Goal: Information Seeking & Learning: Learn about a topic

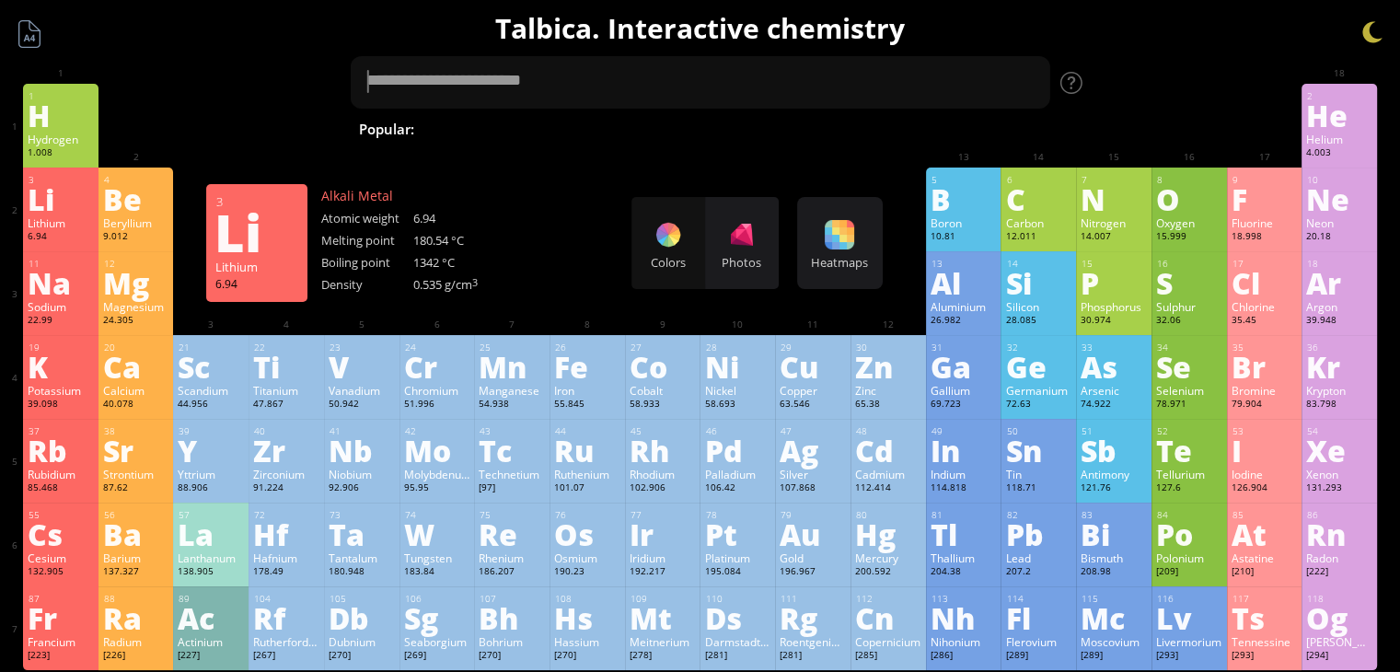
click at [43, 214] on div "Li" at bounding box center [61, 198] width 66 height 29
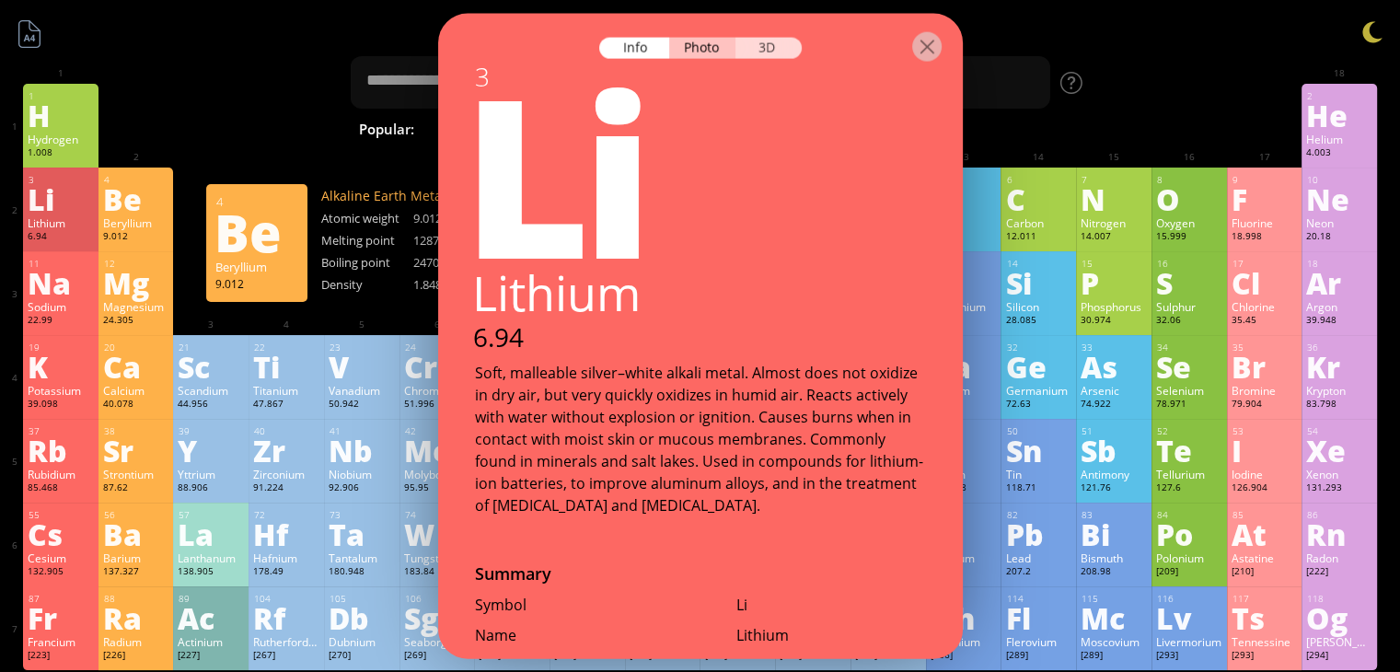
click at [747, 49] on div "3D" at bounding box center [769, 48] width 66 height 21
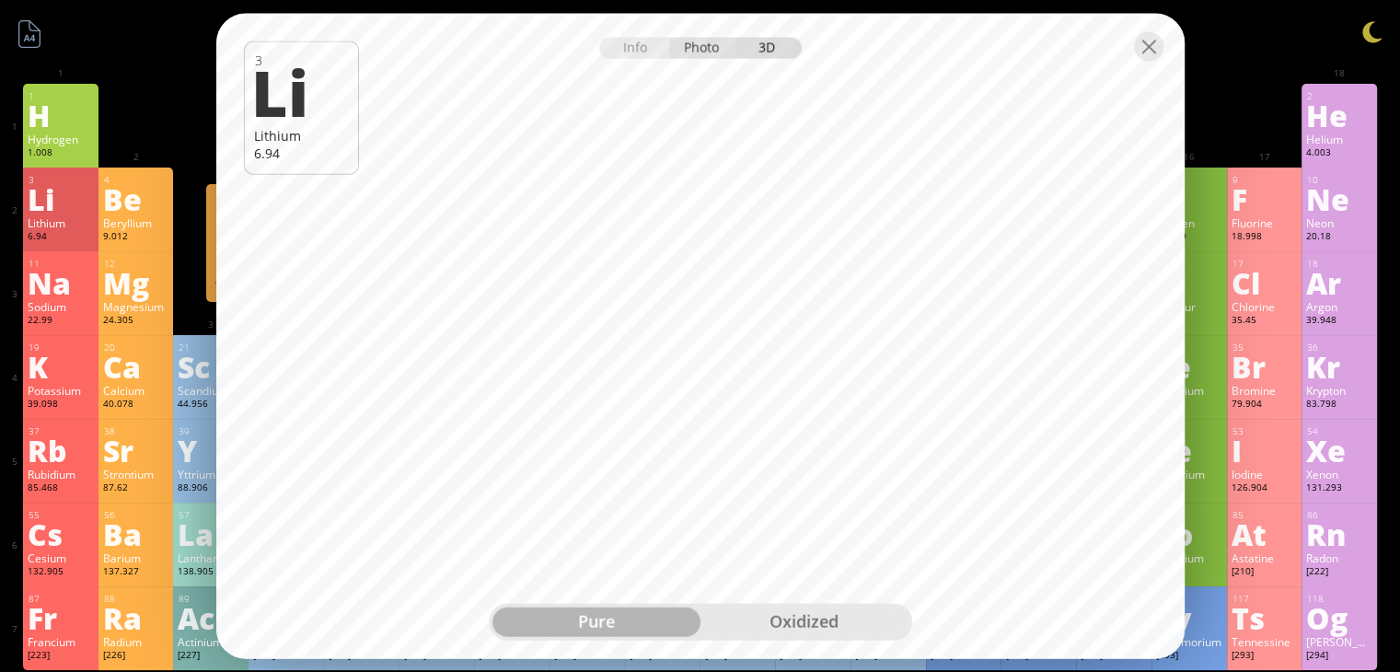
click at [689, 45] on div "Photo" at bounding box center [702, 48] width 66 height 21
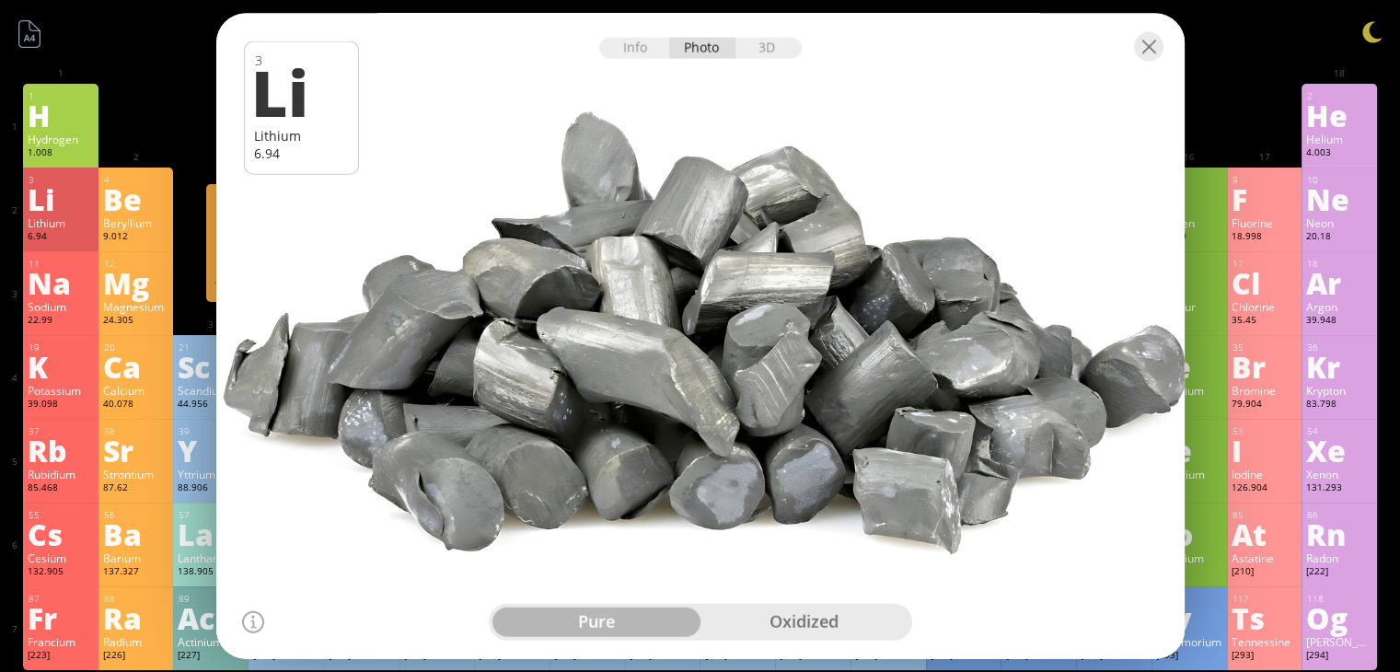
click at [634, 64] on div at bounding box center [700, 46] width 969 height 64
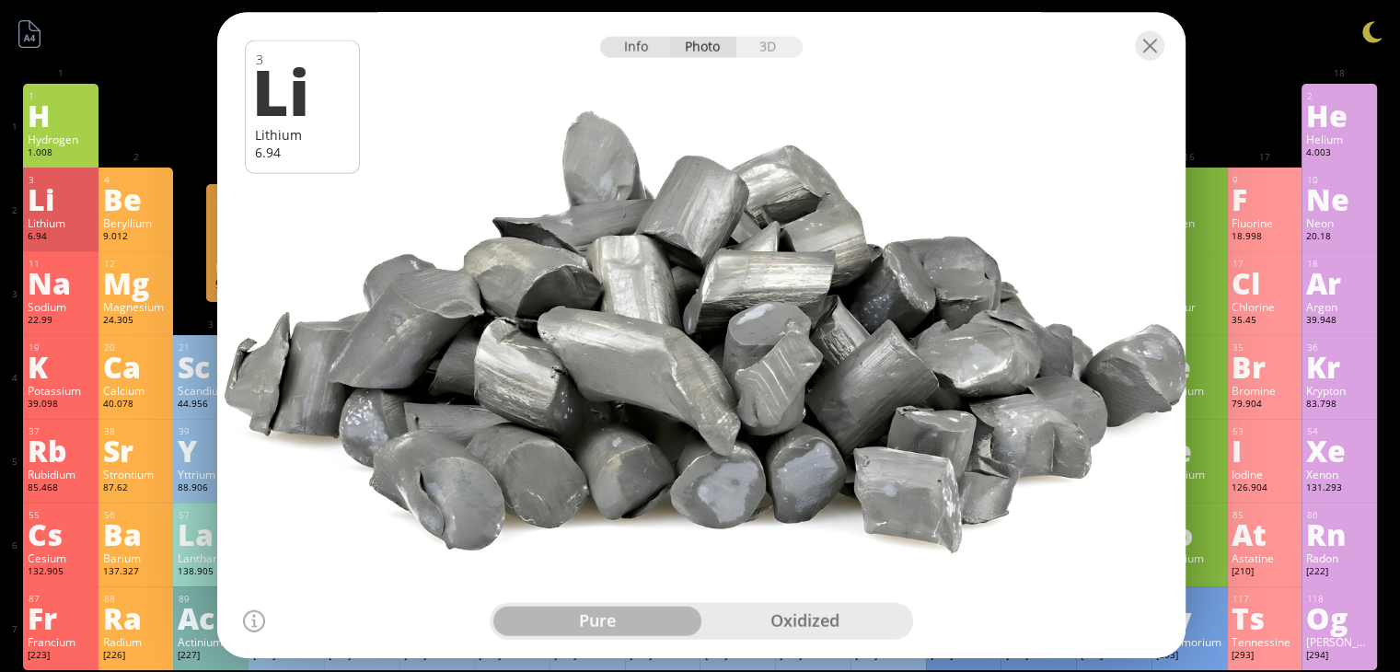
click at [647, 52] on div "Info" at bounding box center [635, 47] width 71 height 21
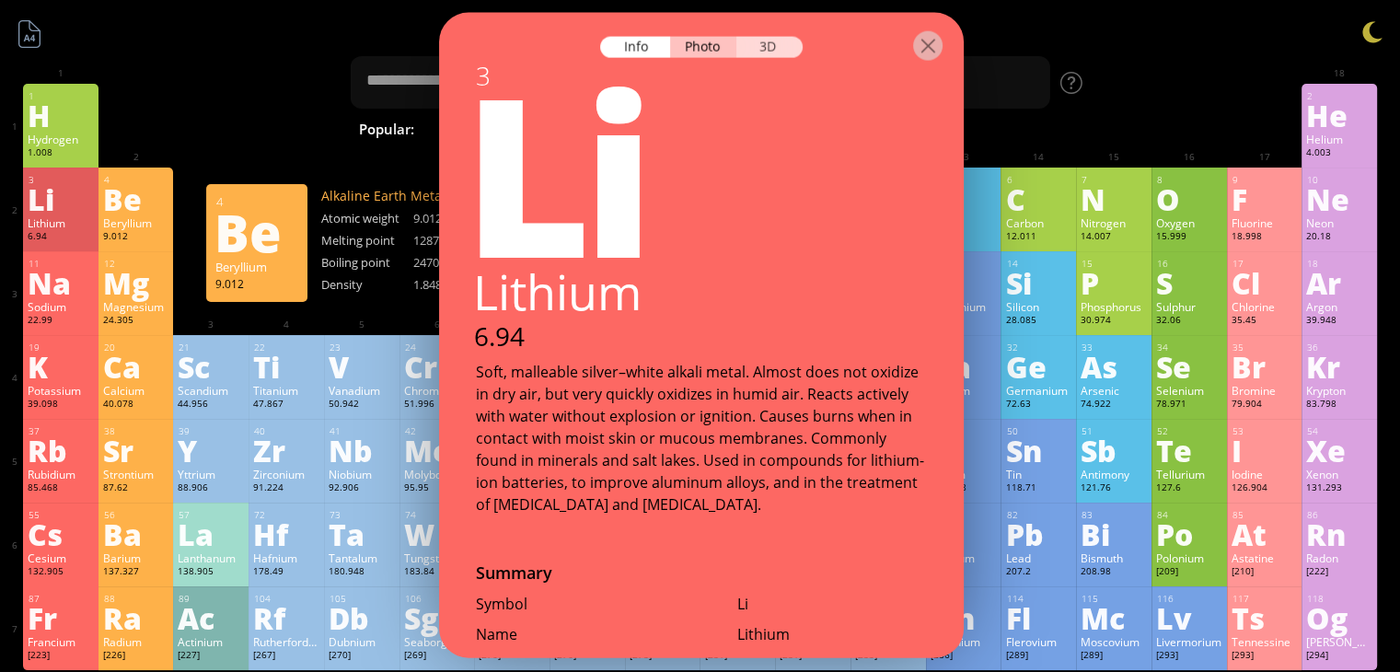
click at [742, 41] on div "3D" at bounding box center [770, 47] width 66 height 21
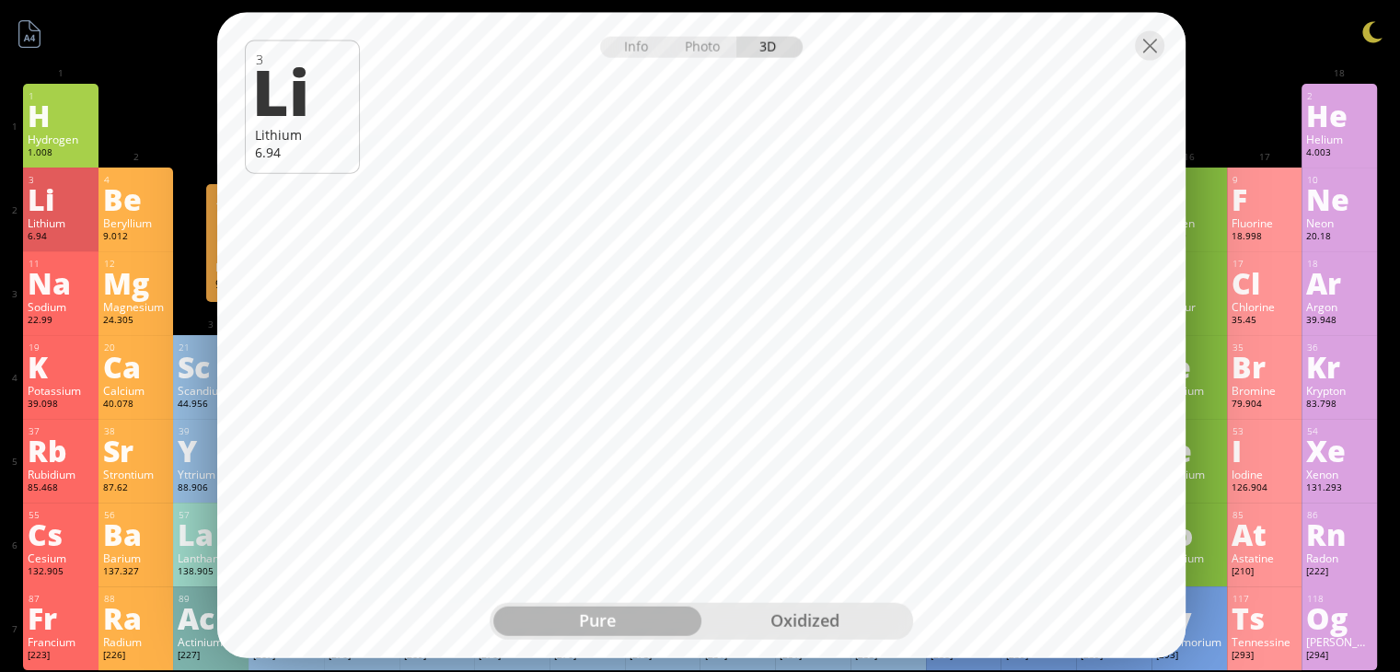
click at [876, 611] on div "oxidized" at bounding box center [806, 620] width 208 height 29
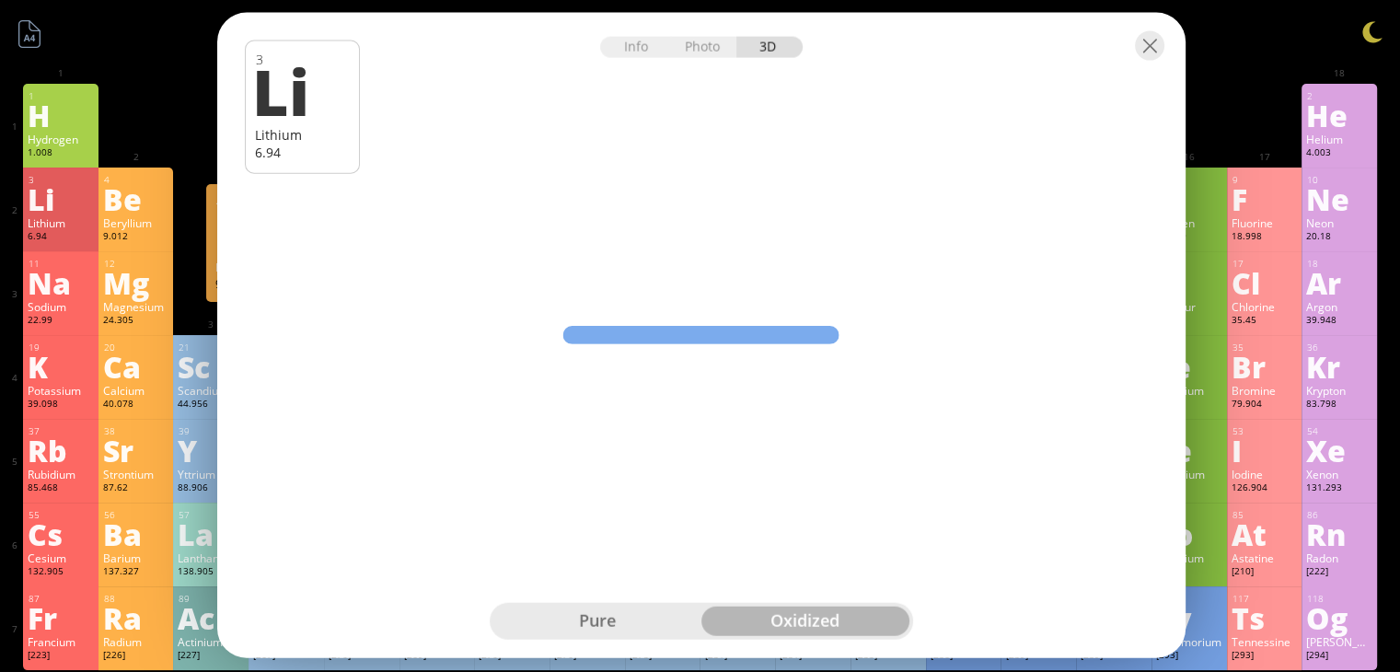
drag, startPoint x: 707, startPoint y: 311, endPoint x: 710, endPoint y: 353, distance: 41.5
click at [731, 442] on div "Info Photo 3D Info Photo 3D 3 Li Lithium 6.94 Pure lithium (99.9% fine), just r…" at bounding box center [701, 335] width 969 height 645
click at [625, 633] on div "pure" at bounding box center [598, 620] width 208 height 29
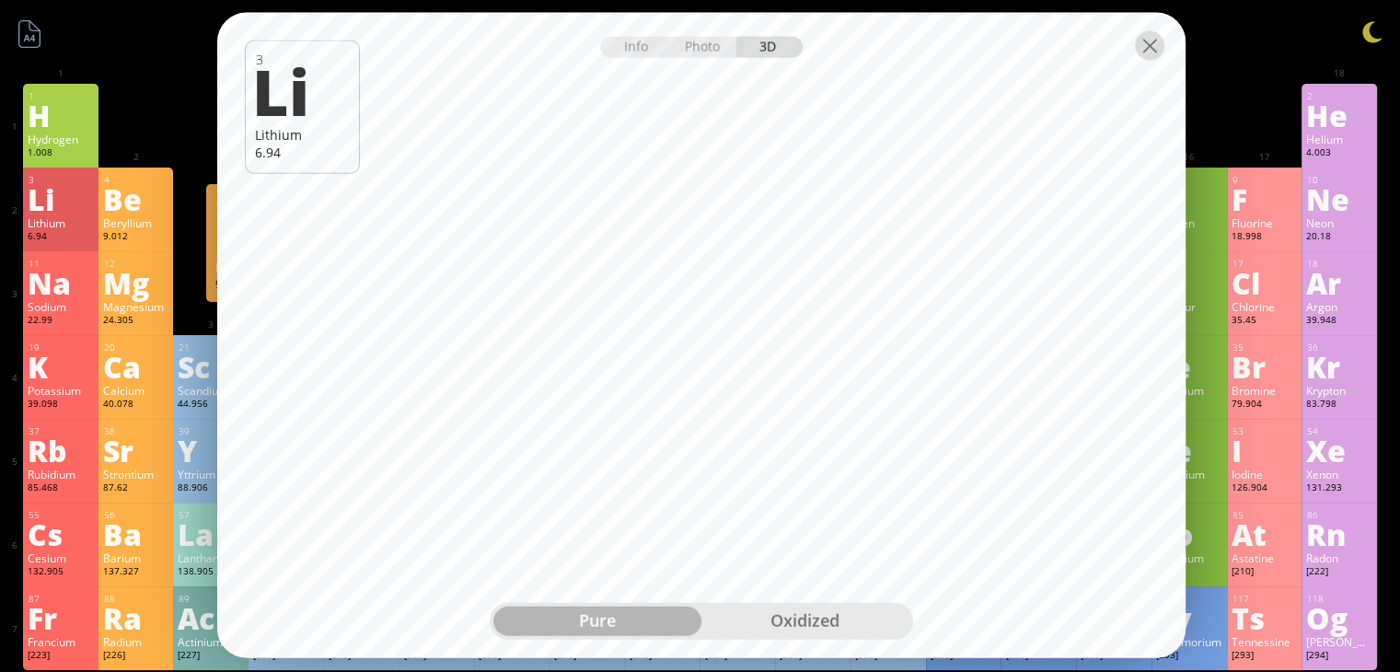
click at [1149, 44] on div at bounding box center [1149, 45] width 29 height 29
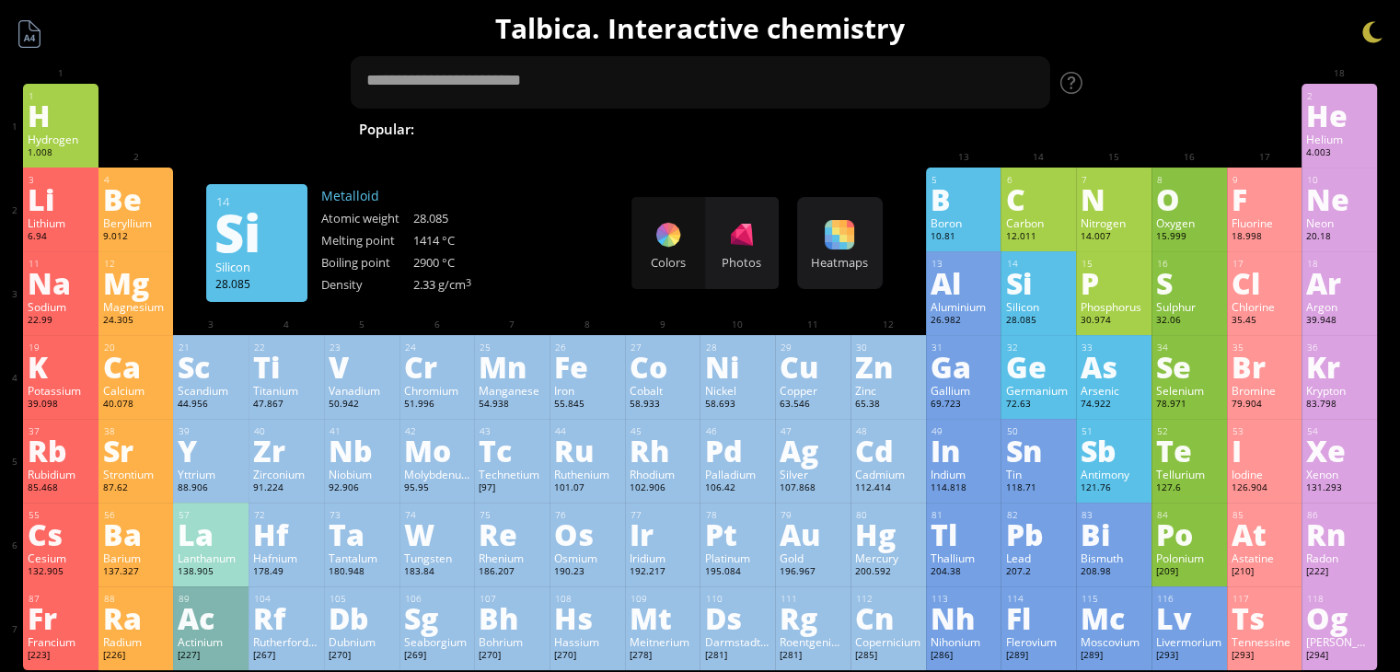
scroll to position [245, 0]
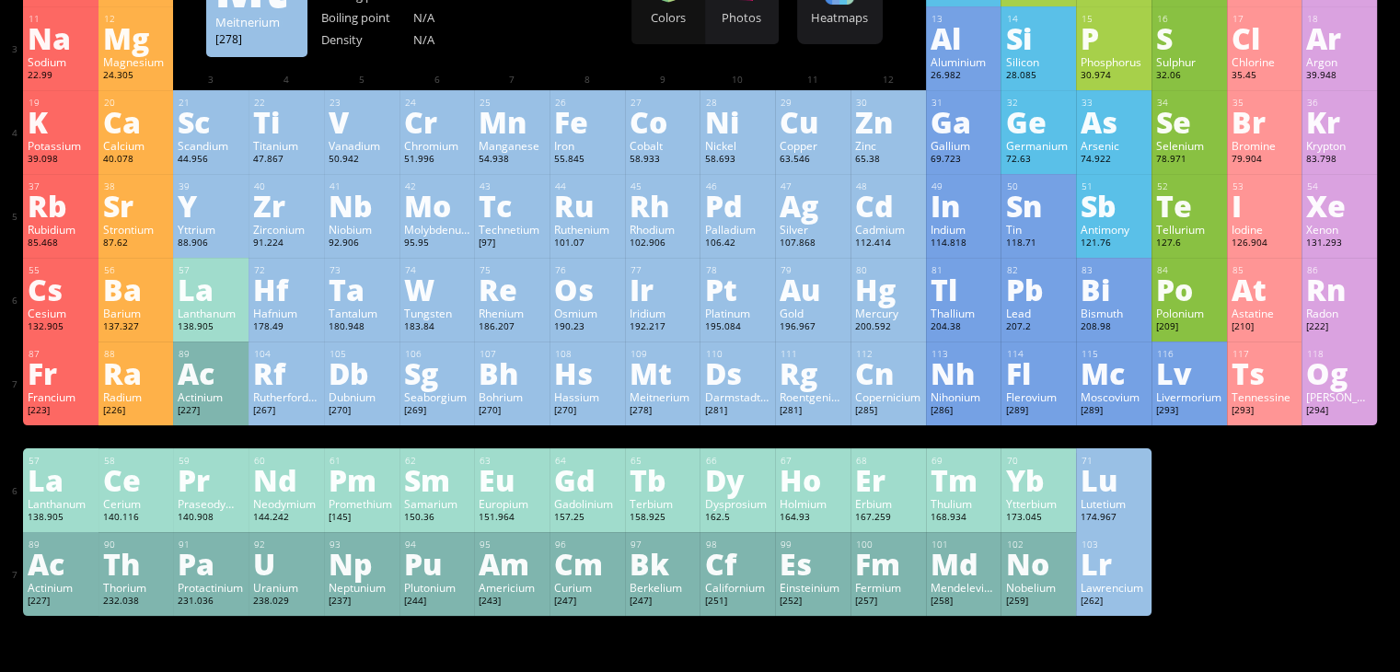
click at [654, 366] on div "Mt" at bounding box center [663, 372] width 66 height 29
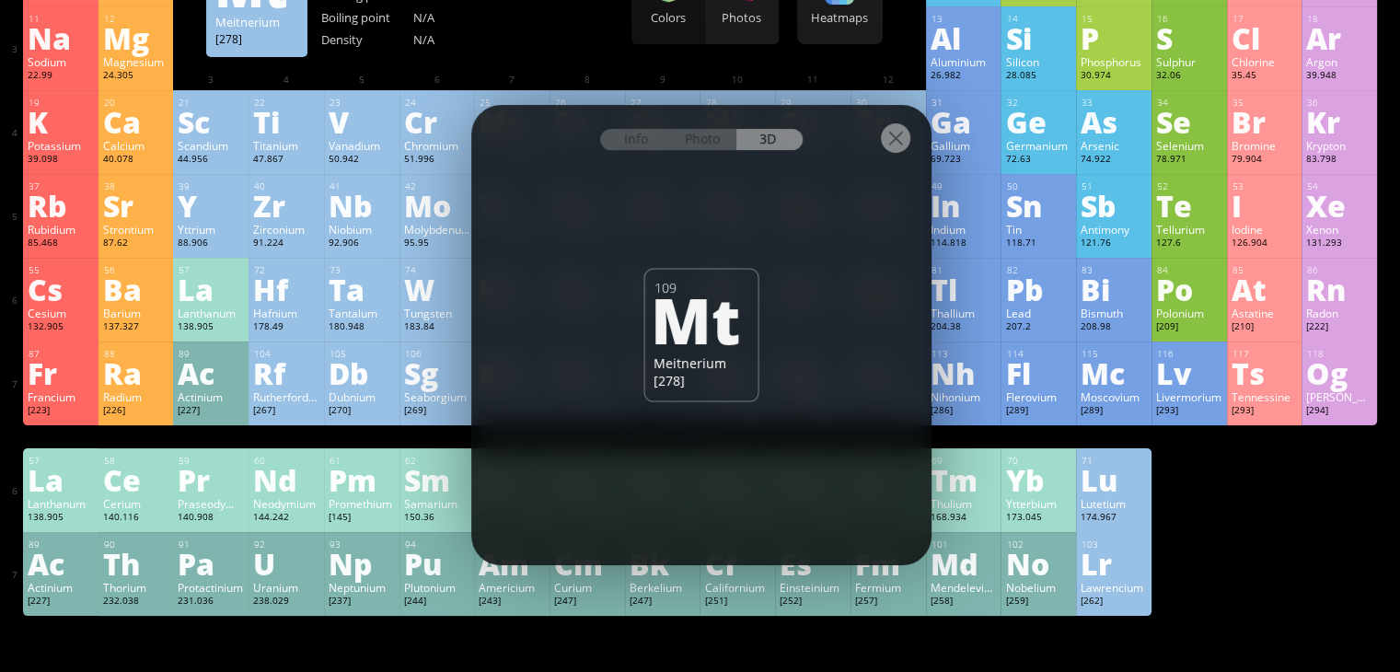
click at [901, 136] on div at bounding box center [895, 137] width 29 height 29
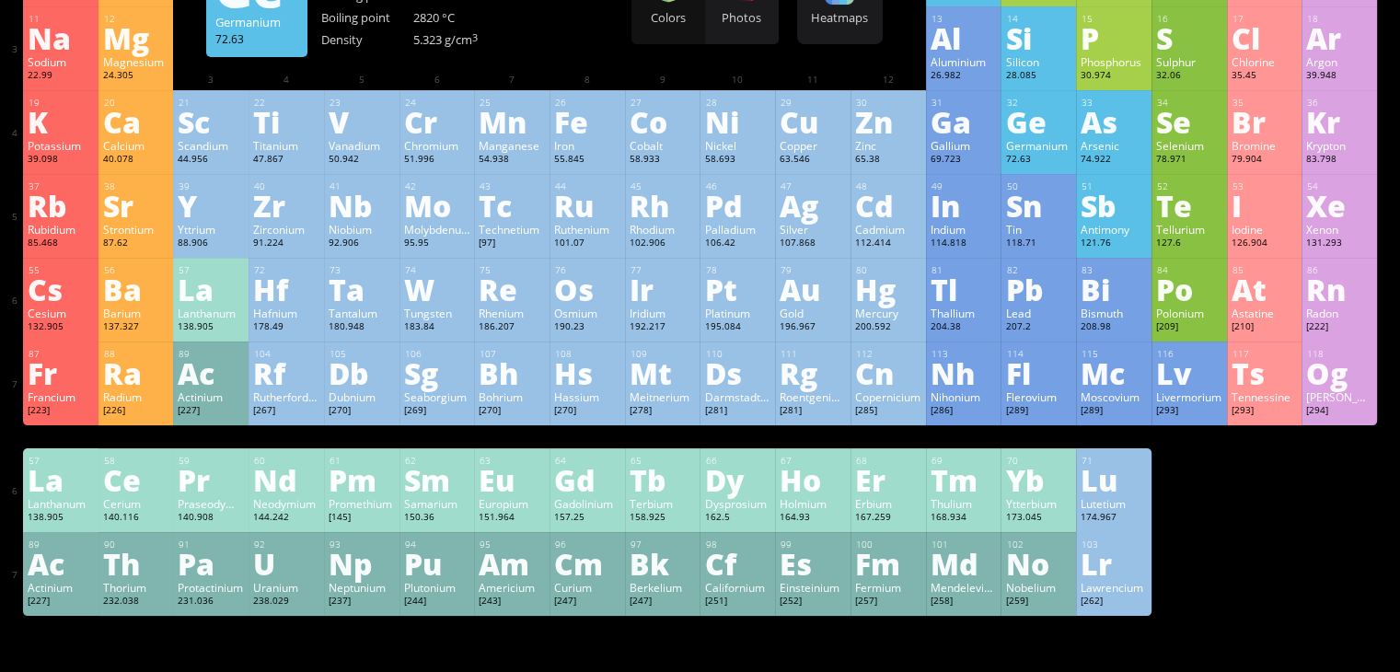
click at [1076, 120] on div "32 Ge Germanium 72.63 −4, −3, −2, −1, 0, +1, +2, +3, +4 −4, −3, −2, −1, 0, +1, …" at bounding box center [1039, 132] width 76 height 84
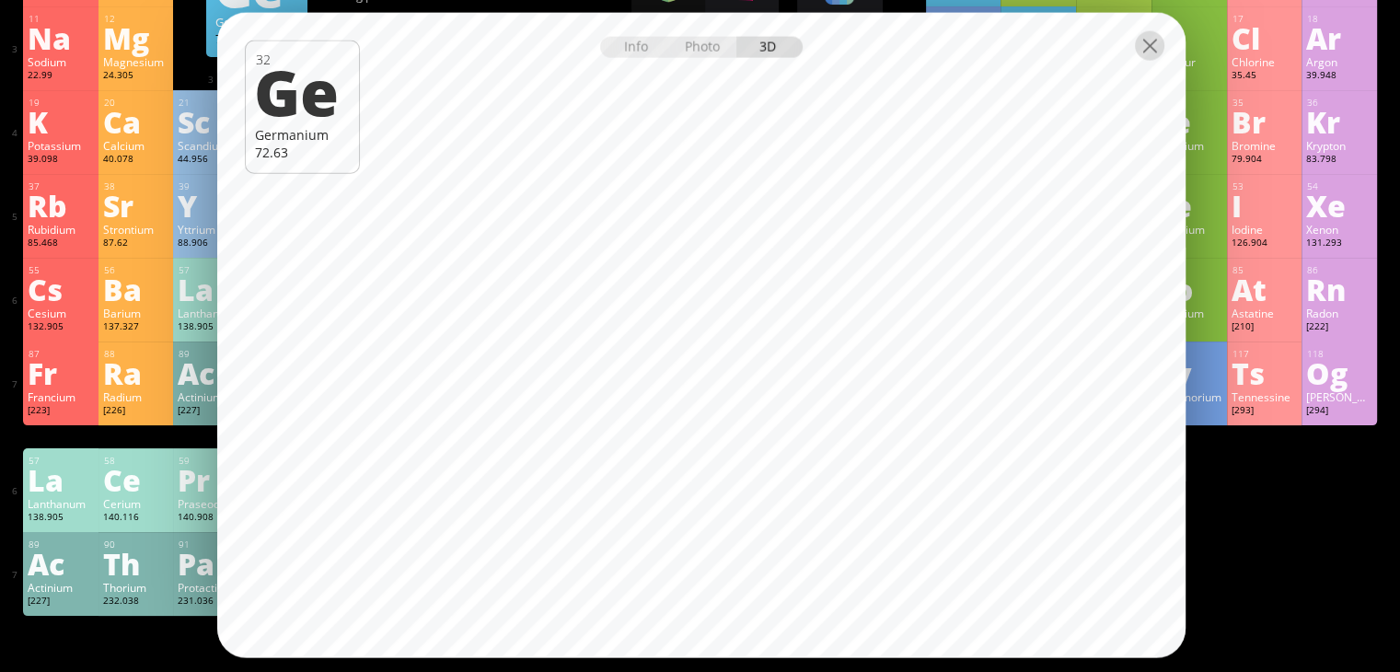
click at [1144, 49] on div at bounding box center [1149, 45] width 29 height 29
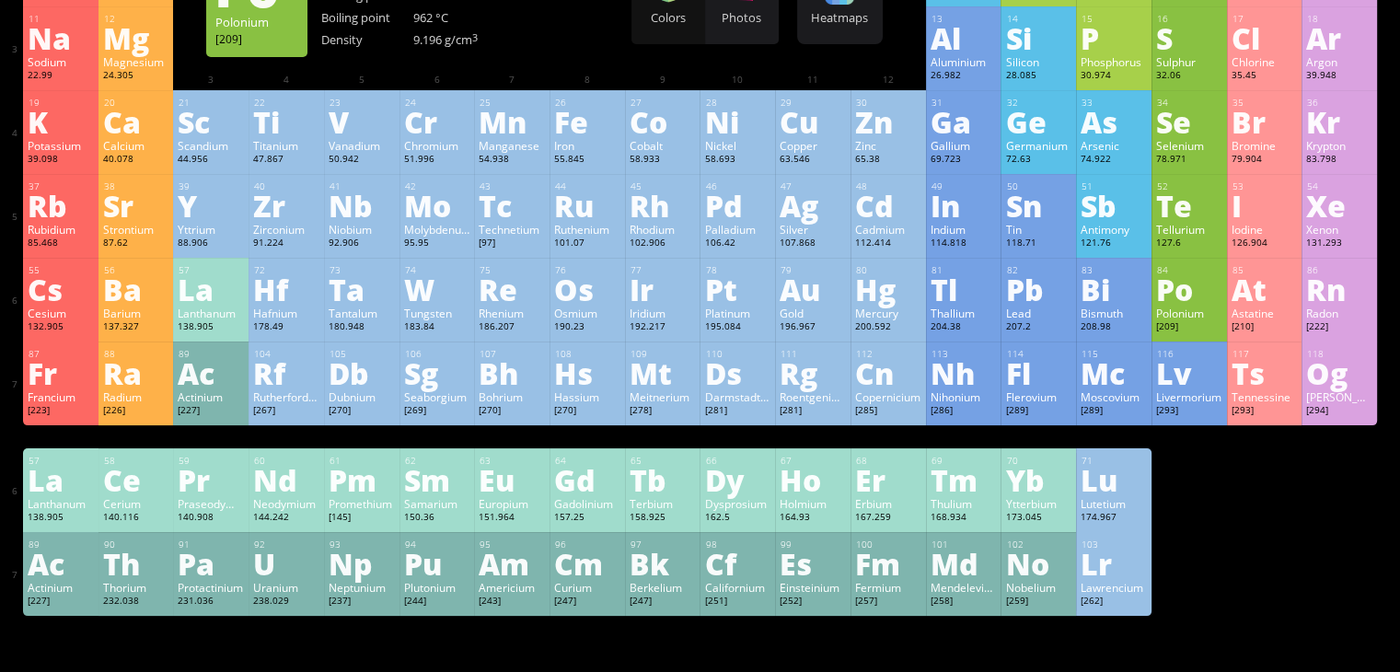
click at [1180, 296] on div "Po" at bounding box center [1189, 288] width 66 height 29
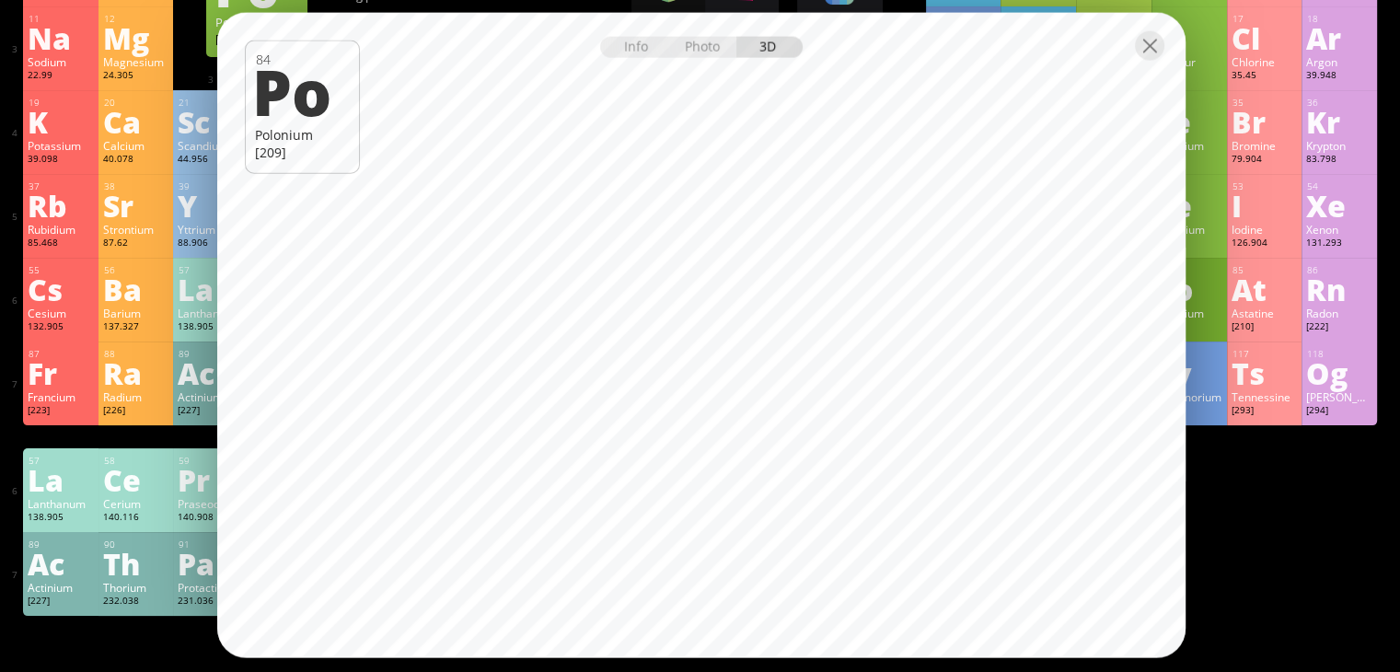
click at [610, 67] on div "Info Photo 3D Info Photo 3D 84 Po Polonium [209] Pure lithium (99.9% fine), jus…" at bounding box center [701, 335] width 969 height 645
click at [625, 51] on div "Info" at bounding box center [635, 47] width 71 height 21
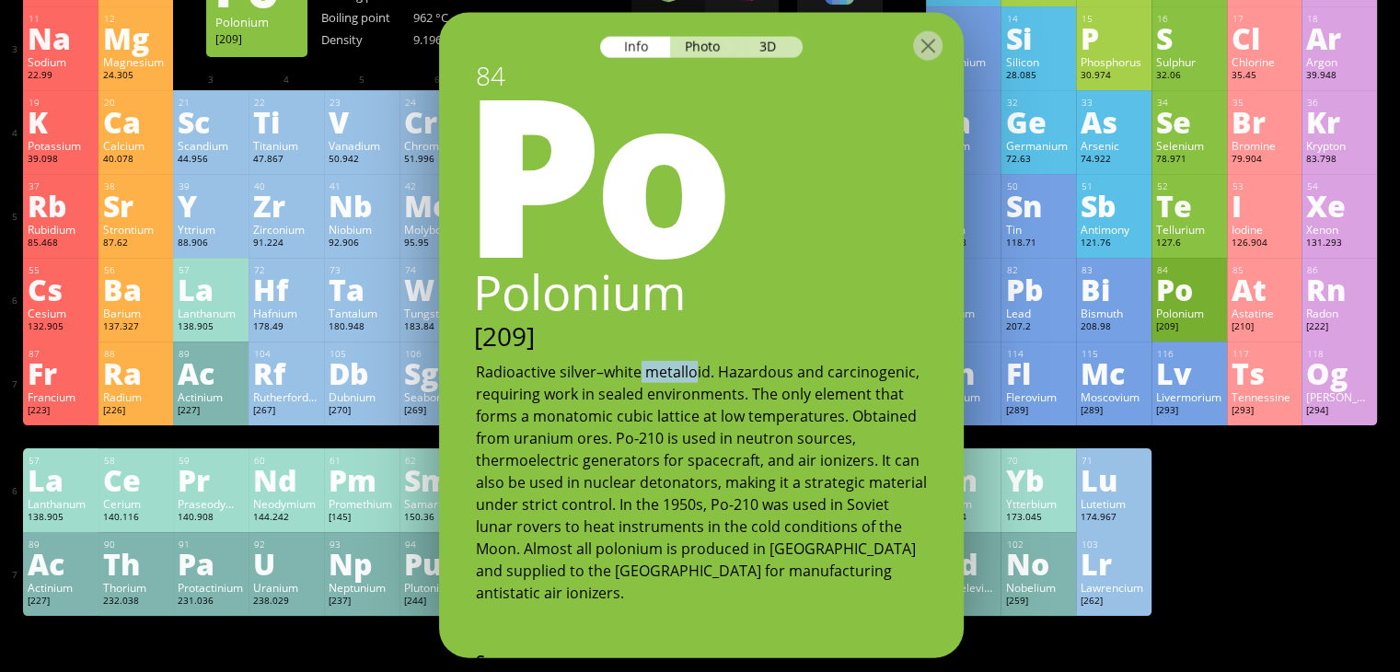
drag, startPoint x: 656, startPoint y: 369, endPoint x: 701, endPoint y: 373, distance: 45.3
click at [697, 373] on div "Radioactive silver–white metalloid. Hazardous and carcinogenic, requiring work …" at bounding box center [701, 481] width 451 height 243
click at [938, 49] on div at bounding box center [927, 45] width 29 height 29
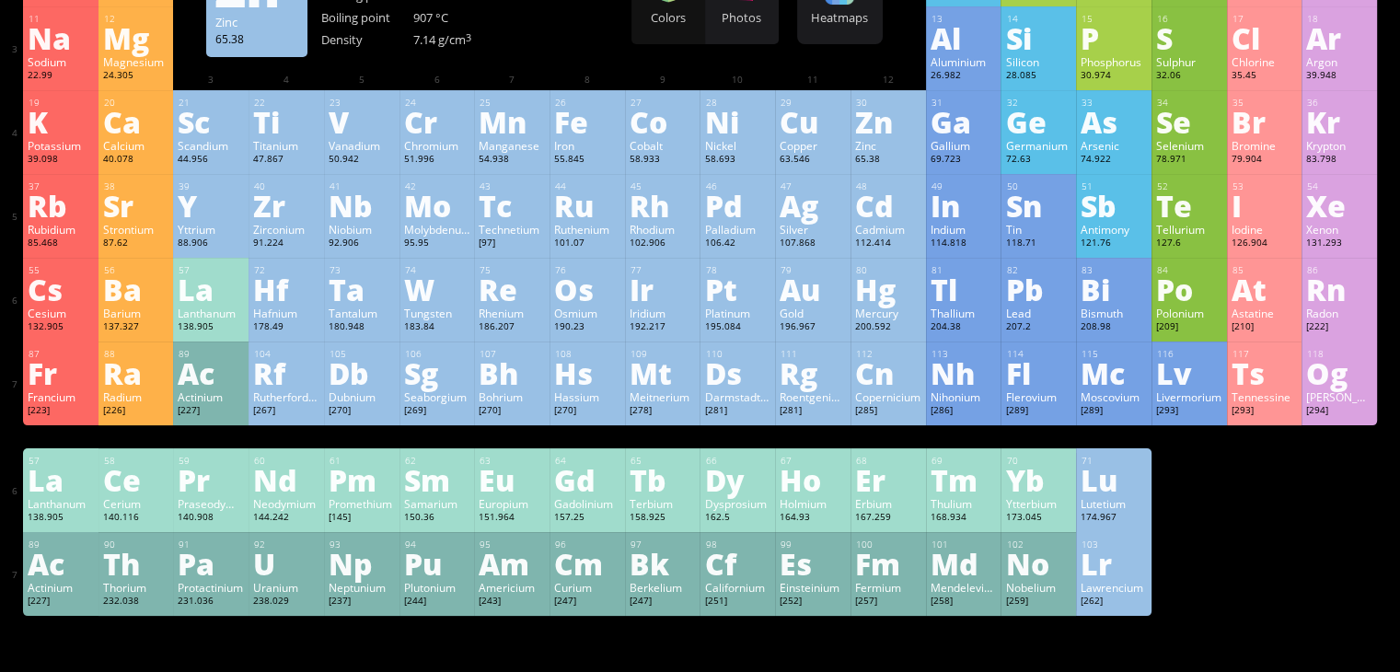
scroll to position [122, 0]
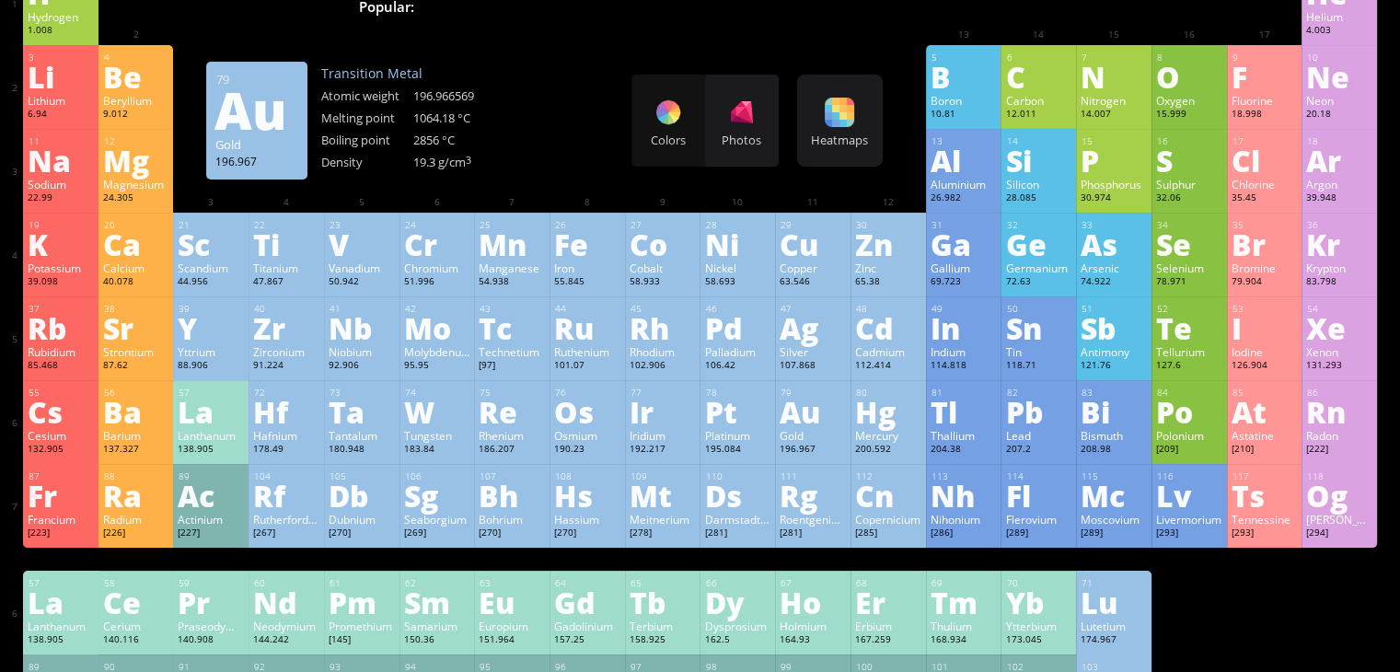
click at [814, 426] on div "Au" at bounding box center [813, 411] width 66 height 29
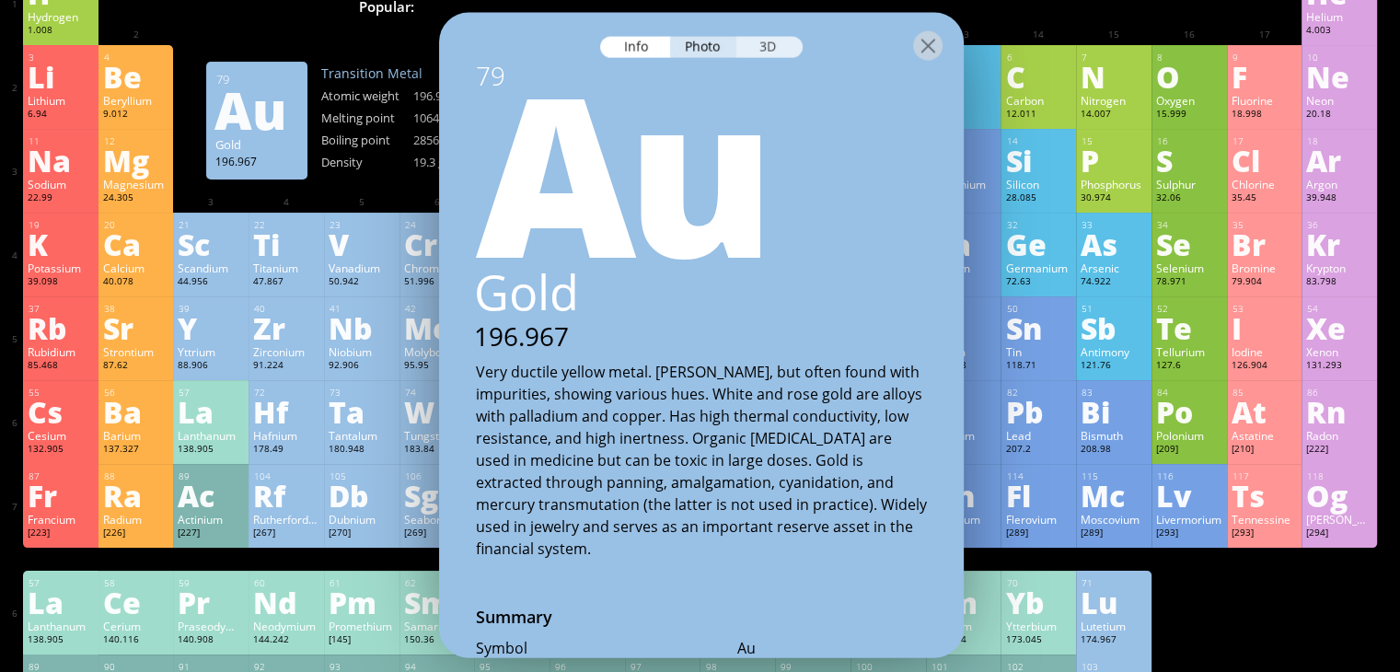
click at [781, 52] on div "3D" at bounding box center [770, 47] width 66 height 21
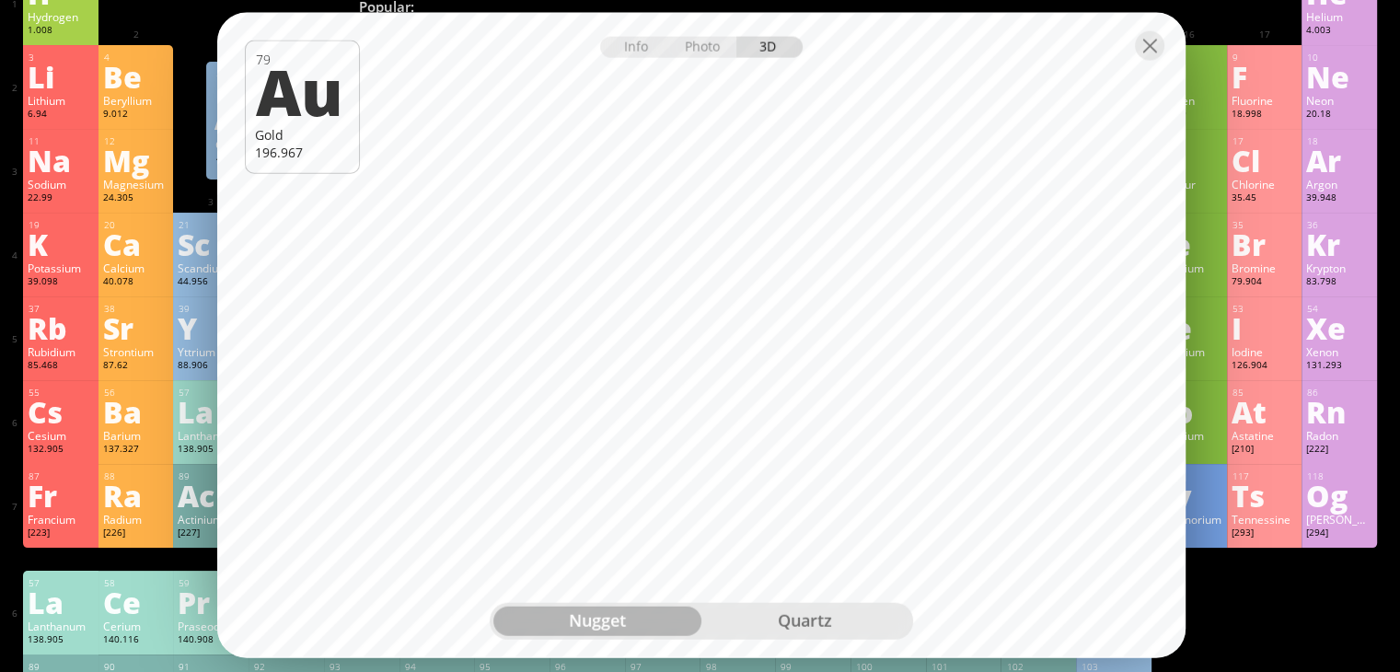
click at [845, 625] on div "quartz" at bounding box center [806, 620] width 208 height 29
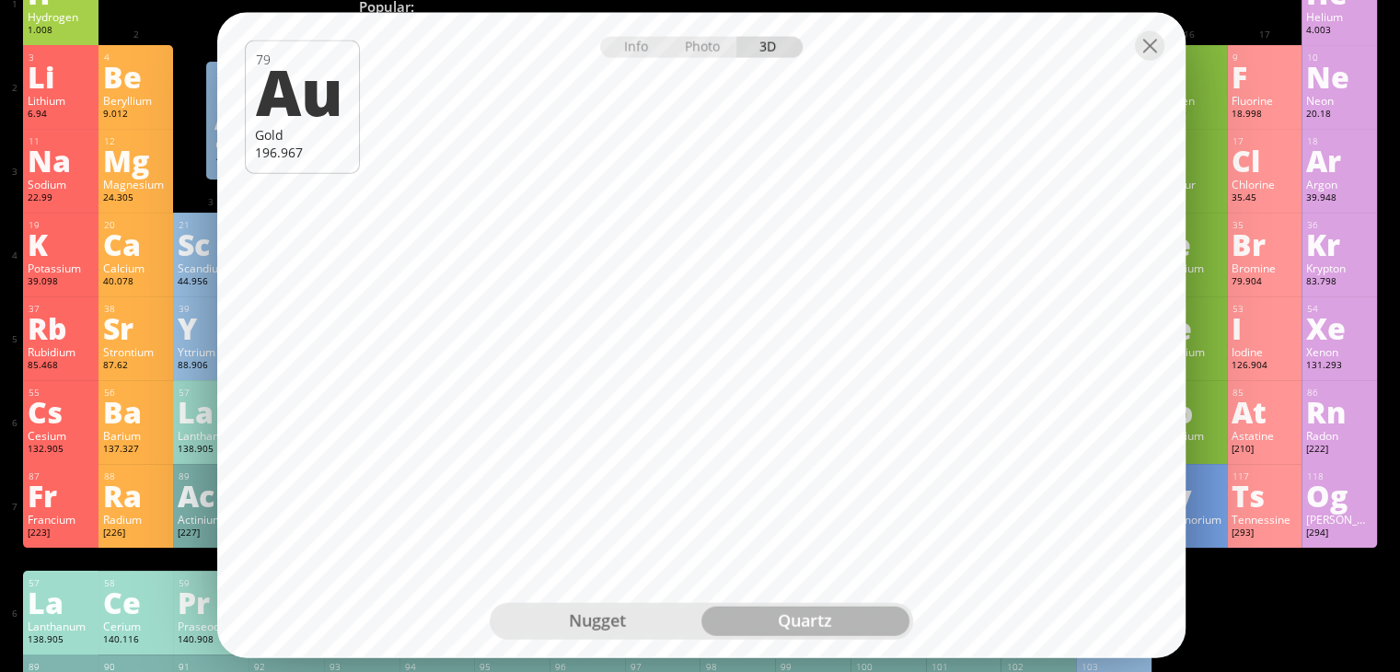
click at [622, 623] on div "nugget" at bounding box center [598, 620] width 208 height 29
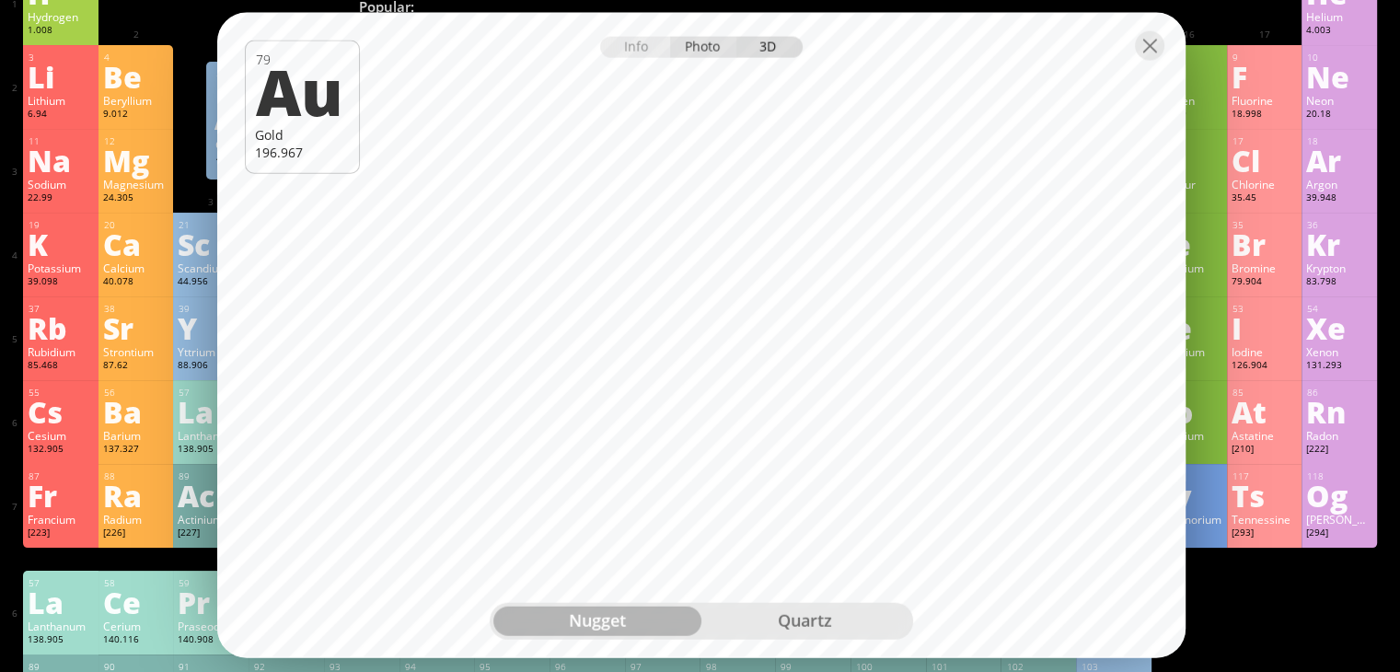
click at [711, 49] on div "Photo" at bounding box center [703, 47] width 66 height 21
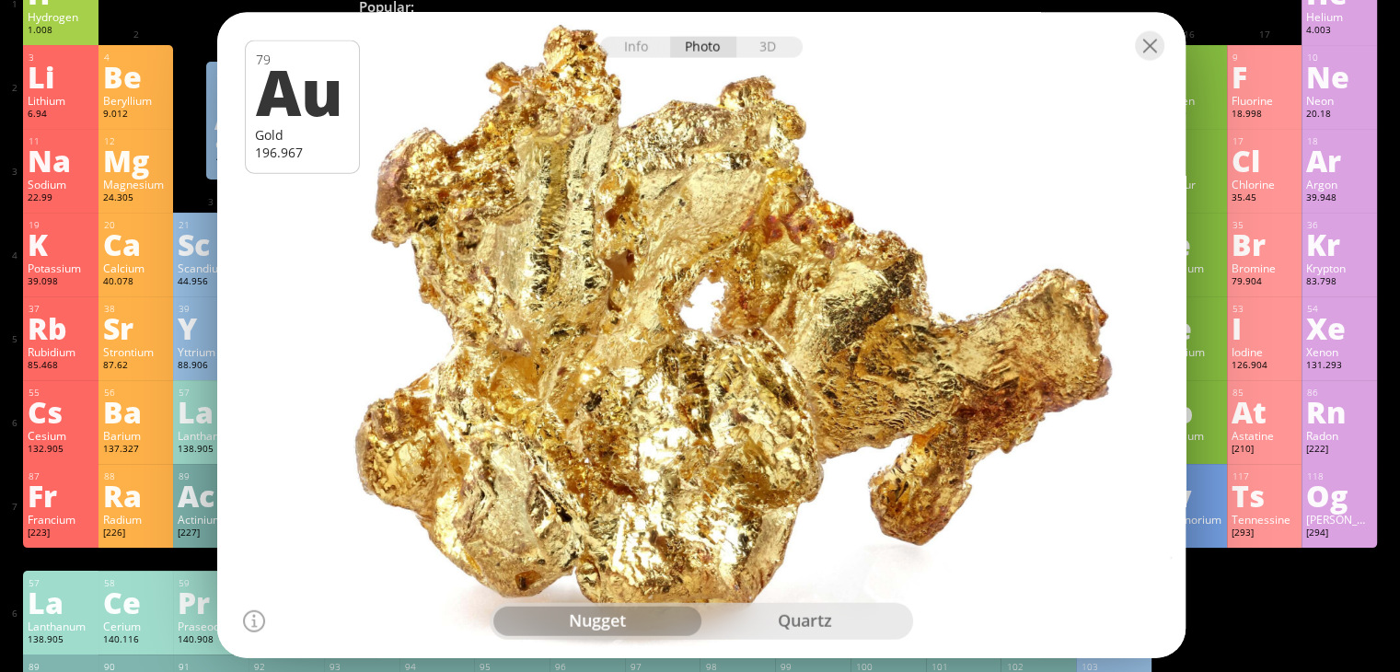
drag, startPoint x: 902, startPoint y: 259, endPoint x: 955, endPoint y: 110, distance: 158.1
click at [955, 110] on div at bounding box center [701, 335] width 979 height 652
drag, startPoint x: 866, startPoint y: 277, endPoint x: 964, endPoint y: 85, distance: 215.8
click at [944, 138] on div at bounding box center [701, 335] width 979 height 652
click at [1151, 42] on div at bounding box center [1149, 45] width 29 height 29
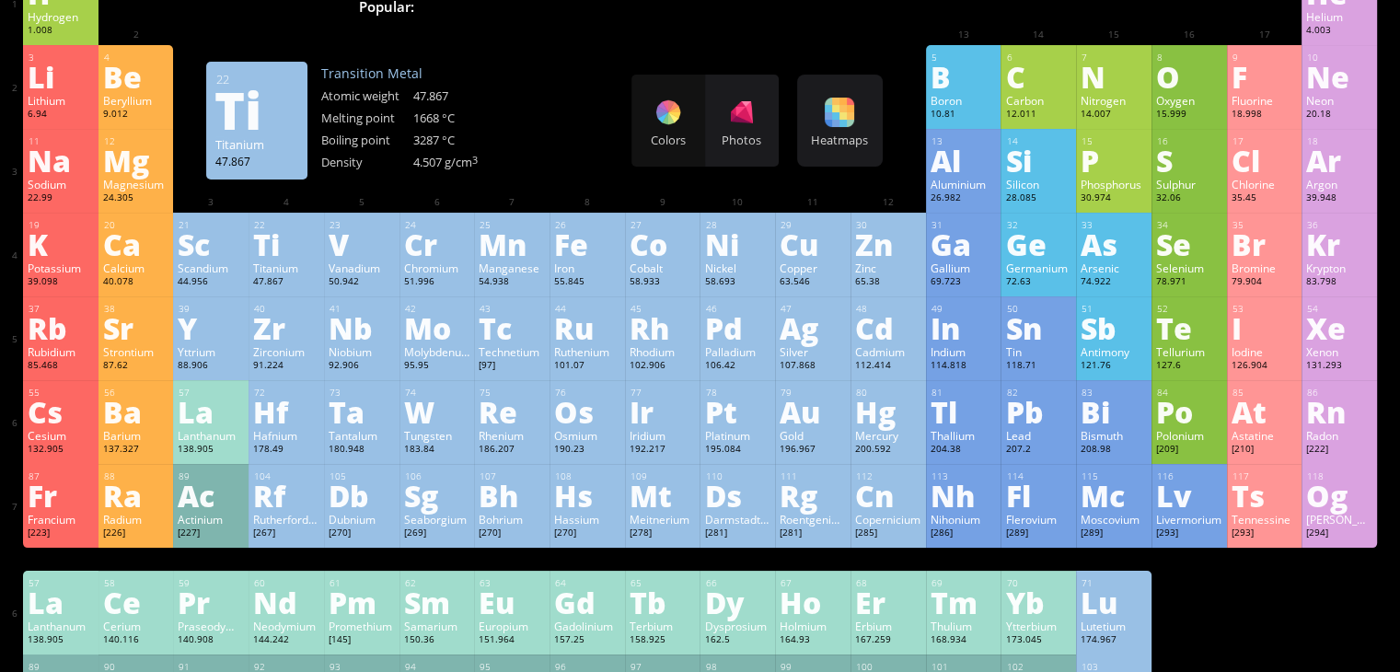
click at [267, 255] on div "Ti" at bounding box center [286, 243] width 66 height 29
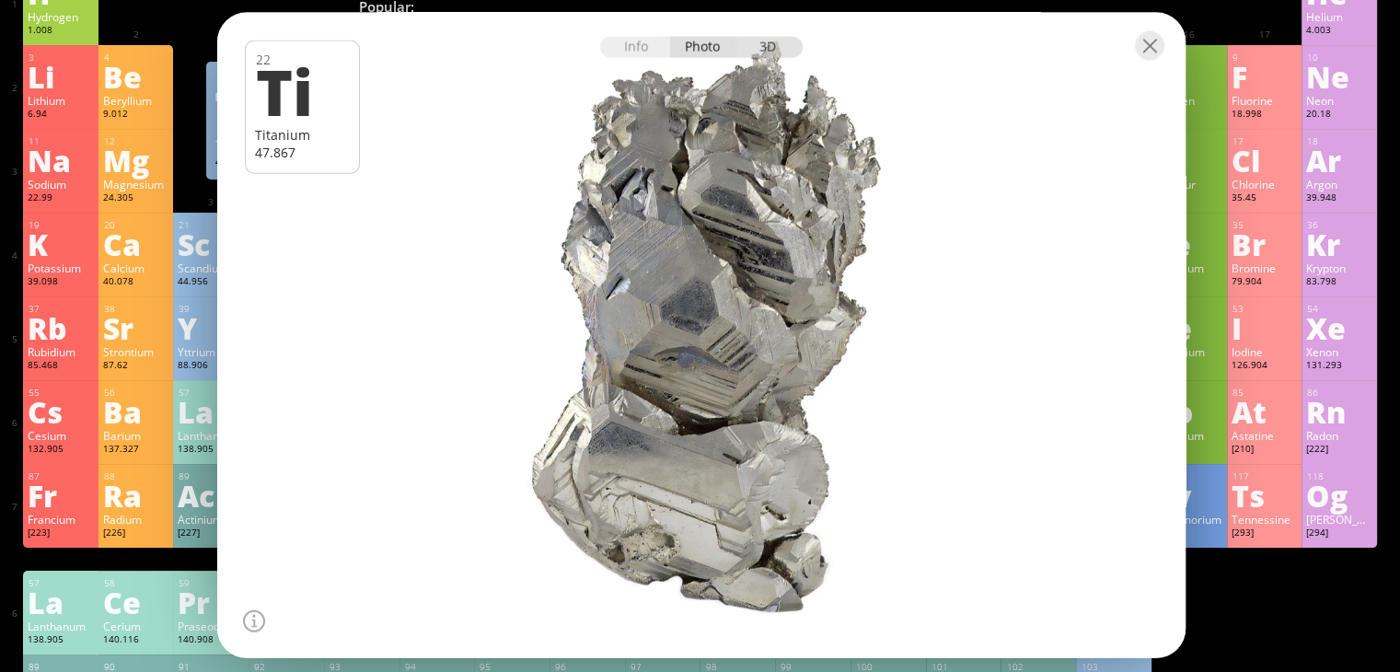
click at [770, 51] on div "3D" at bounding box center [770, 47] width 66 height 21
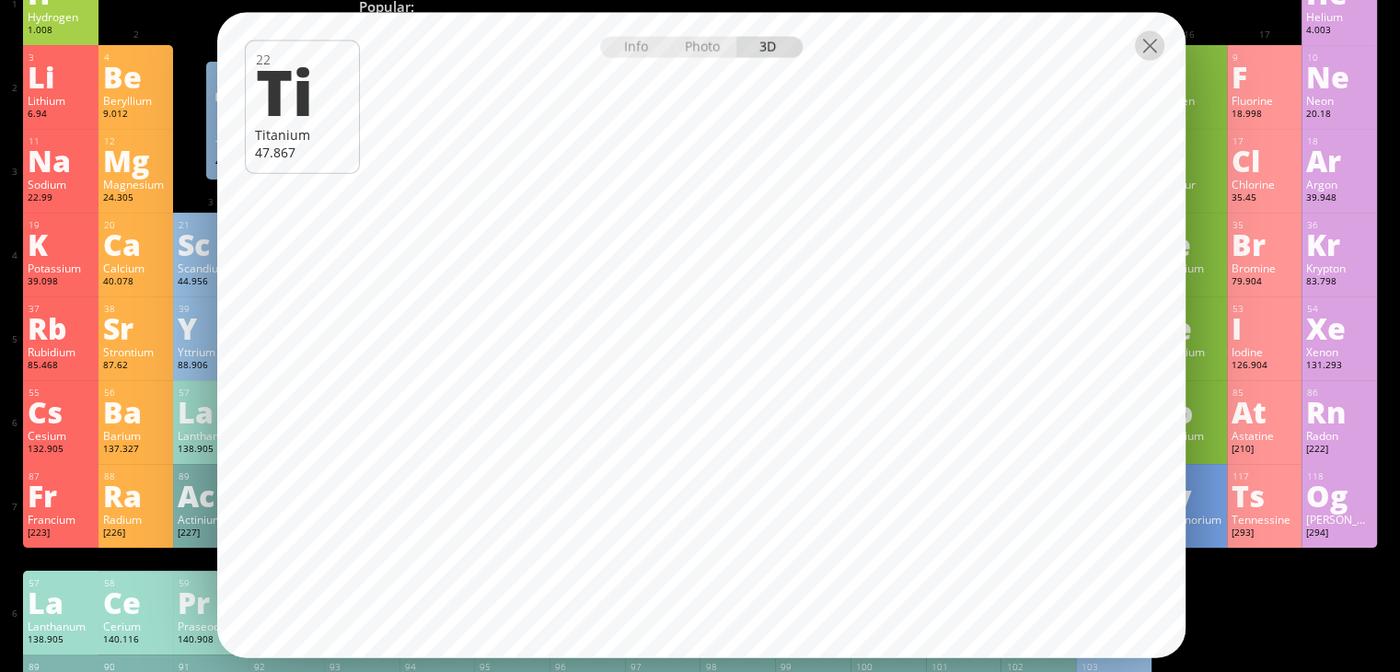
click at [1155, 45] on div at bounding box center [1149, 45] width 29 height 29
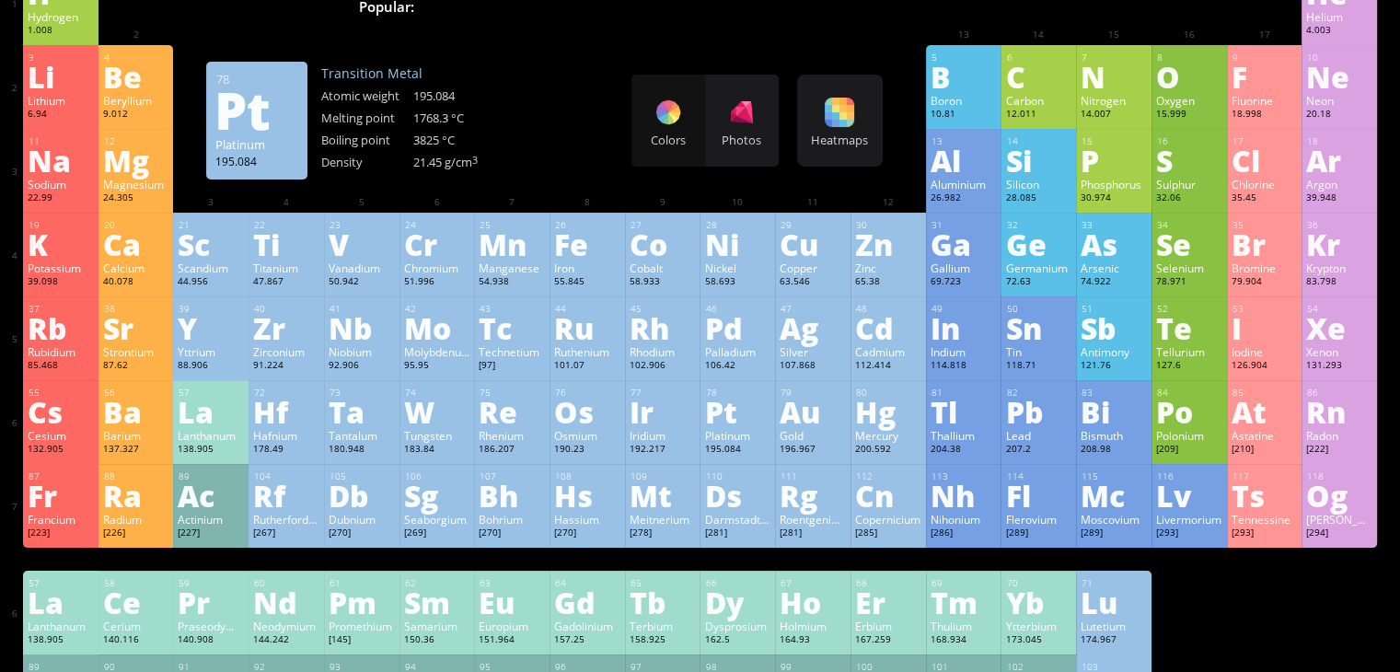
click at [740, 426] on div "Pt" at bounding box center [737, 411] width 66 height 29
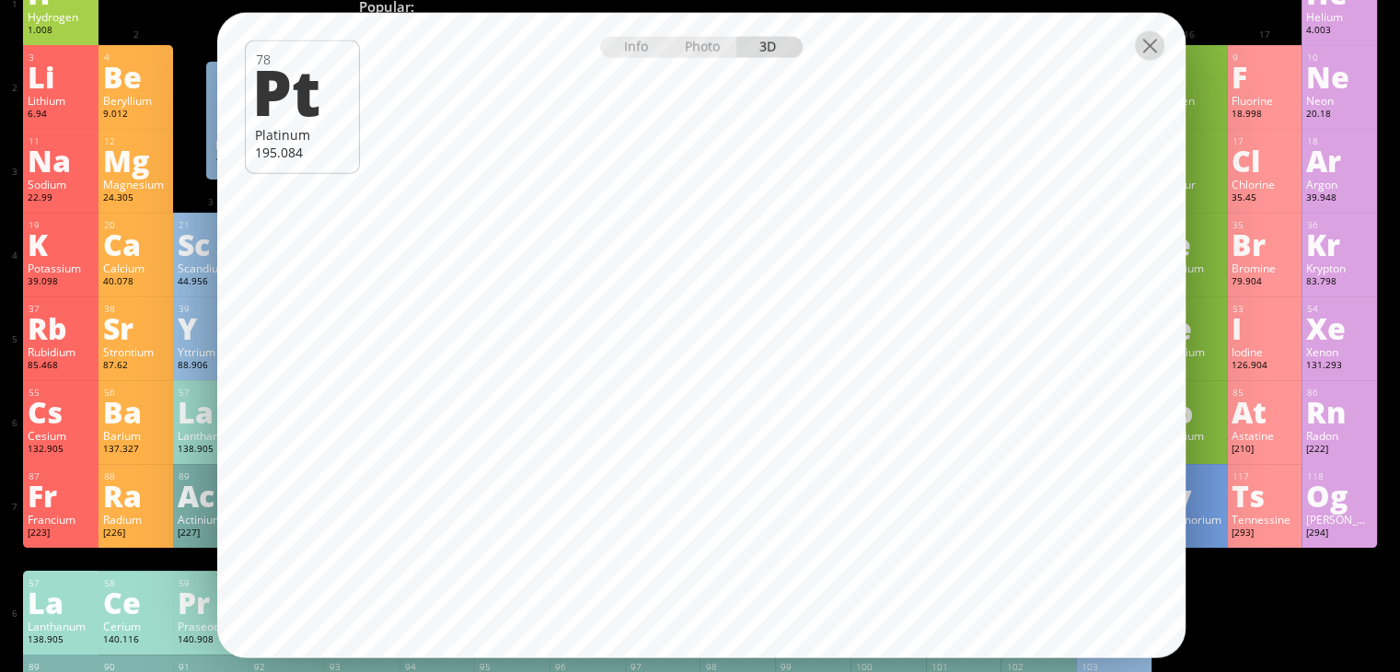
click at [1146, 50] on div at bounding box center [1149, 45] width 29 height 29
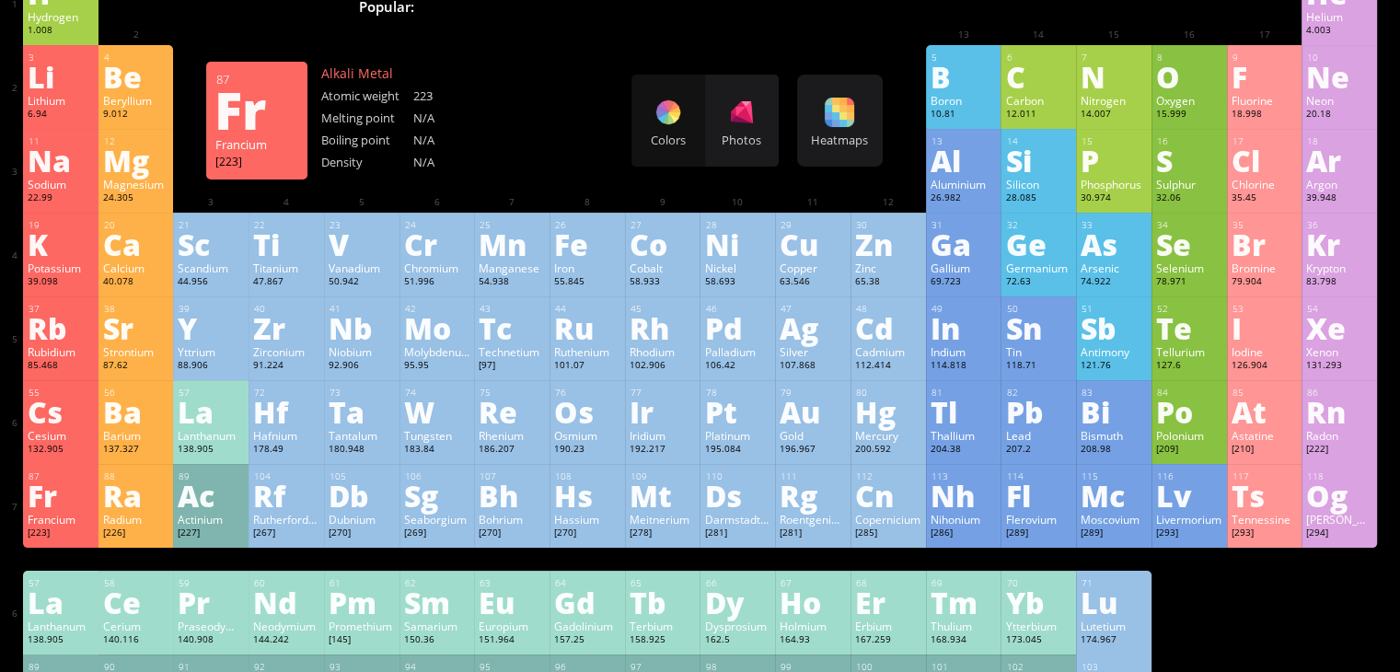
scroll to position [0, 0]
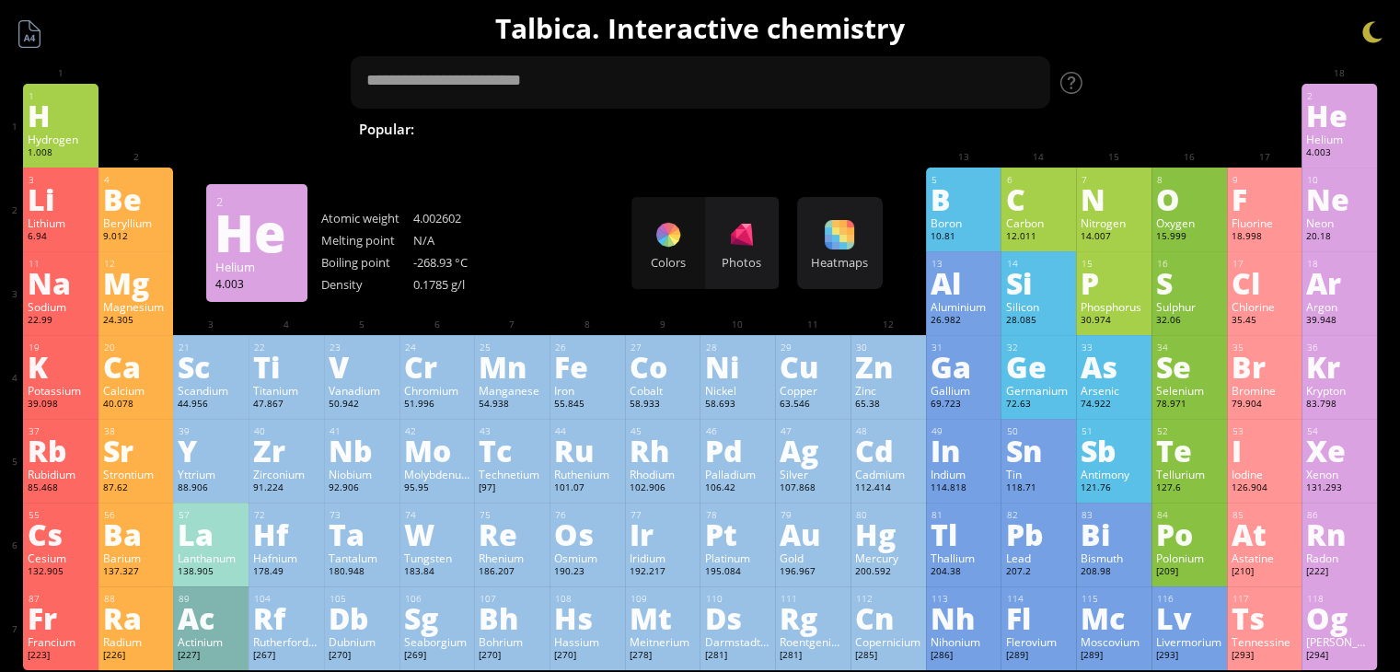
click at [1359, 122] on div "He" at bounding box center [1340, 114] width 66 height 29
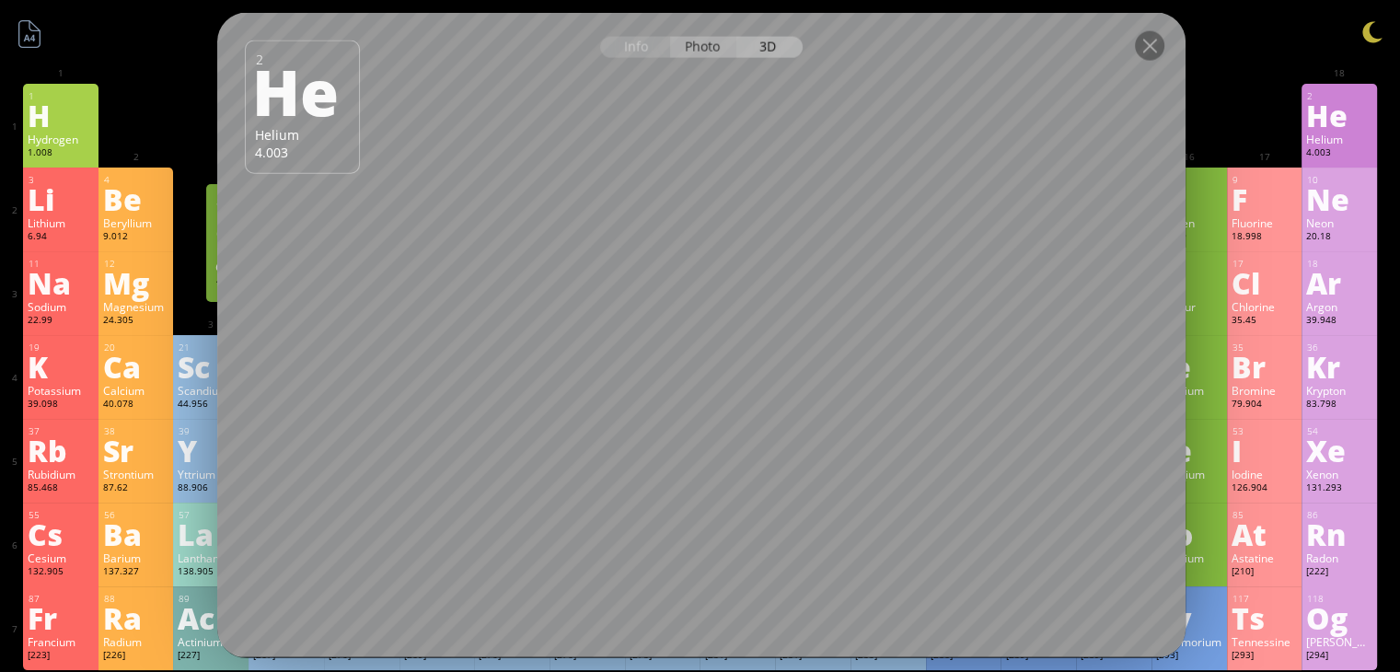
click at [712, 46] on div "Photo" at bounding box center [703, 47] width 66 height 21
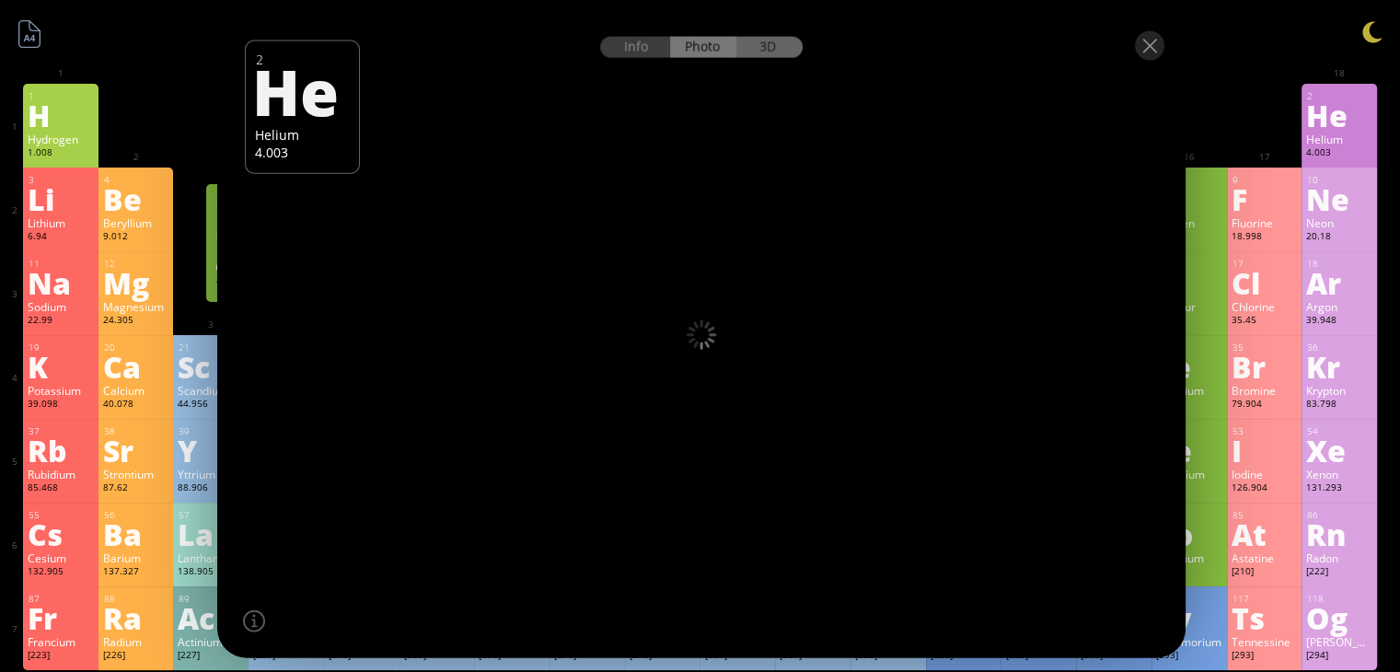
click at [787, 45] on div "3D" at bounding box center [770, 47] width 66 height 21
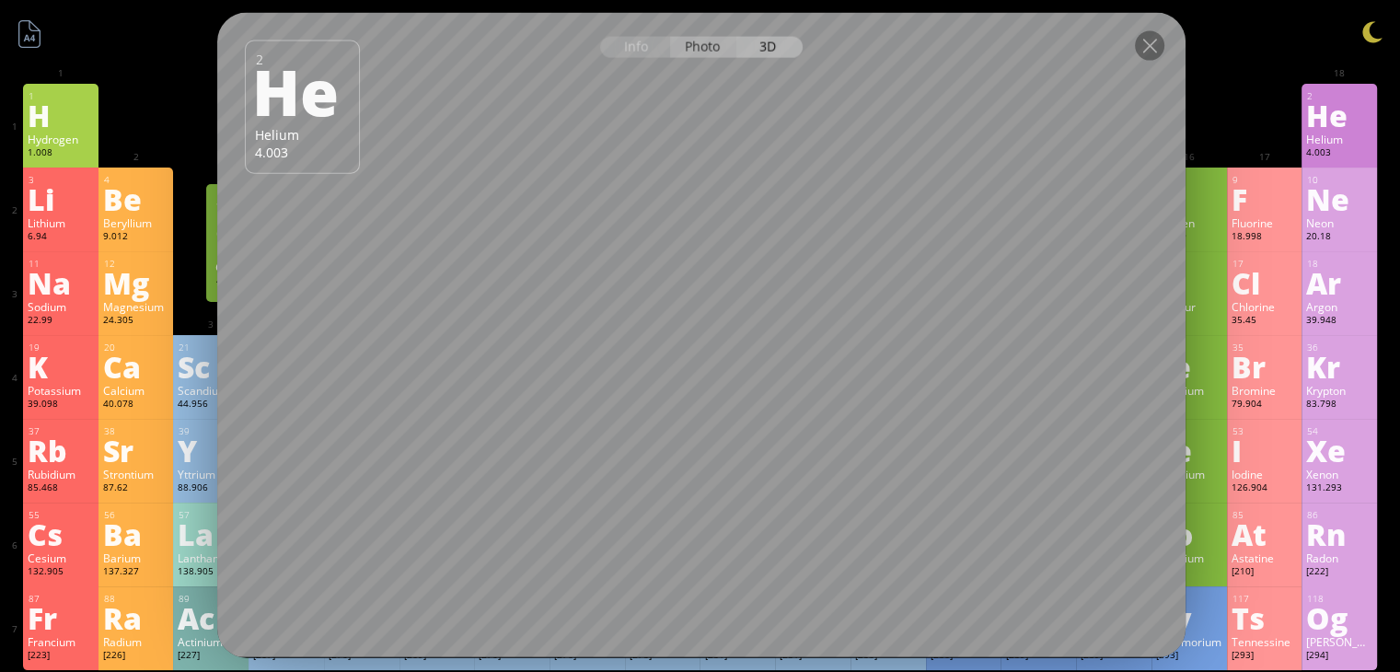
click at [689, 49] on div "Photo" at bounding box center [703, 47] width 66 height 21
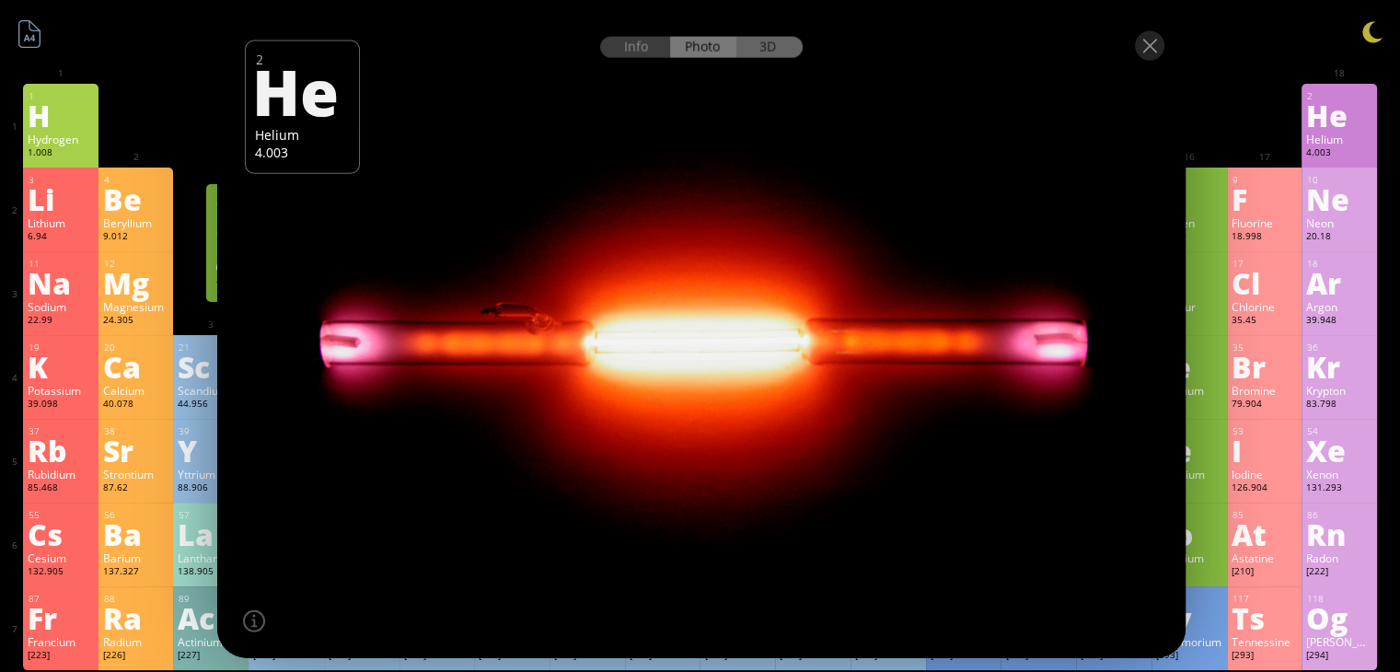
click at [779, 47] on div "3D" at bounding box center [770, 47] width 66 height 21
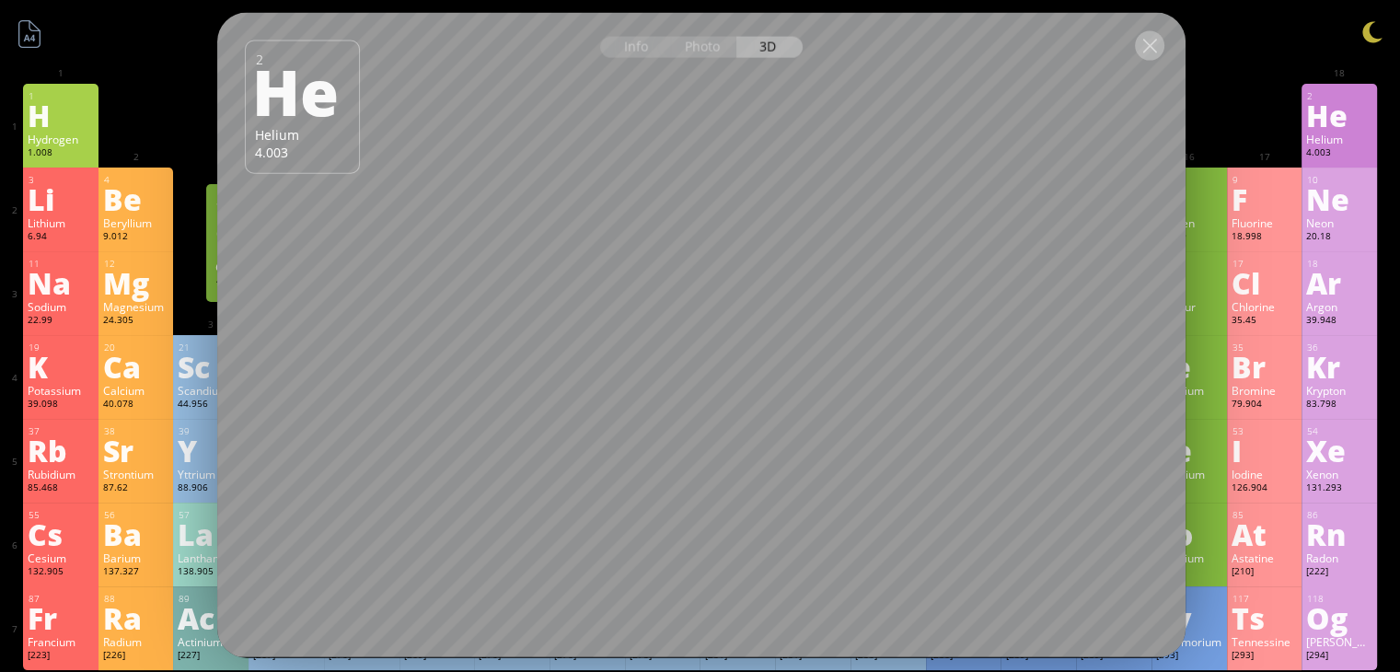
click at [1145, 45] on div at bounding box center [1149, 45] width 29 height 29
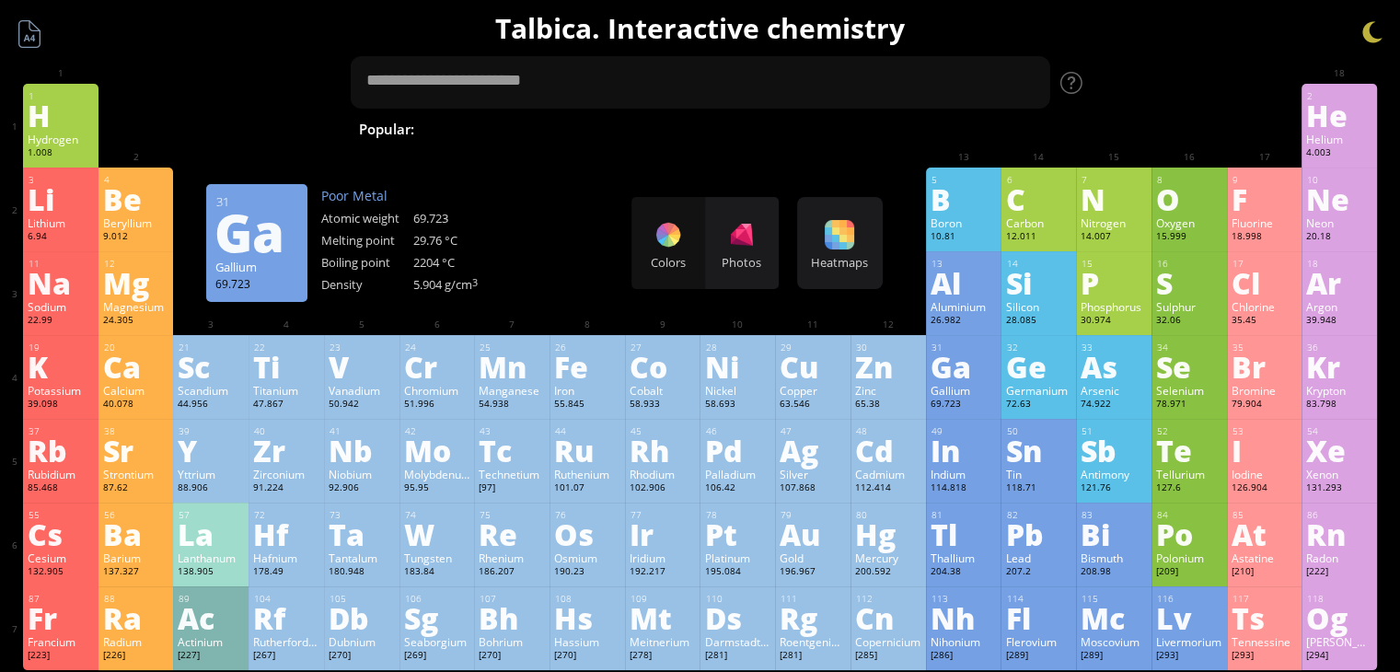
click at [965, 380] on div "Ga" at bounding box center [964, 366] width 66 height 29
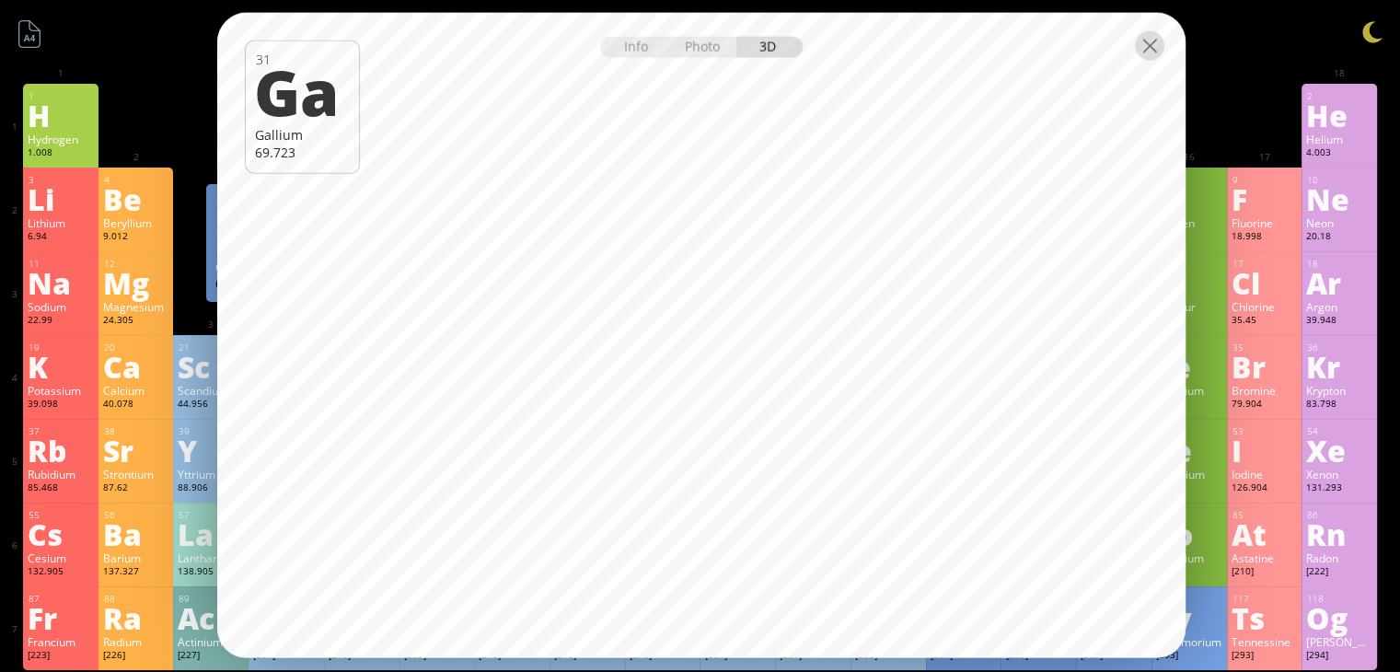
click at [1146, 52] on div at bounding box center [1149, 45] width 29 height 29
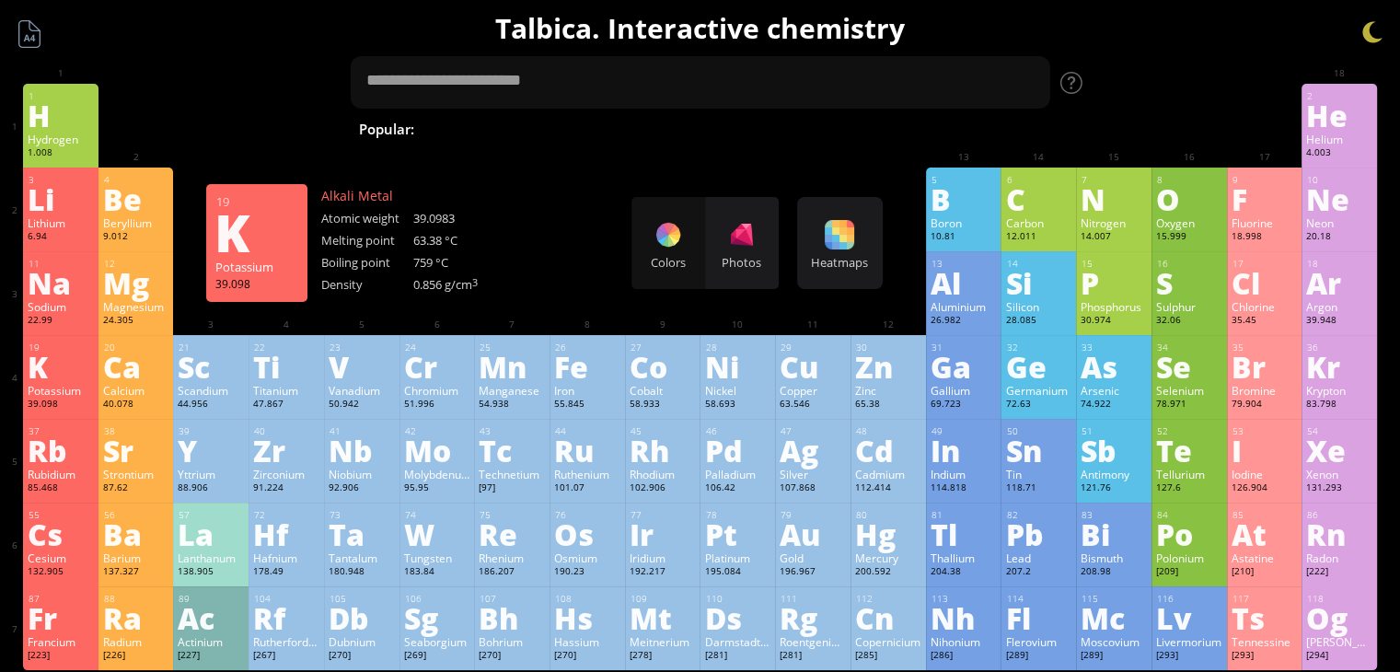
scroll to position [368, 0]
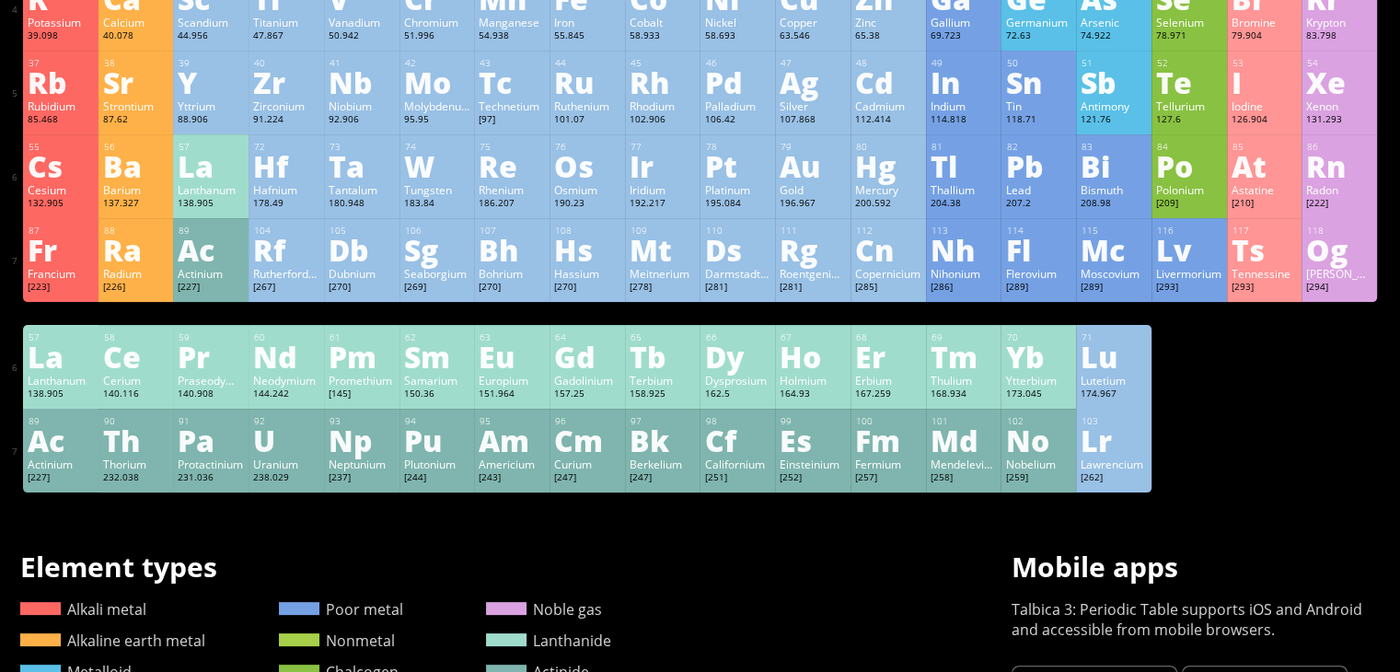
click at [291, 449] on div "U" at bounding box center [286, 439] width 66 height 29
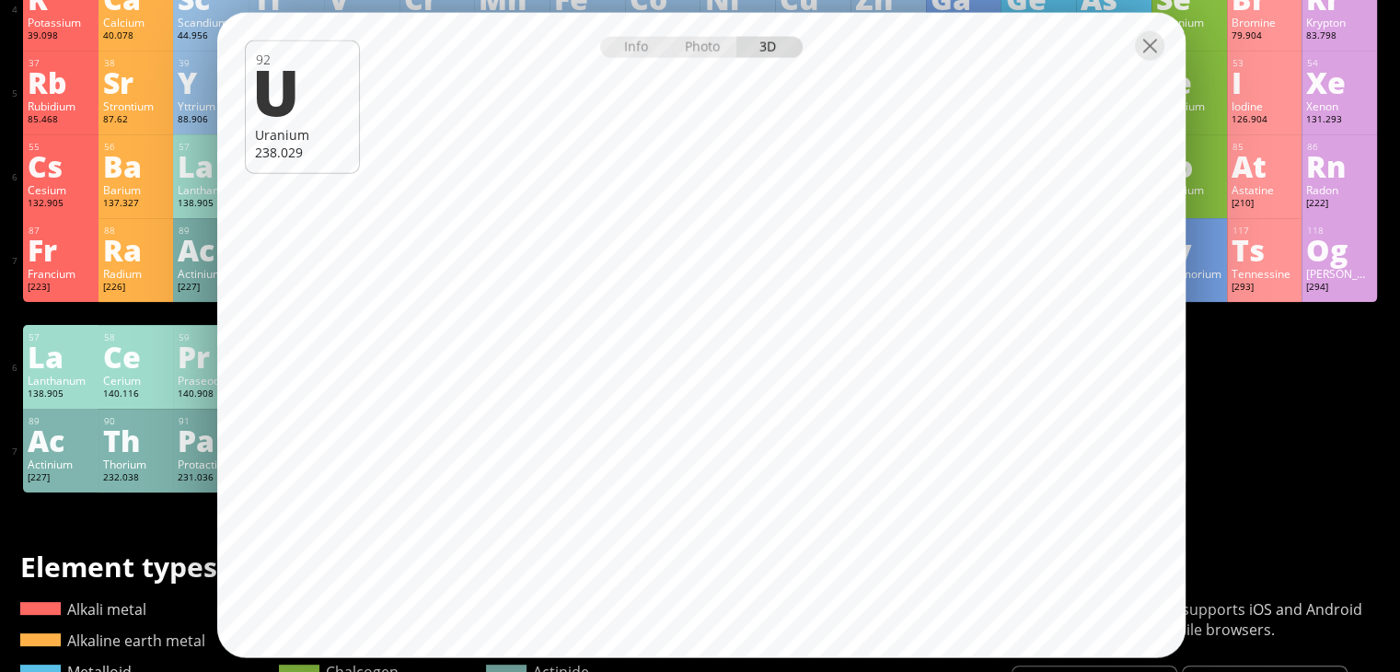
click at [719, 61] on div at bounding box center [701, 45] width 969 height 64
click at [715, 41] on div "Photo" at bounding box center [703, 47] width 66 height 21
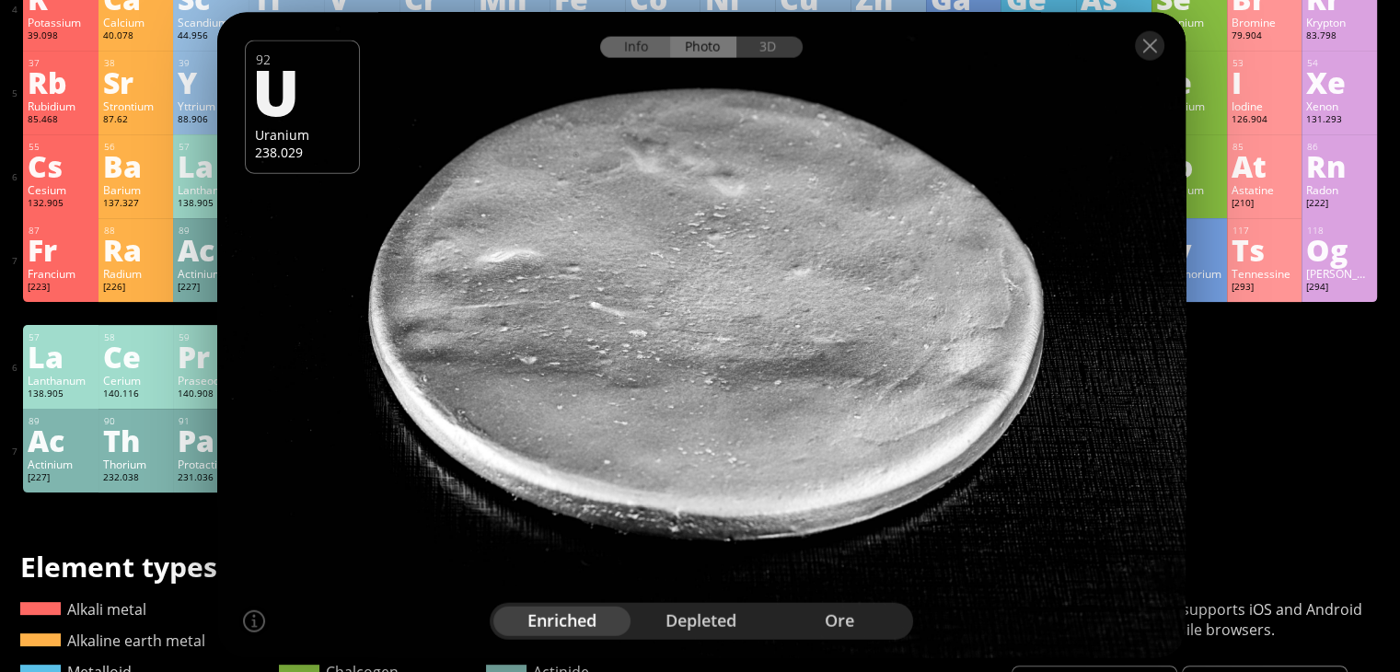
click at [627, 44] on div "Info" at bounding box center [635, 47] width 71 height 21
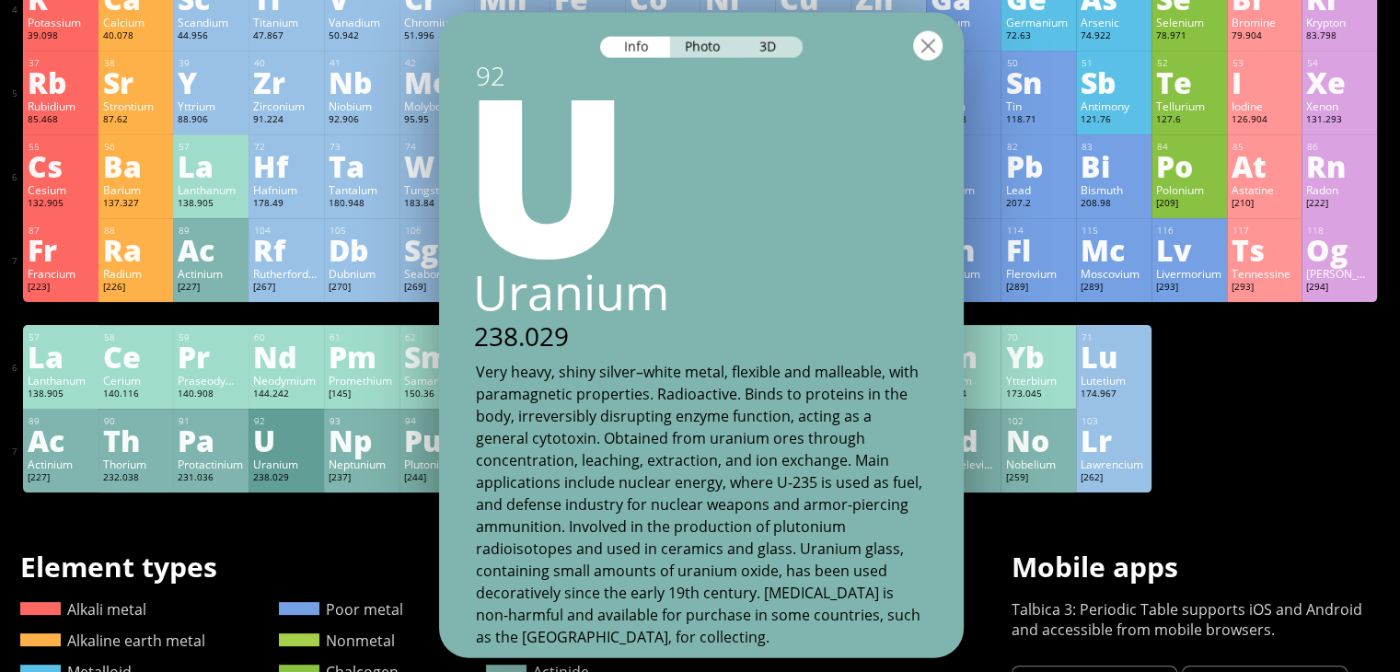
click at [924, 52] on div at bounding box center [927, 45] width 29 height 29
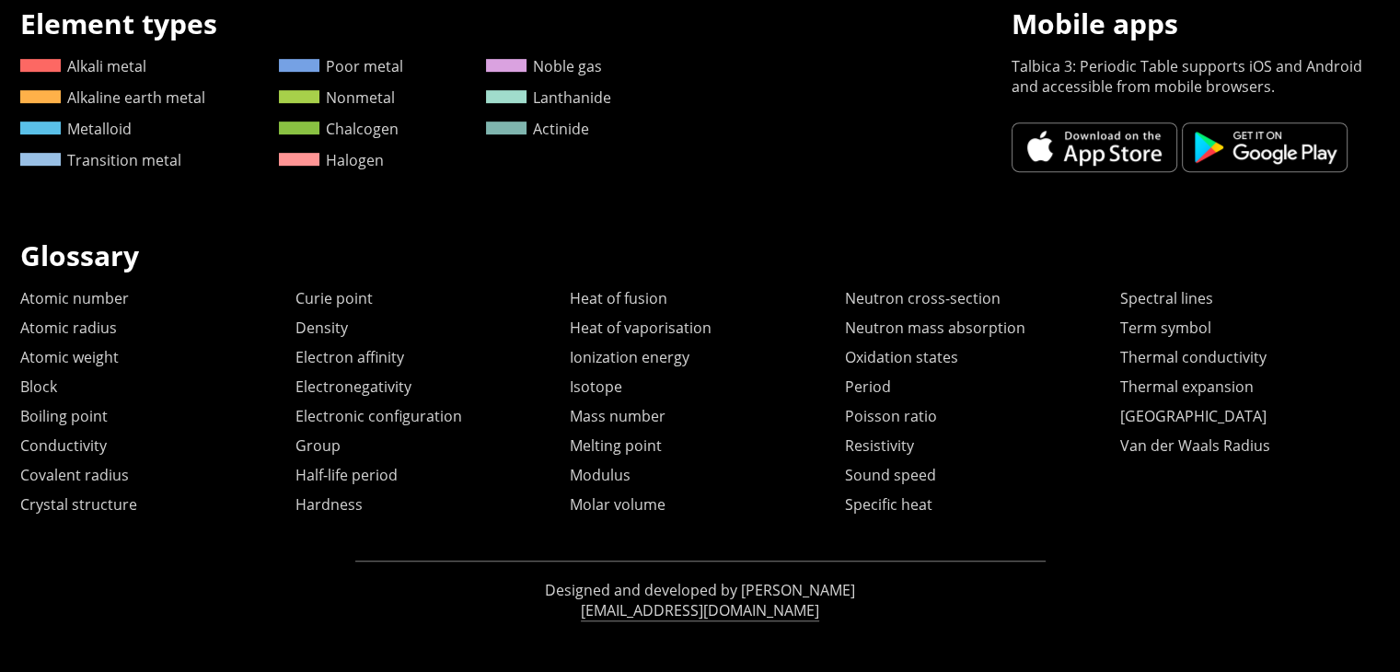
scroll to position [0, 0]
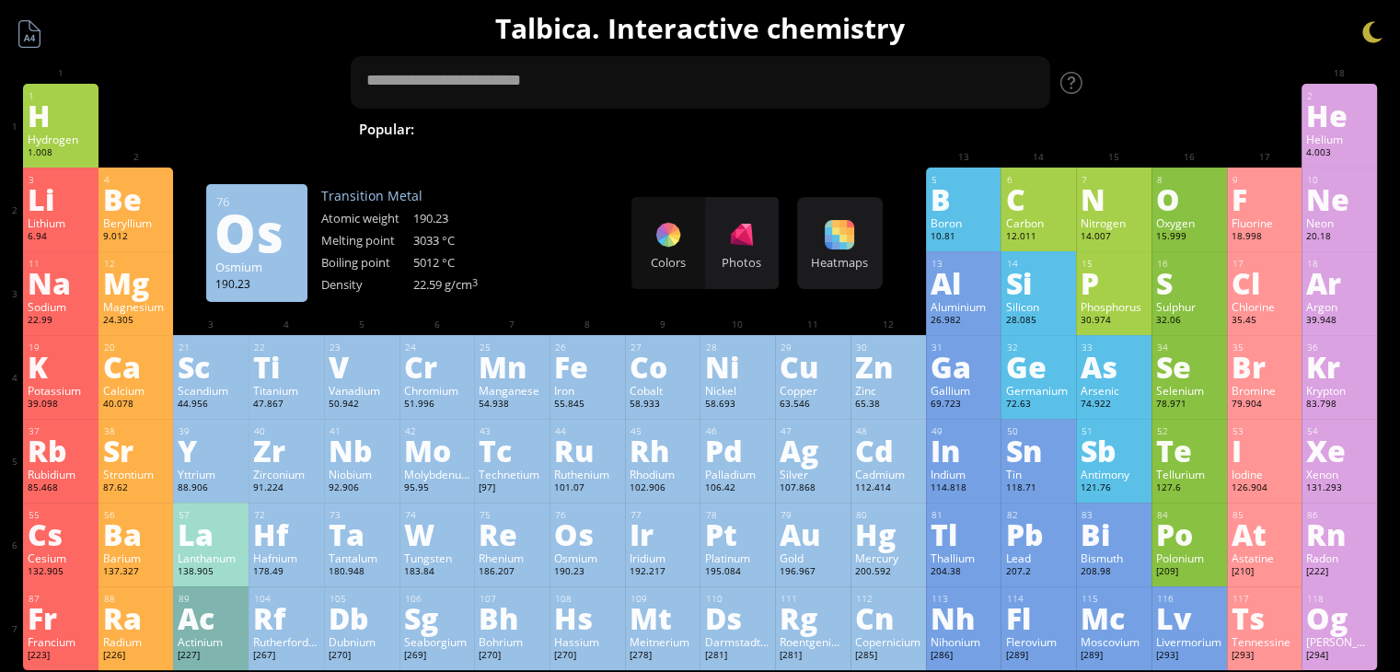
click at [572, 542] on div "Os" at bounding box center [587, 533] width 66 height 29
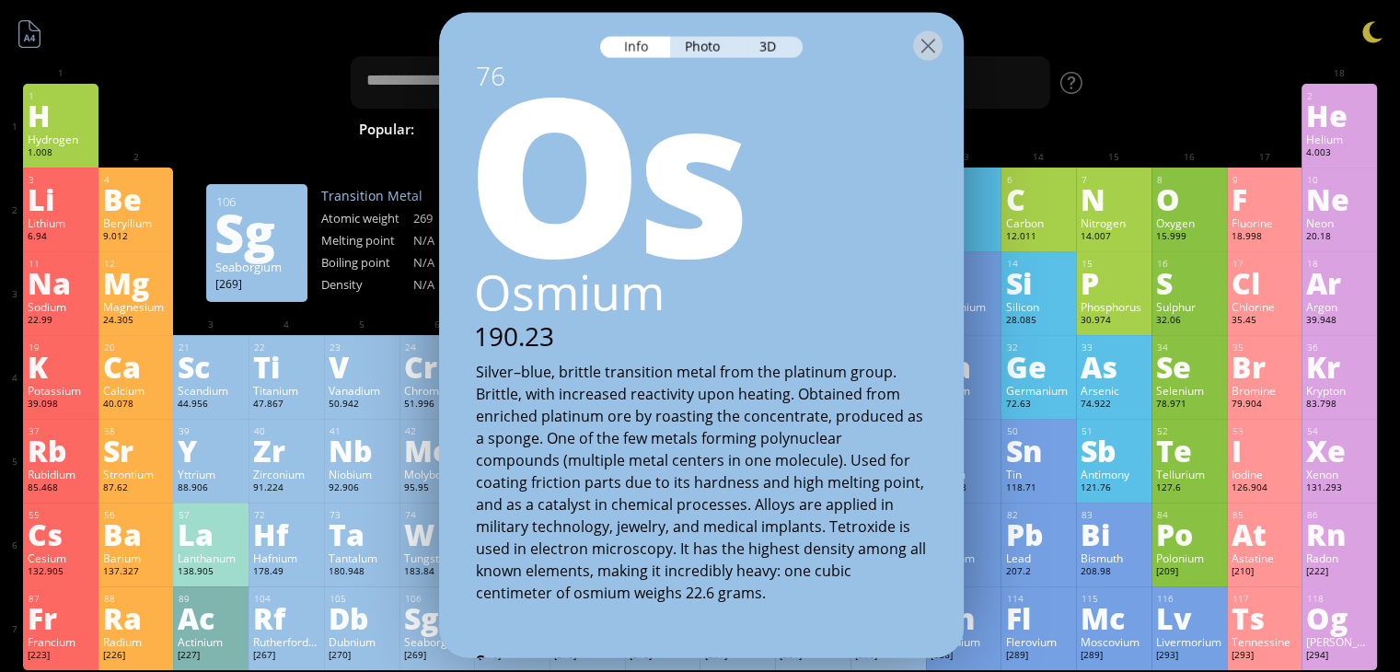
click at [816, 50] on div at bounding box center [701, 45] width 525 height 64
click at [764, 51] on div "3D" at bounding box center [770, 47] width 66 height 21
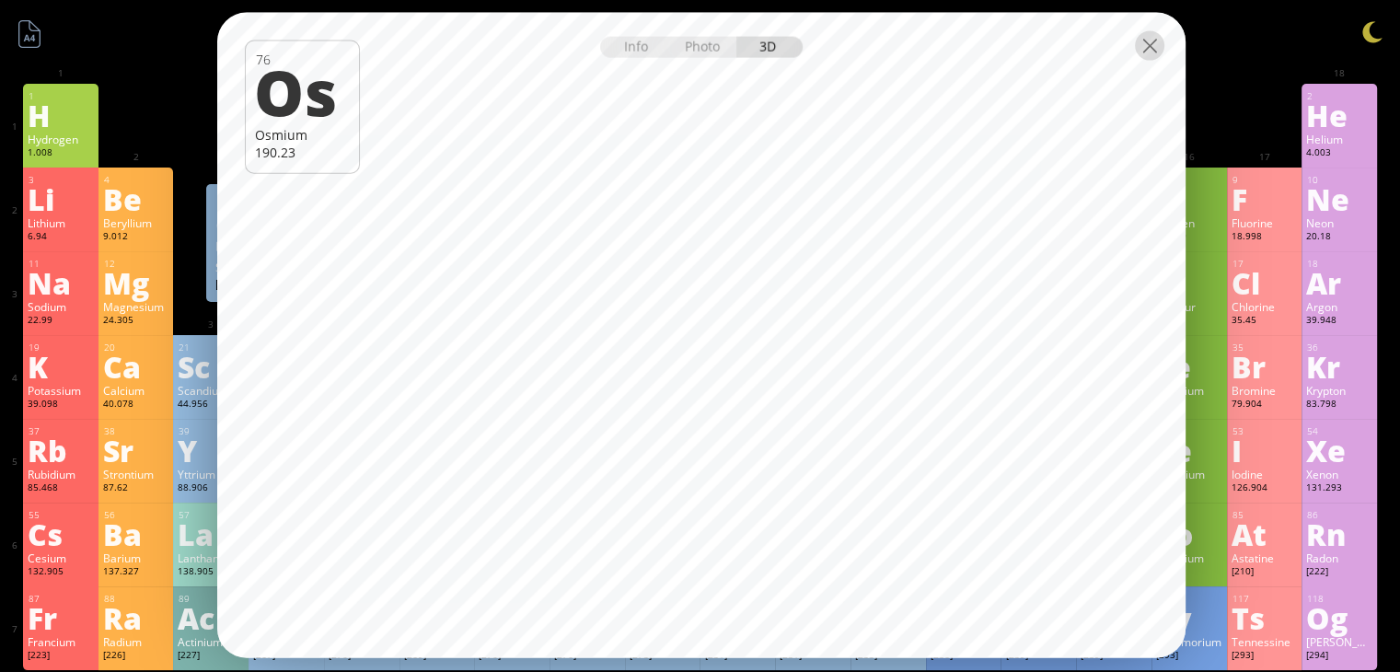
click at [1149, 45] on div at bounding box center [1149, 45] width 29 height 29
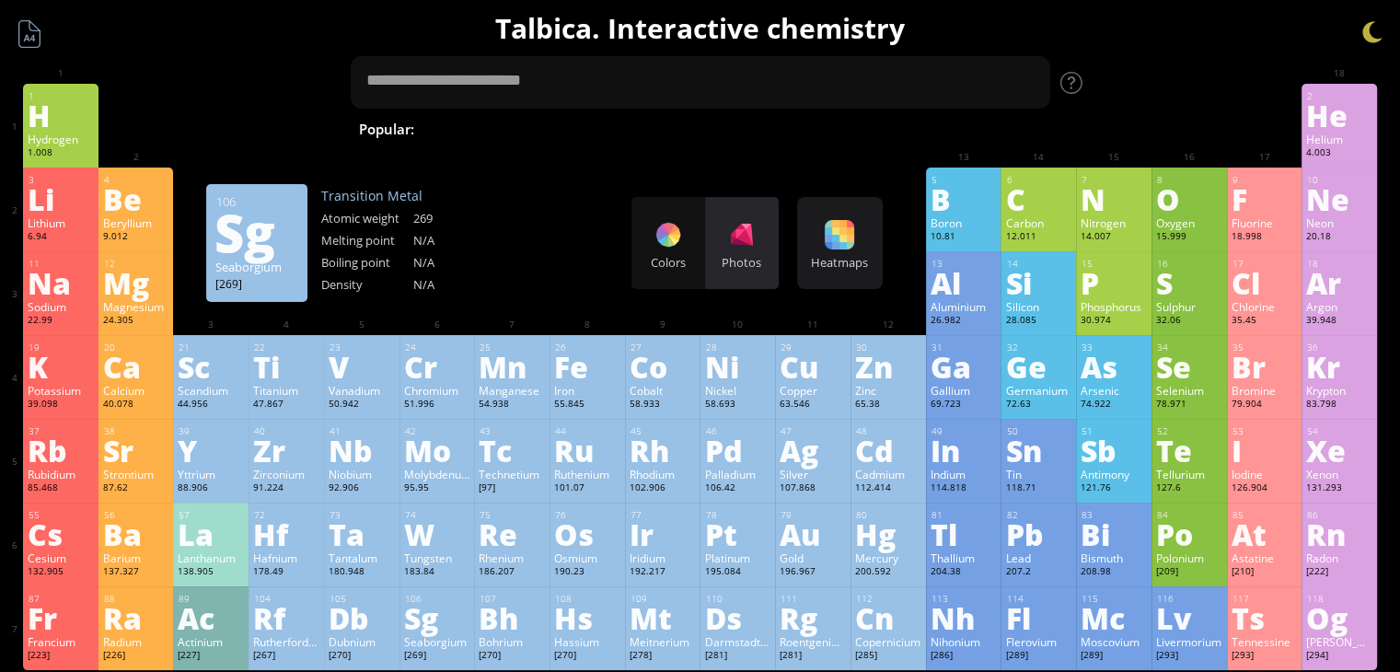
click at [779, 250] on div "Photos" at bounding box center [742, 243] width 74 height 92
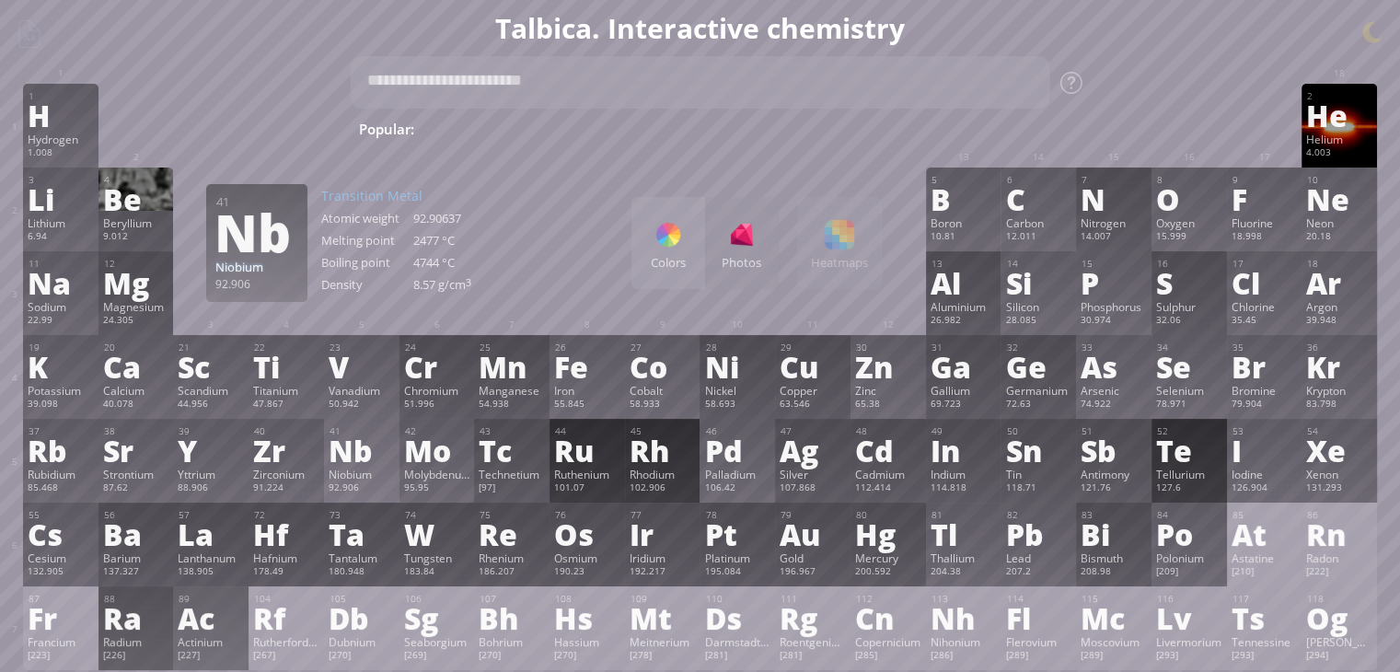
scroll to position [122, 0]
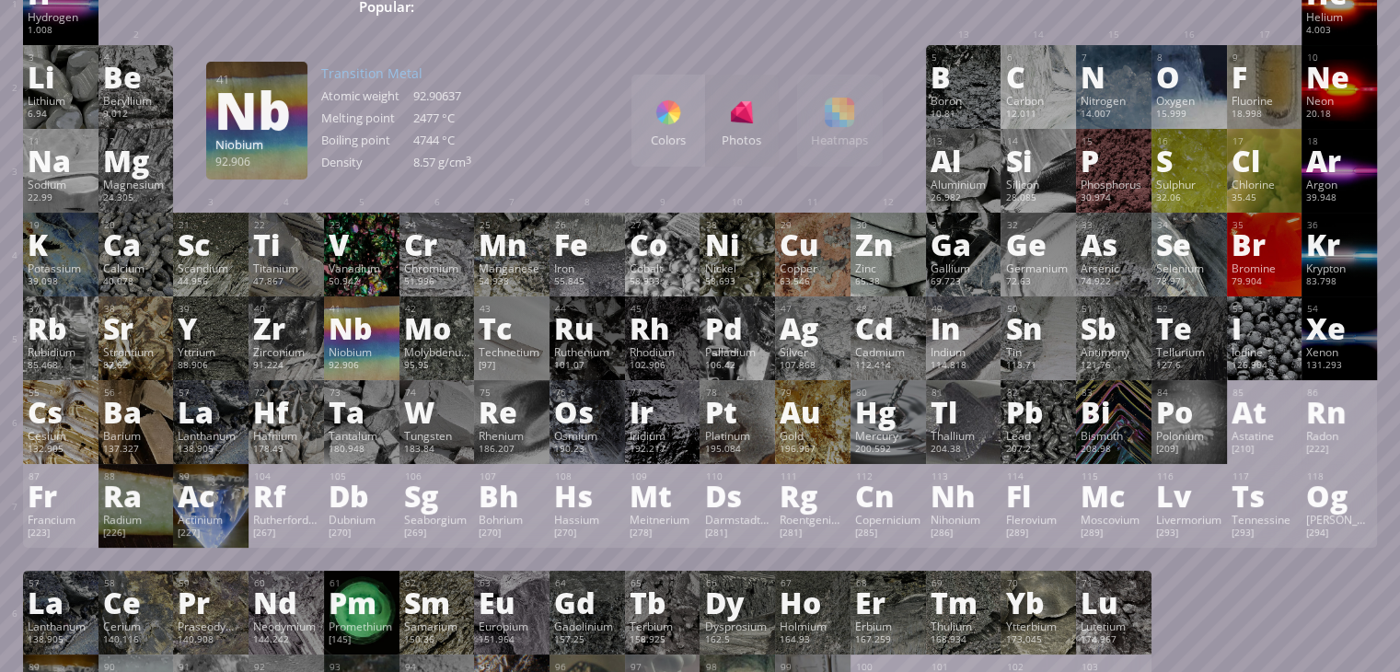
click at [354, 351] on div "Niobium" at bounding box center [362, 351] width 66 height 15
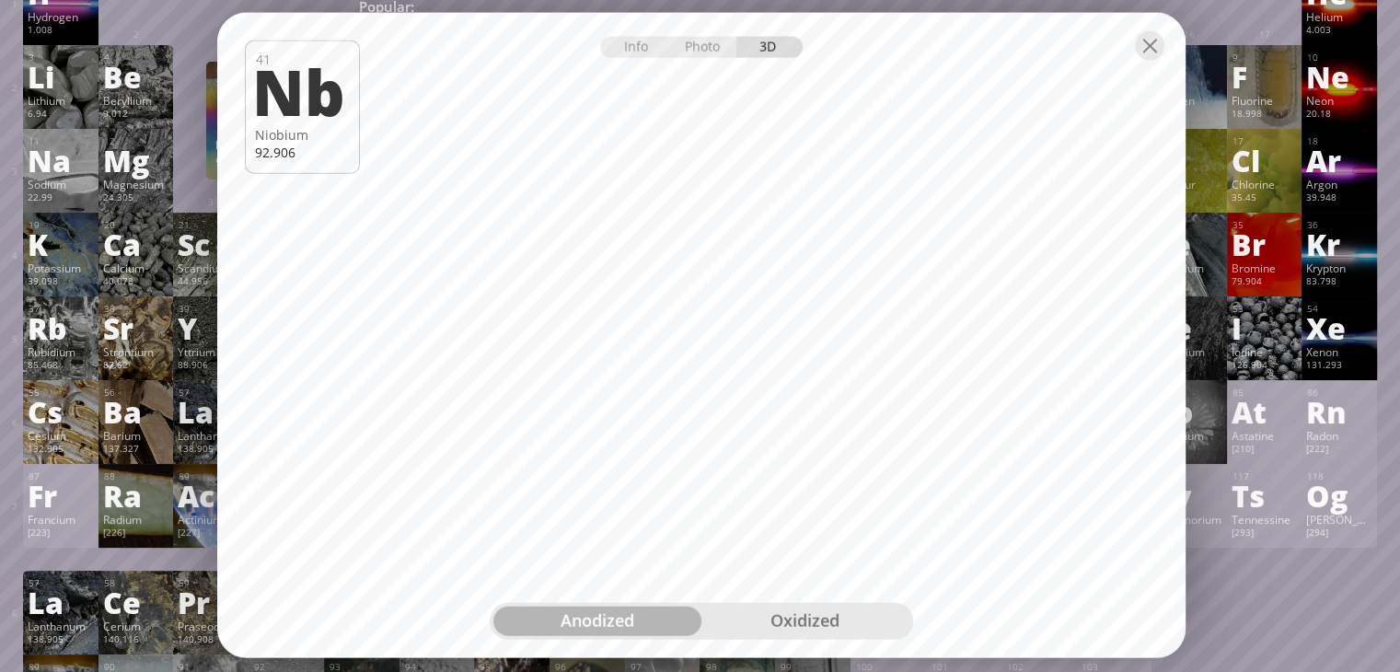
scroll to position [0, 0]
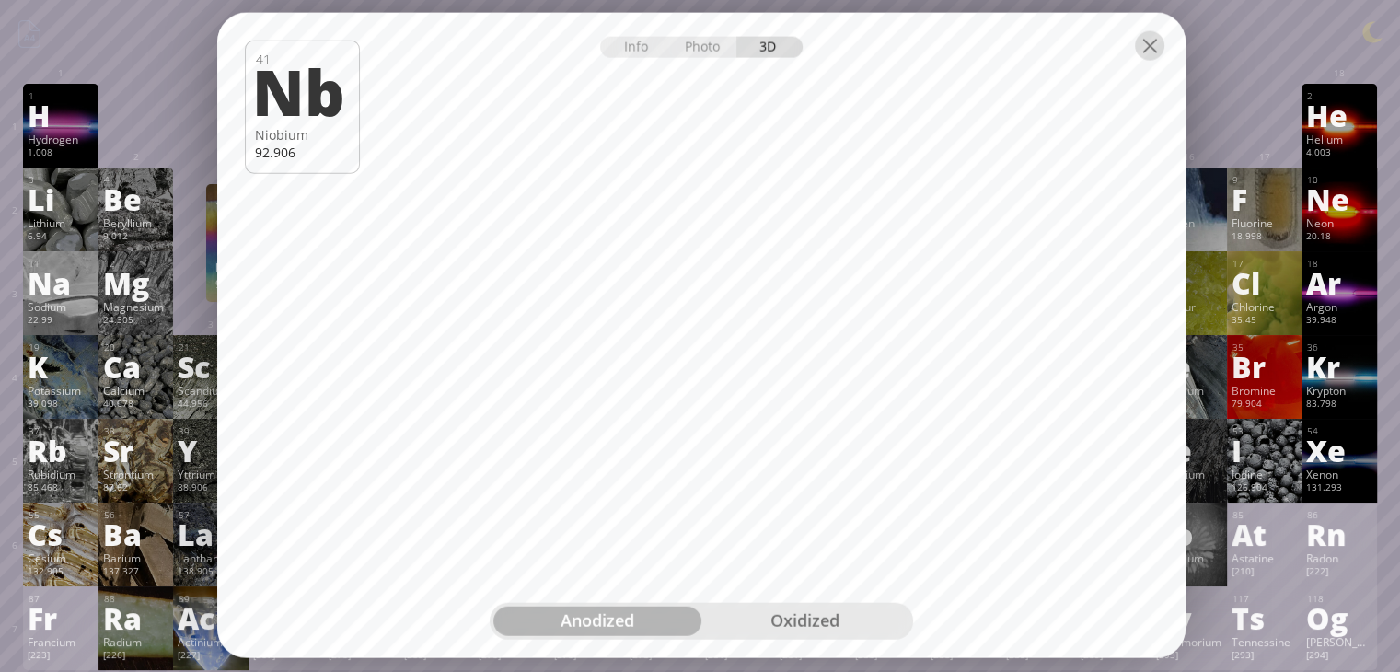
click at [1145, 49] on div at bounding box center [1149, 45] width 29 height 29
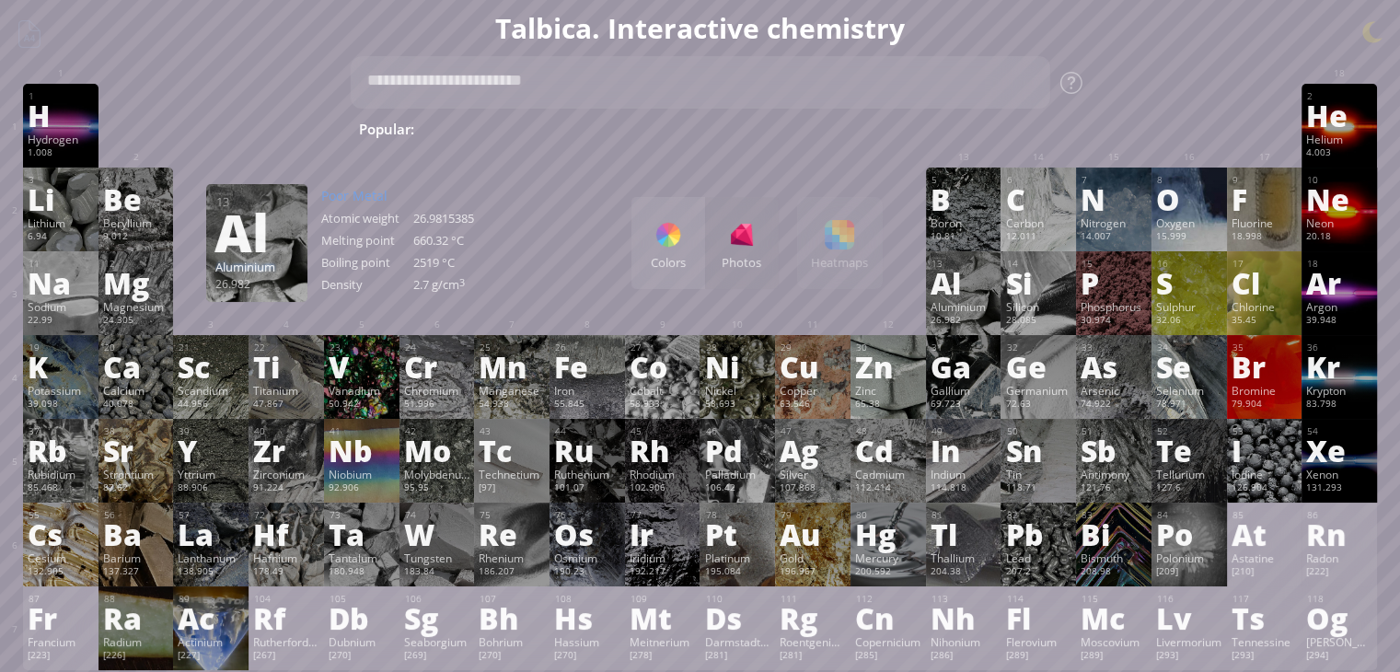
drag, startPoint x: 845, startPoint y: 257, endPoint x: 836, endPoint y: 275, distance: 20.6
click at [838, 273] on div "Colors Photos Heatmaps Heatmaps Normal mode Melting point Boiling point Density…" at bounding box center [757, 243] width 251 height 92
click at [836, 275] on div "Colors Photos Heatmaps Heatmaps Normal mode Melting point Boiling point Density…" at bounding box center [757, 243] width 251 height 92
click at [738, 238] on div "Colors Photos" at bounding box center [705, 243] width 147 height 92
click at [663, 248] on div at bounding box center [668, 234] width 29 height 29
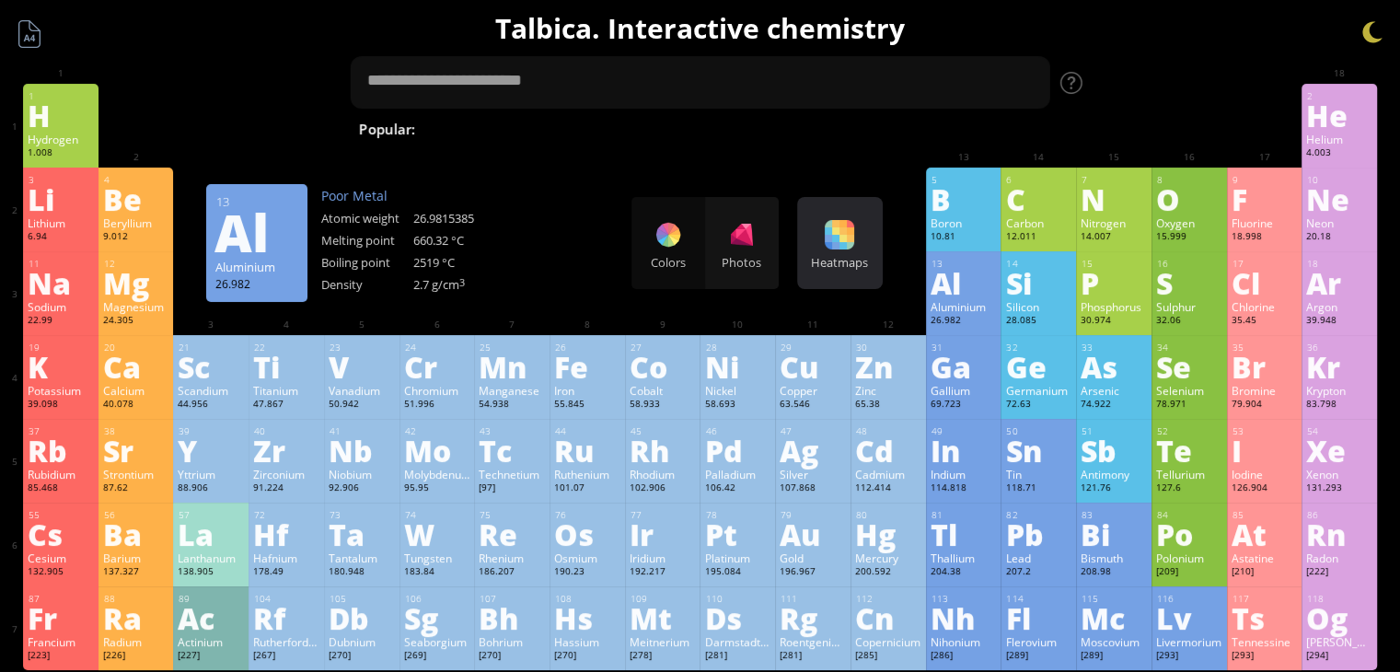
click at [858, 261] on div "Heatmaps" at bounding box center [840, 262] width 76 height 17
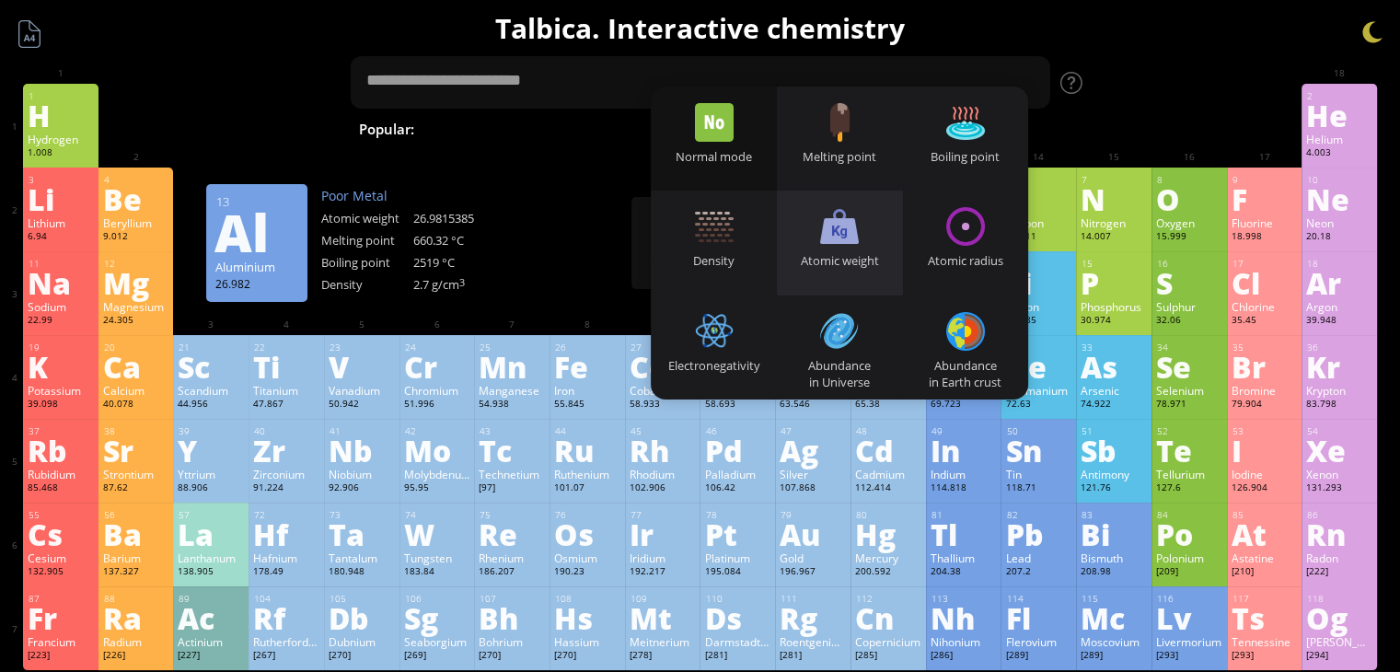
click at [853, 215] on div at bounding box center [839, 226] width 39 height 39
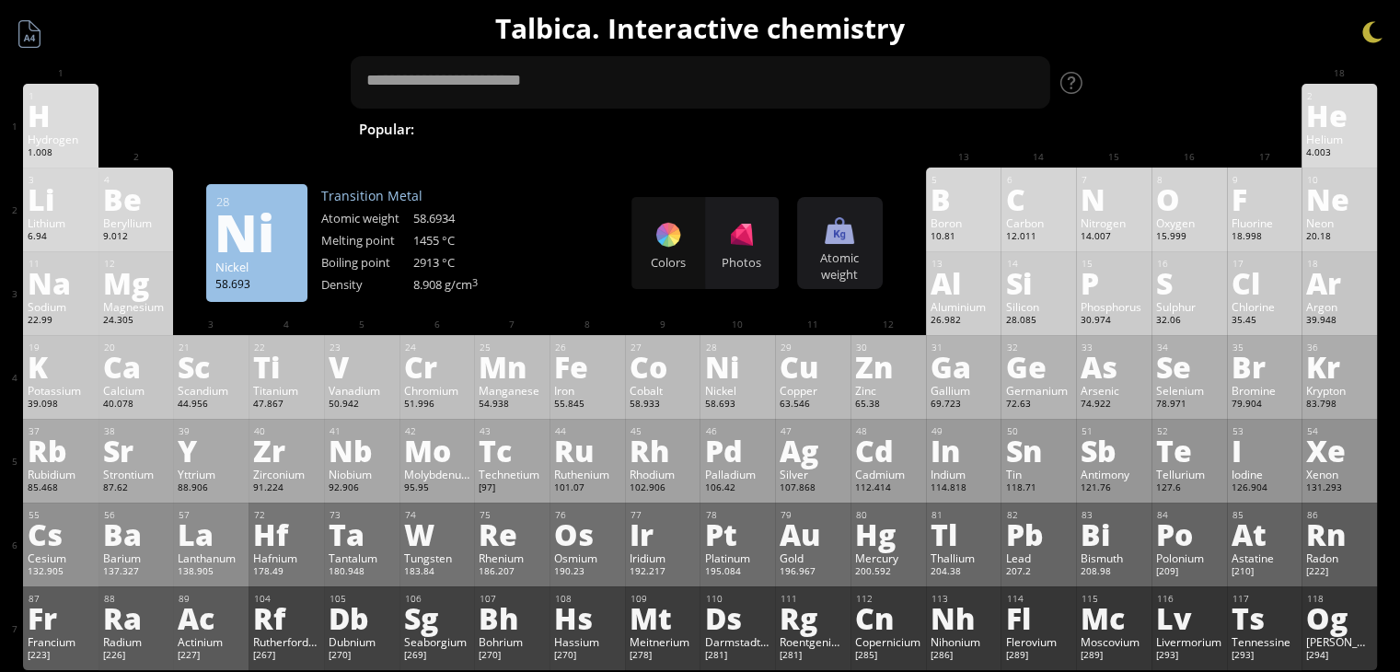
click at [681, 272] on div "Colors Photos" at bounding box center [705, 243] width 147 height 92
click at [728, 218] on div "Photos" at bounding box center [742, 243] width 74 height 92
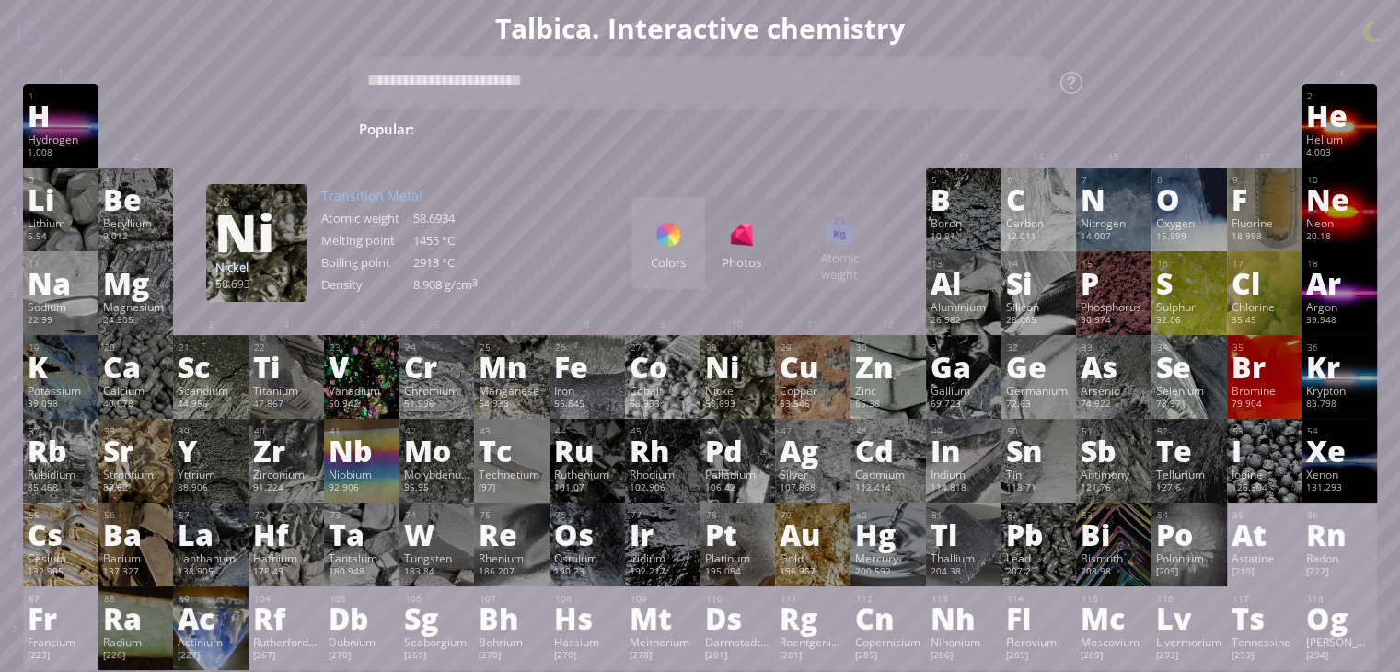
click at [670, 264] on div "Colors" at bounding box center [669, 262] width 74 height 17
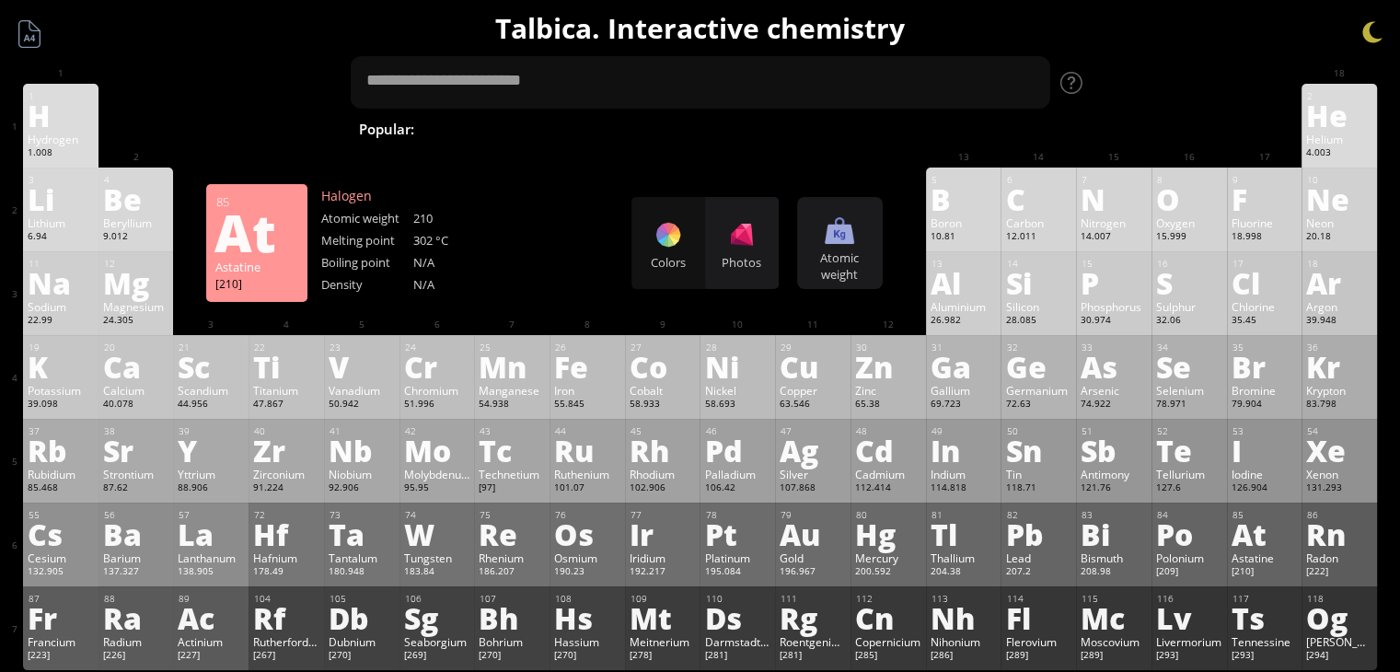
scroll to position [122, 0]
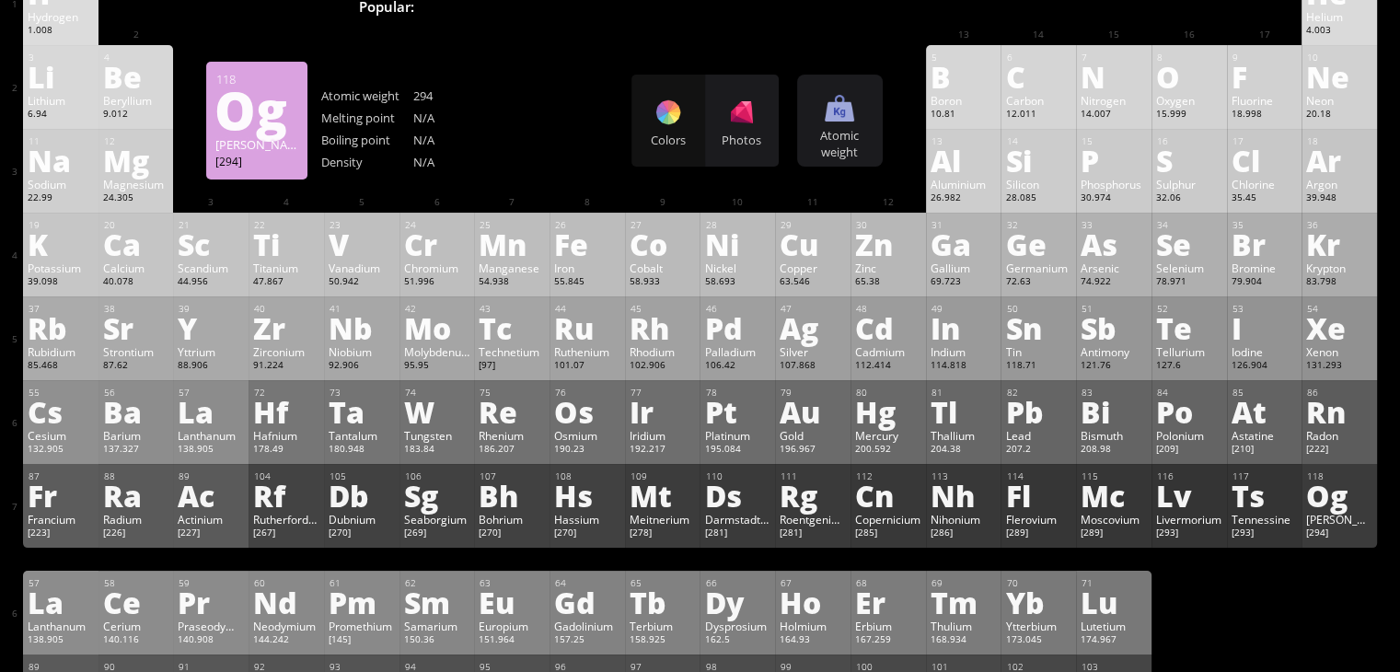
click at [1355, 494] on div "Og" at bounding box center [1340, 495] width 66 height 29
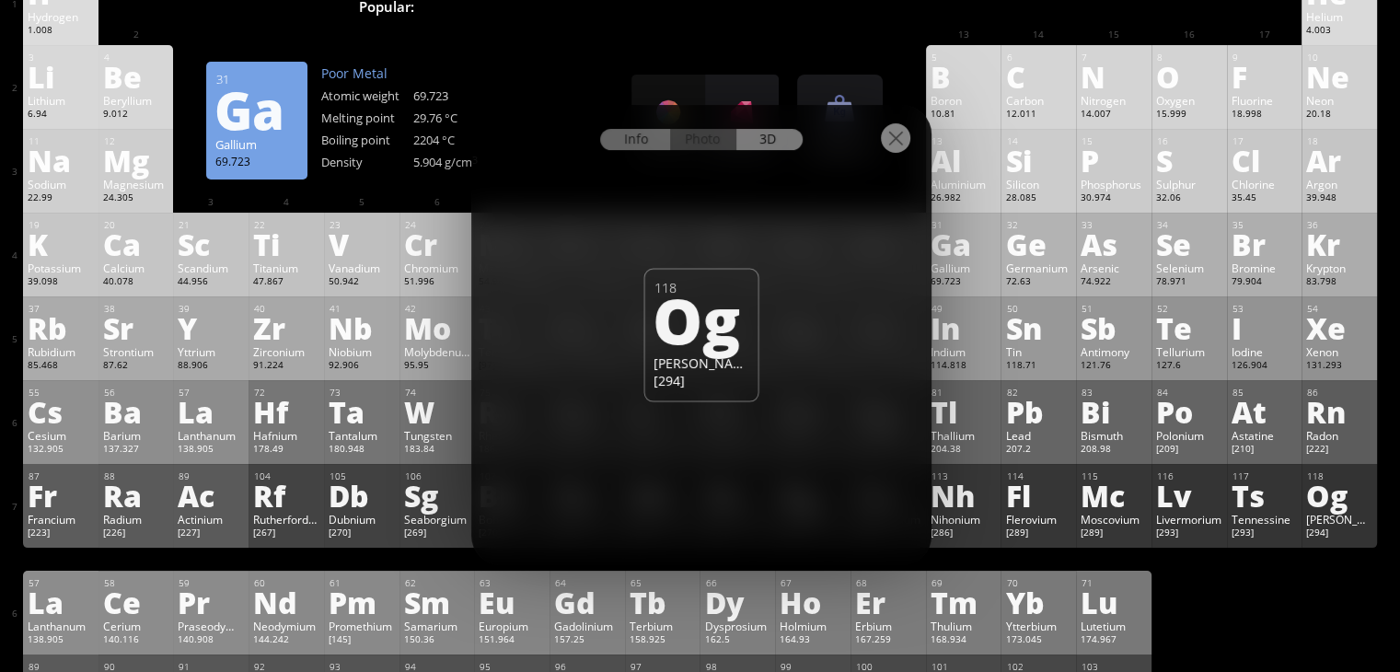
click at [664, 141] on div "Info" at bounding box center [635, 139] width 71 height 21
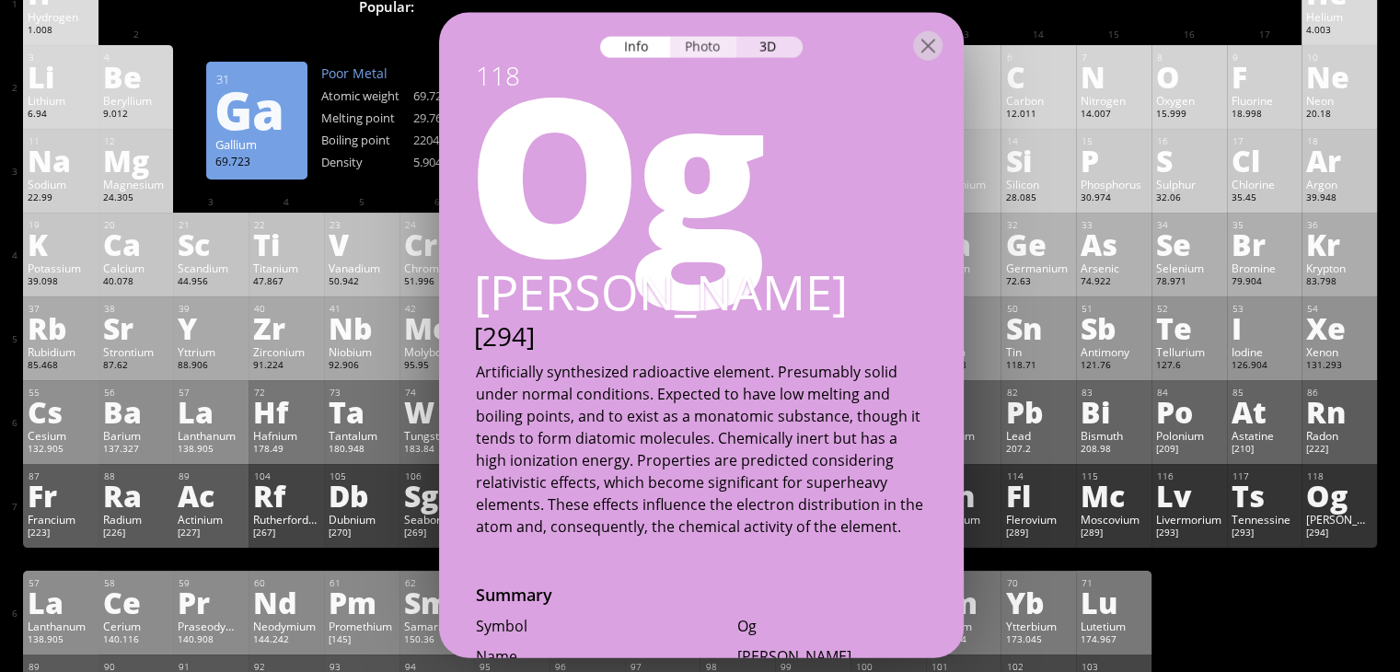
click at [711, 52] on div "Photo" at bounding box center [703, 47] width 66 height 21
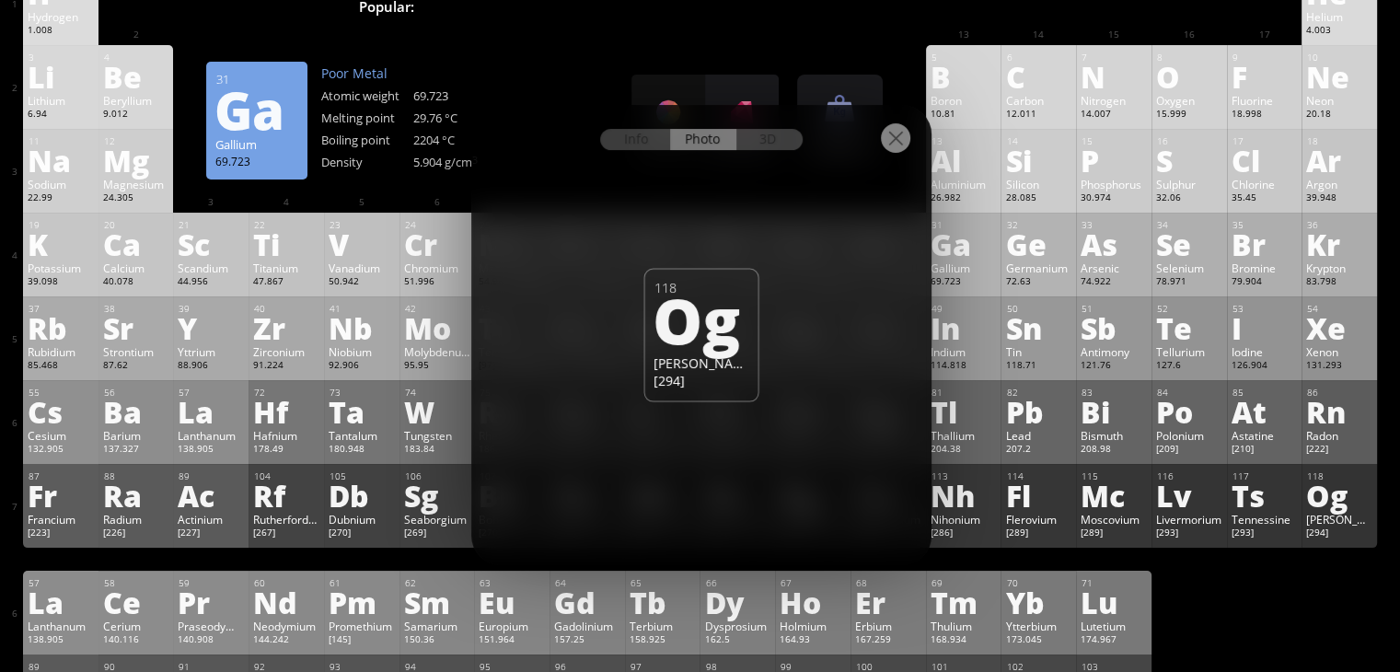
scroll to position [245, 0]
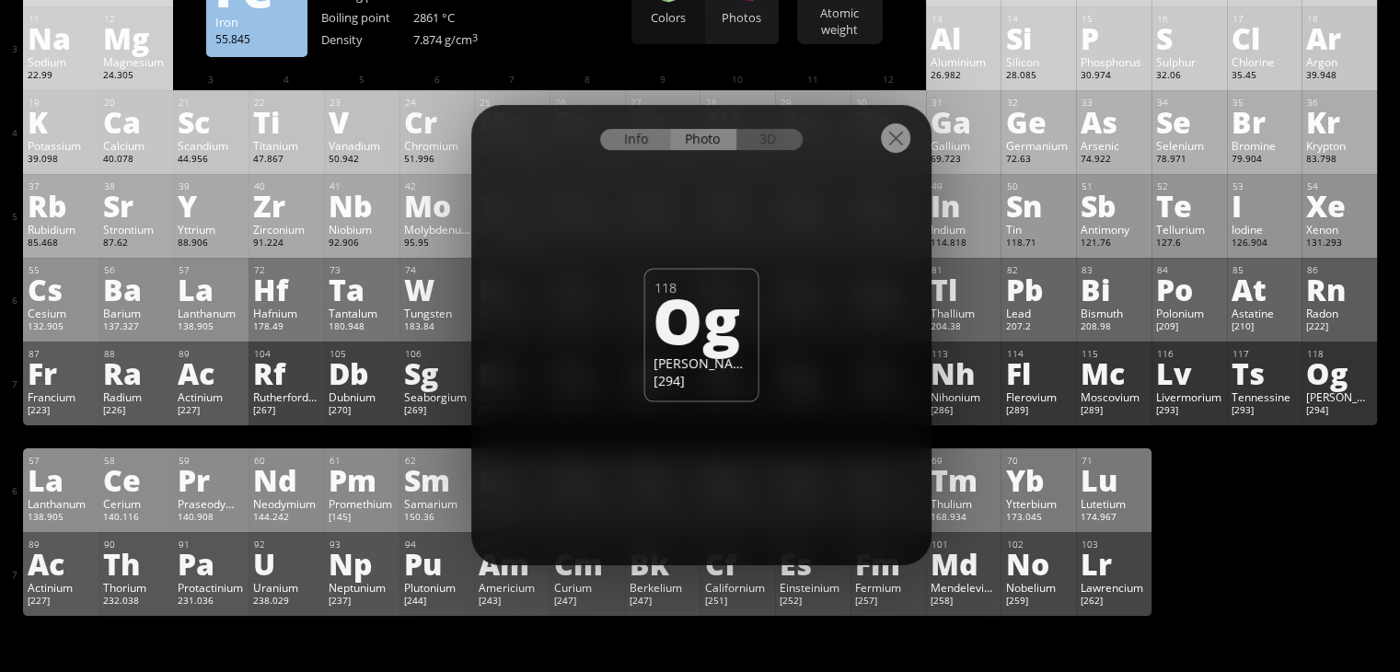
click at [626, 139] on div "Info" at bounding box center [635, 139] width 71 height 21
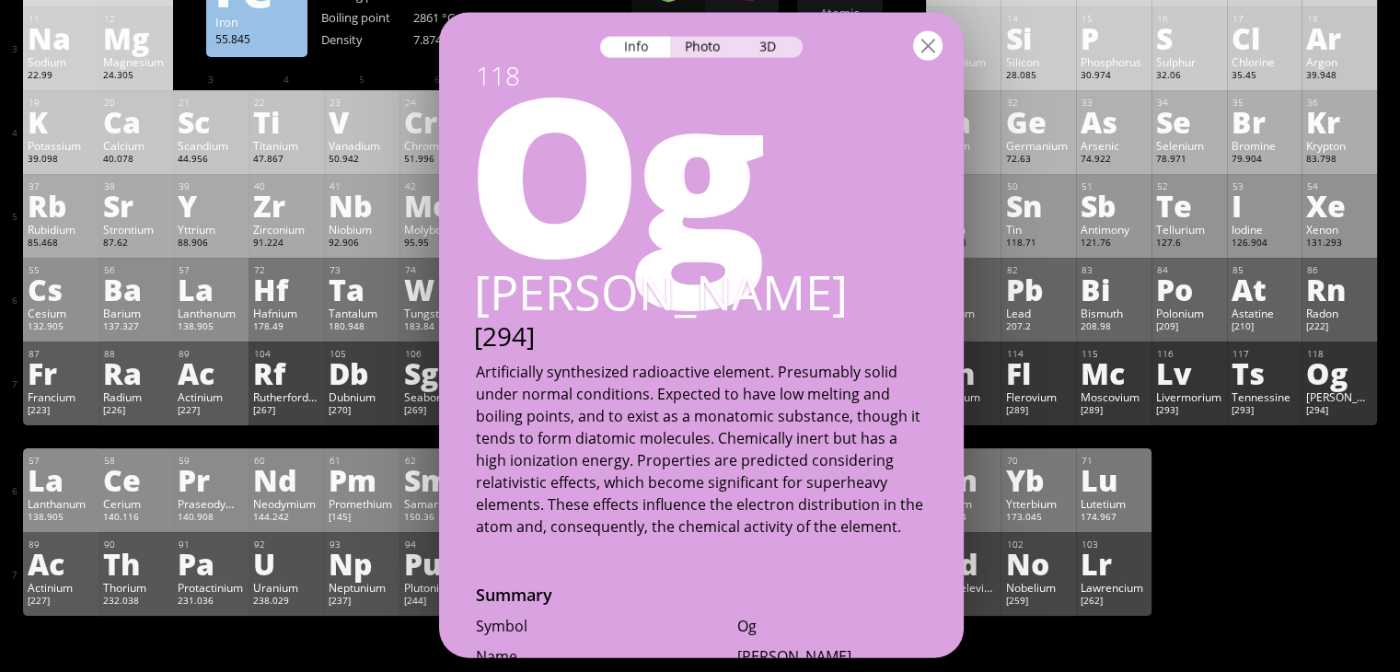
drag, startPoint x: 956, startPoint y: 28, endPoint x: 941, endPoint y: 40, distance: 19.0
click at [956, 29] on div at bounding box center [701, 45] width 525 height 64
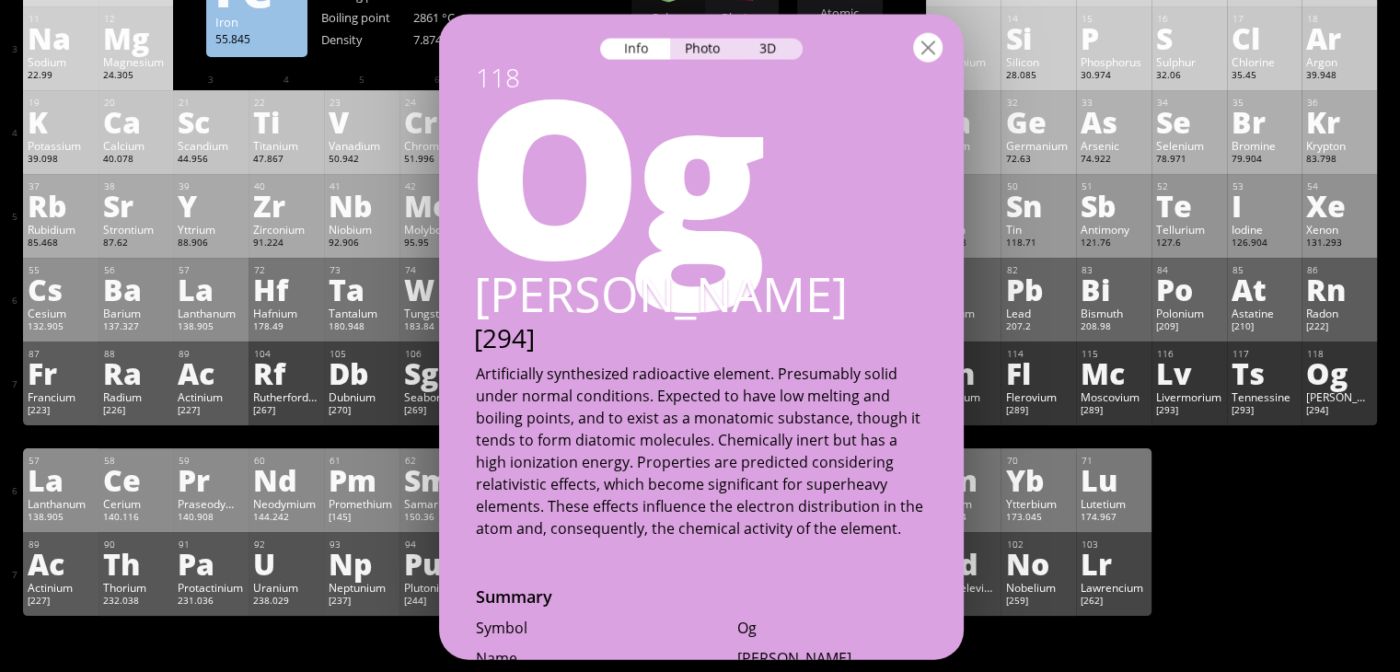
click at [934, 49] on div at bounding box center [927, 47] width 29 height 29
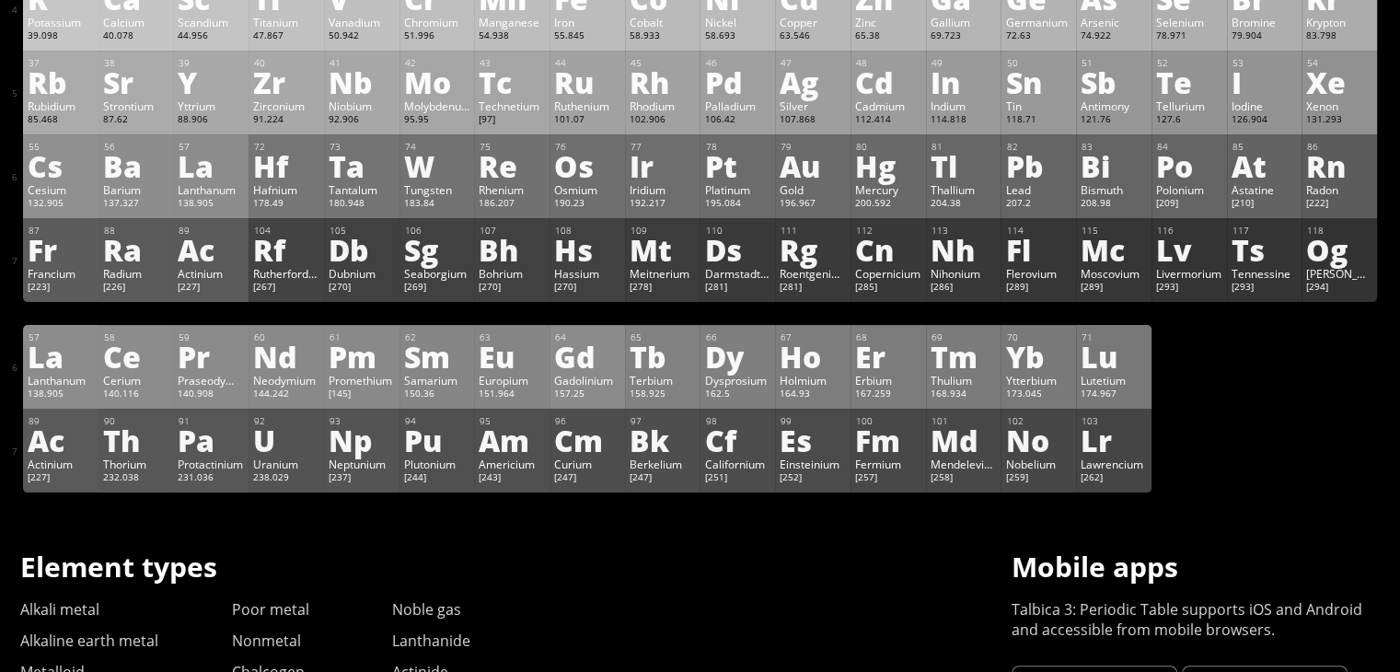
scroll to position [0, 0]
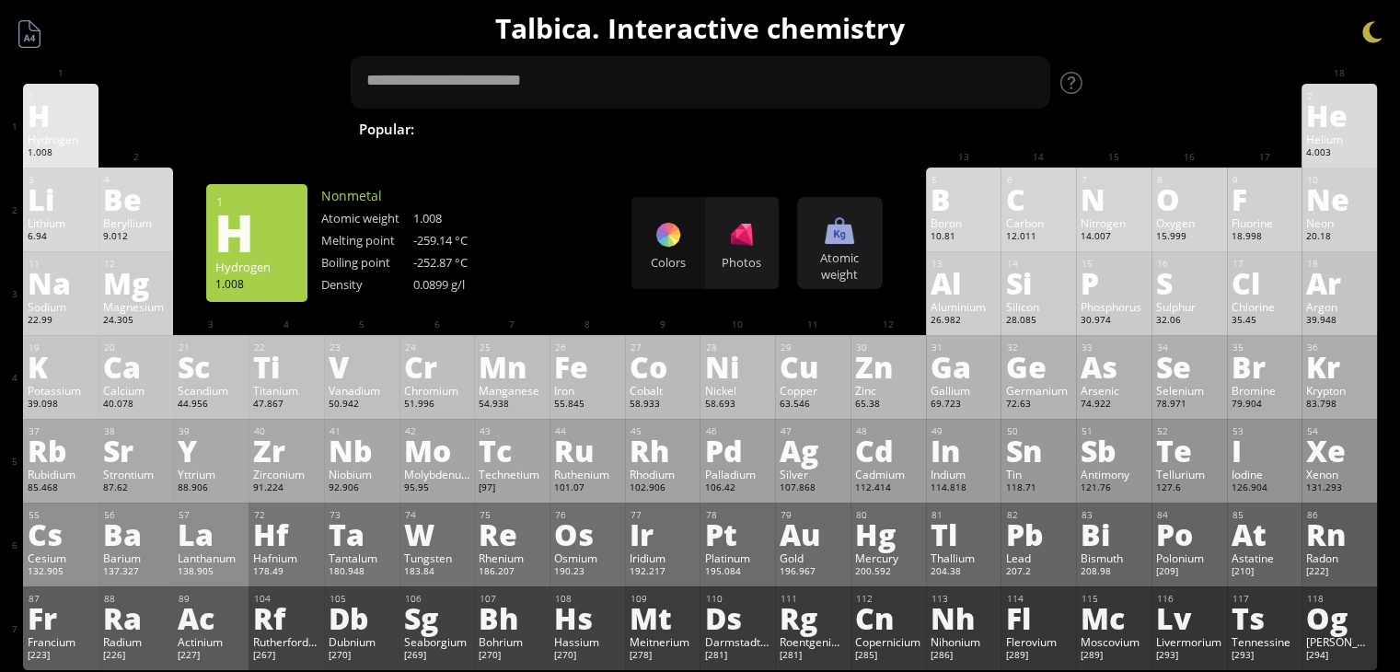
click at [81, 126] on div "H" at bounding box center [61, 114] width 66 height 29
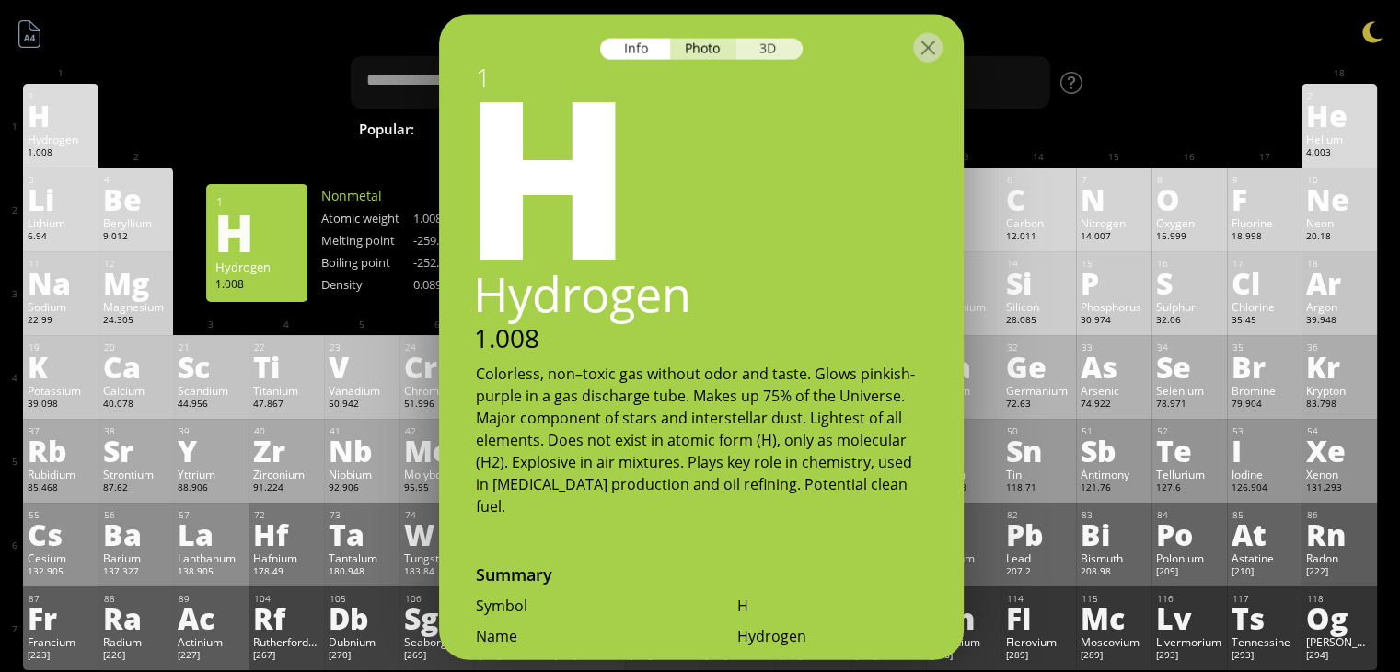
click at [780, 56] on div "3D" at bounding box center [770, 49] width 66 height 21
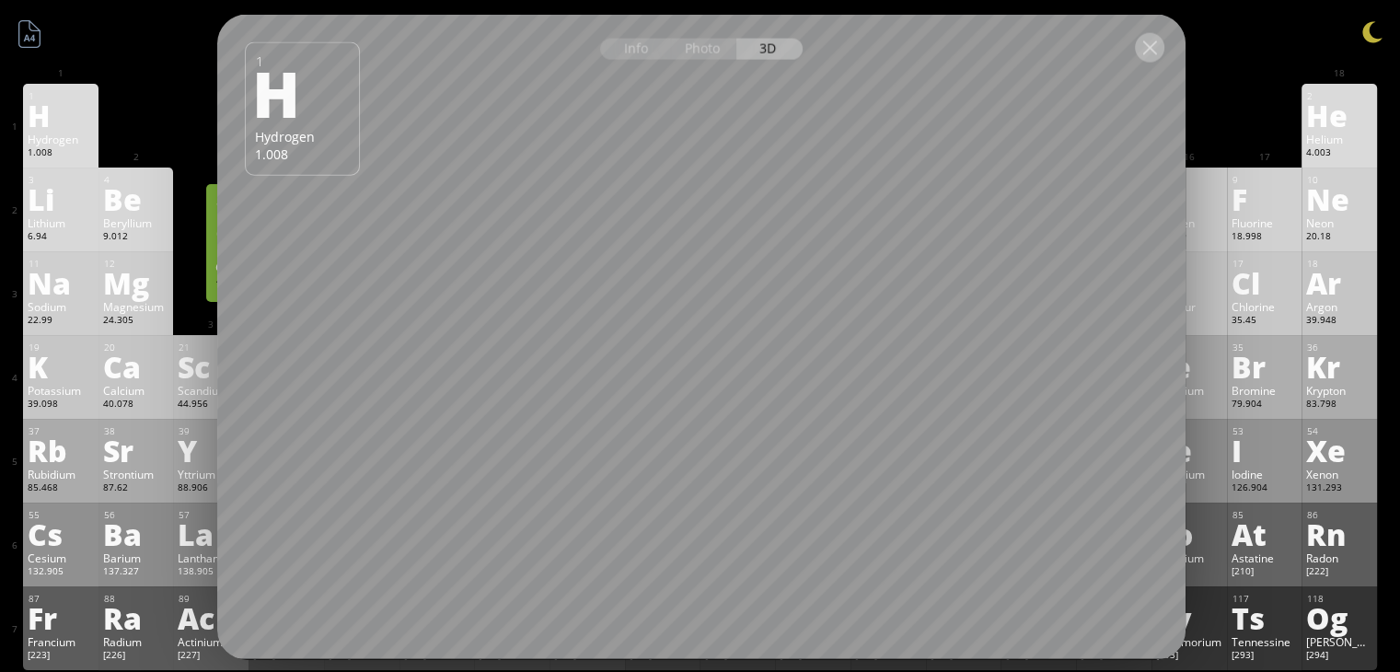
click at [1157, 41] on div at bounding box center [1149, 47] width 29 height 29
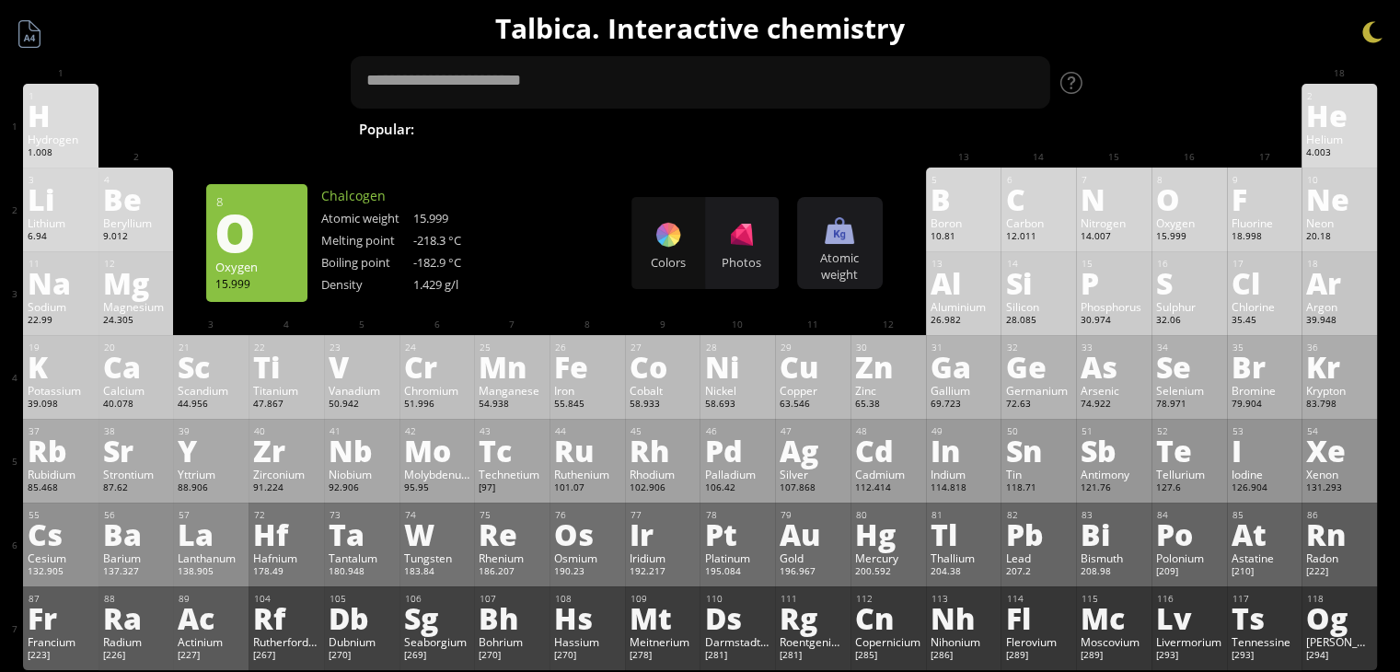
drag, startPoint x: 1153, startPoint y: 44, endPoint x: 1109, endPoint y: 130, distance: 96.4
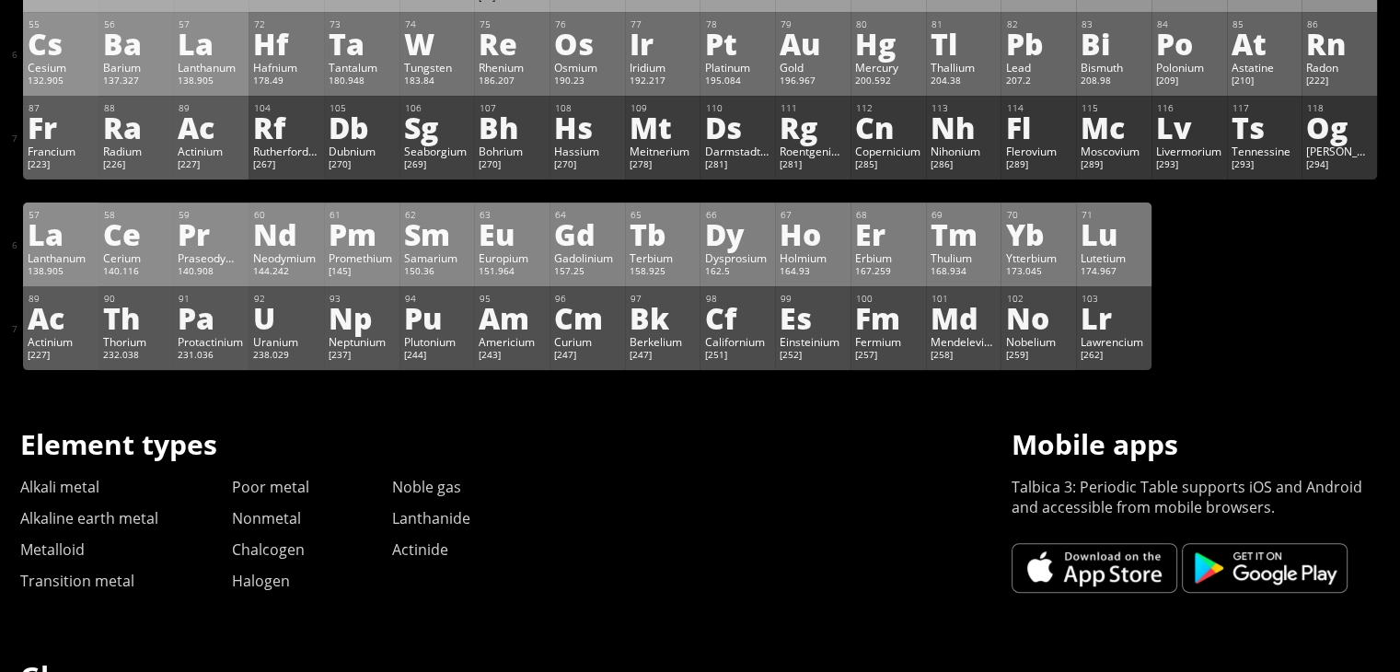
scroll to position [613, 0]
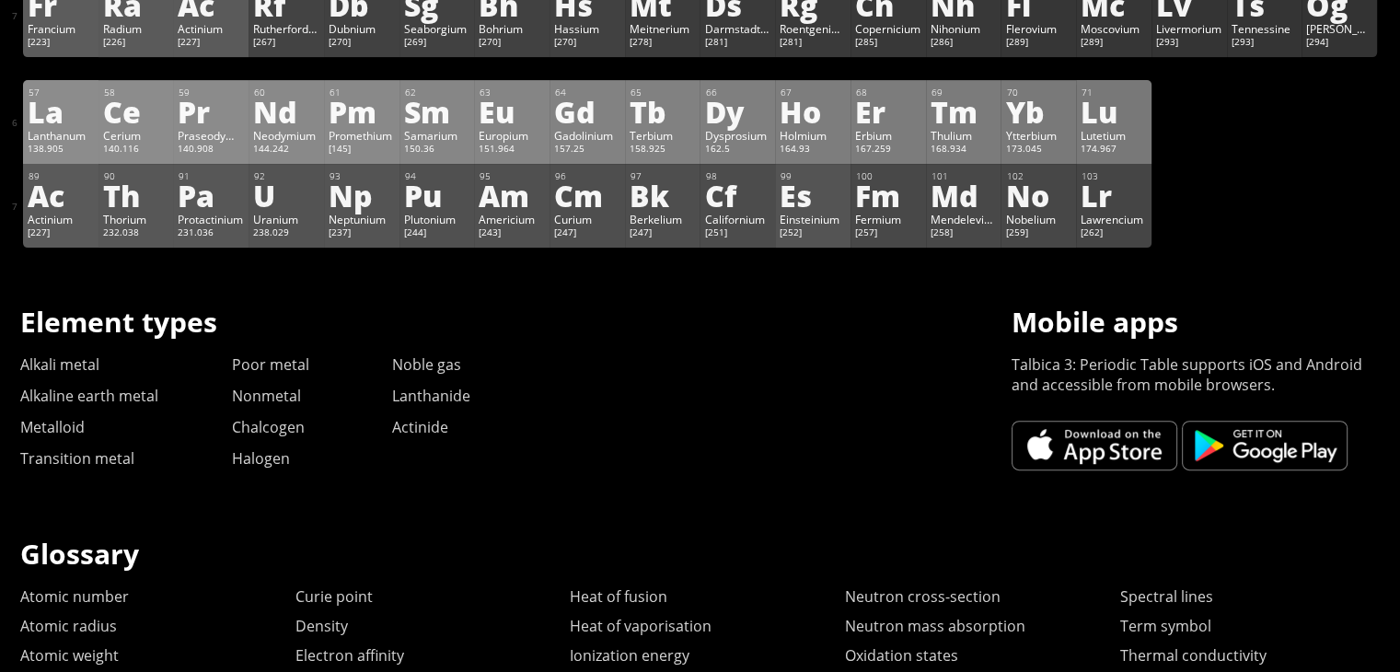
click at [814, 227] on div "Einsteinium" at bounding box center [813, 219] width 66 height 15
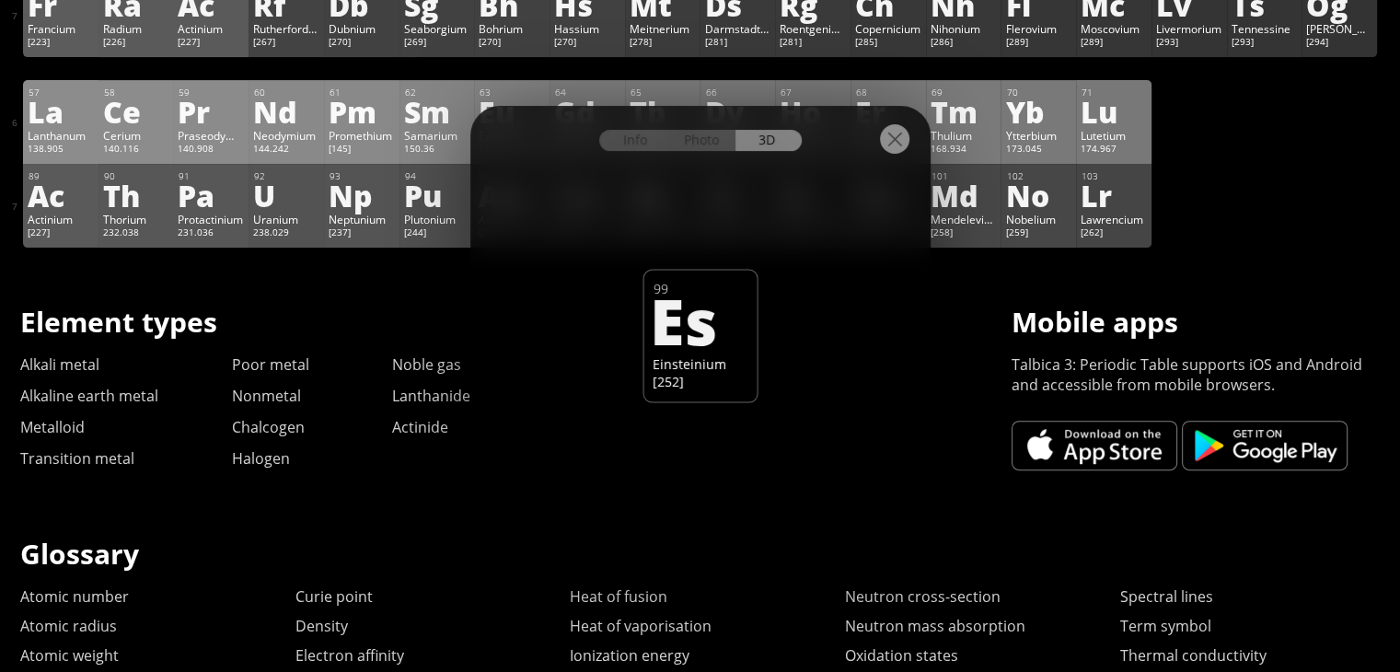
click at [688, 113] on div at bounding box center [701, 138] width 460 height 64
drag, startPoint x: 695, startPoint y: 122, endPoint x: 715, endPoint y: 136, distance: 23.8
click at [700, 125] on div at bounding box center [701, 138] width 460 height 64
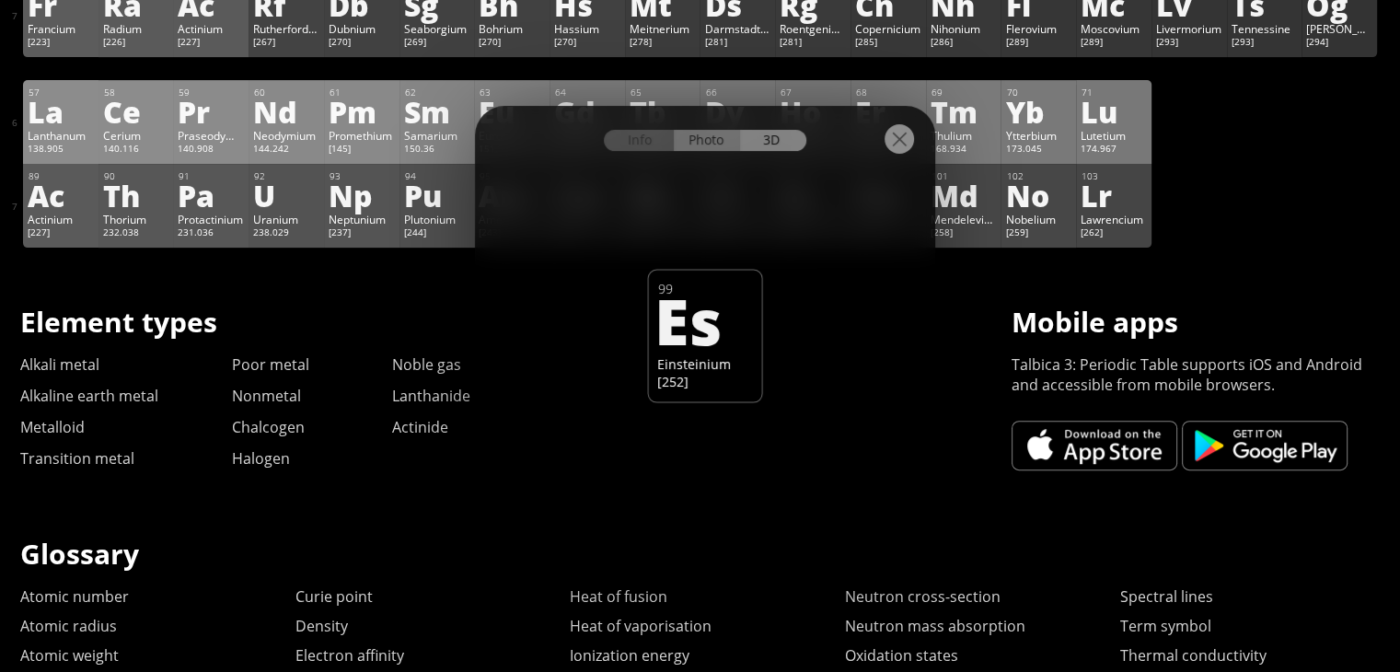
click at [716, 137] on div "Photo" at bounding box center [707, 140] width 66 height 21
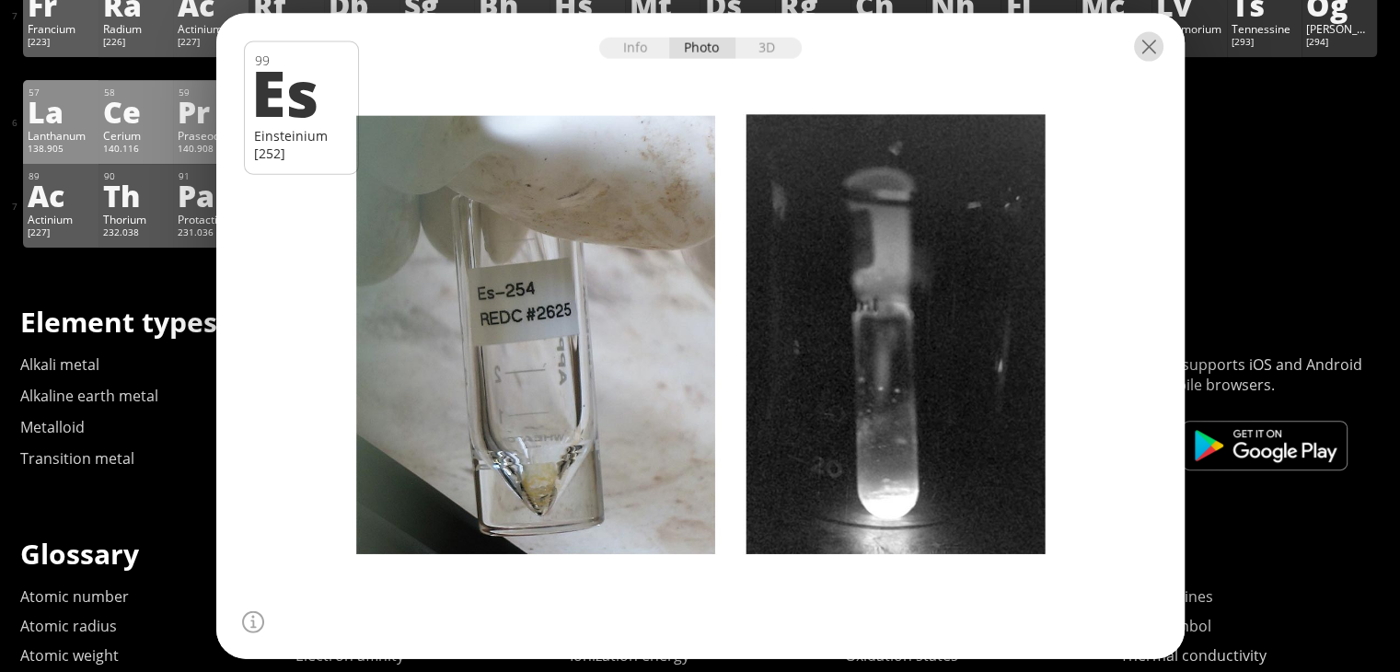
click at [1143, 38] on div at bounding box center [1148, 46] width 29 height 29
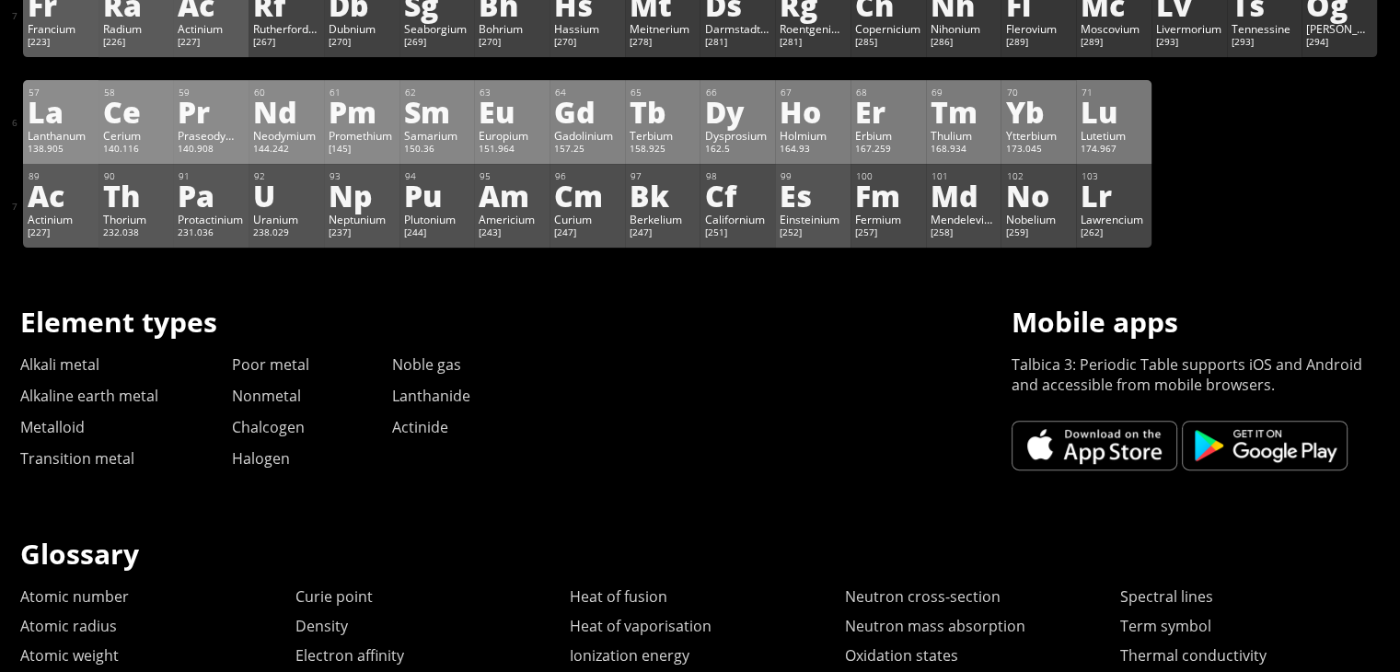
click at [840, 198] on div "Es" at bounding box center [813, 194] width 66 height 29
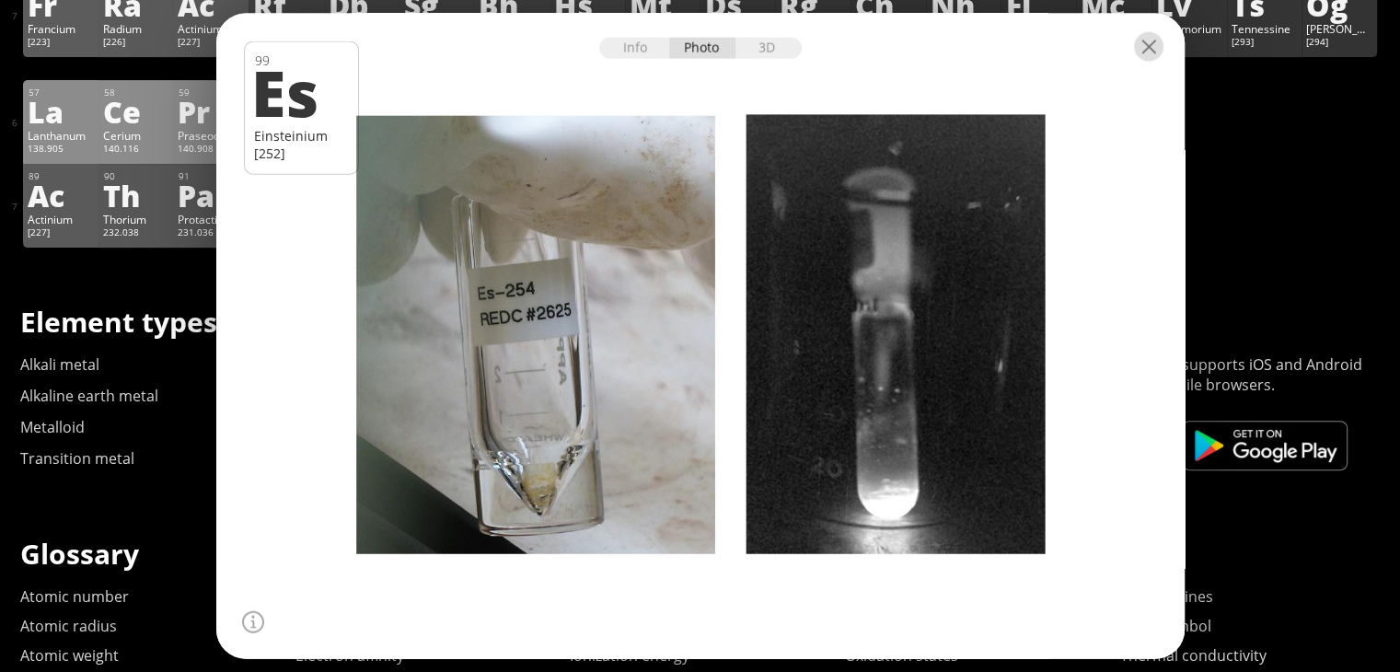
click at [1154, 56] on div at bounding box center [1148, 46] width 29 height 29
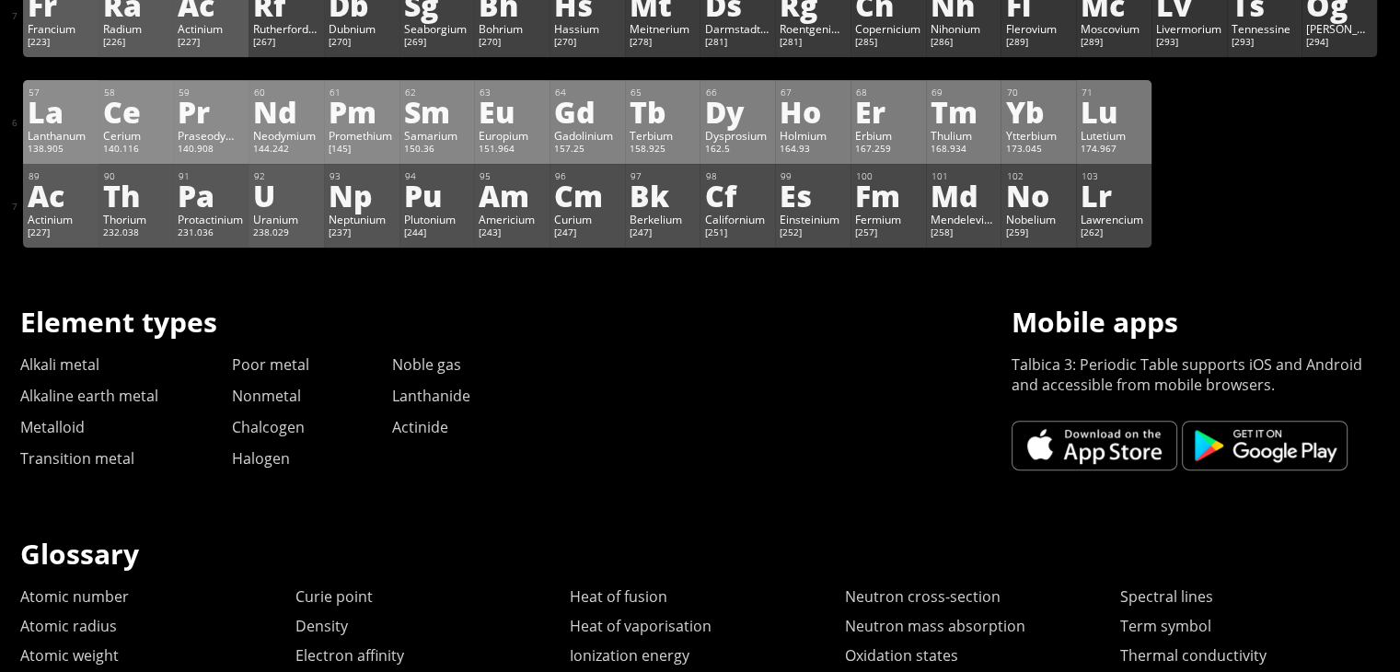
click at [307, 234] on div "238.029" at bounding box center [286, 234] width 66 height 15
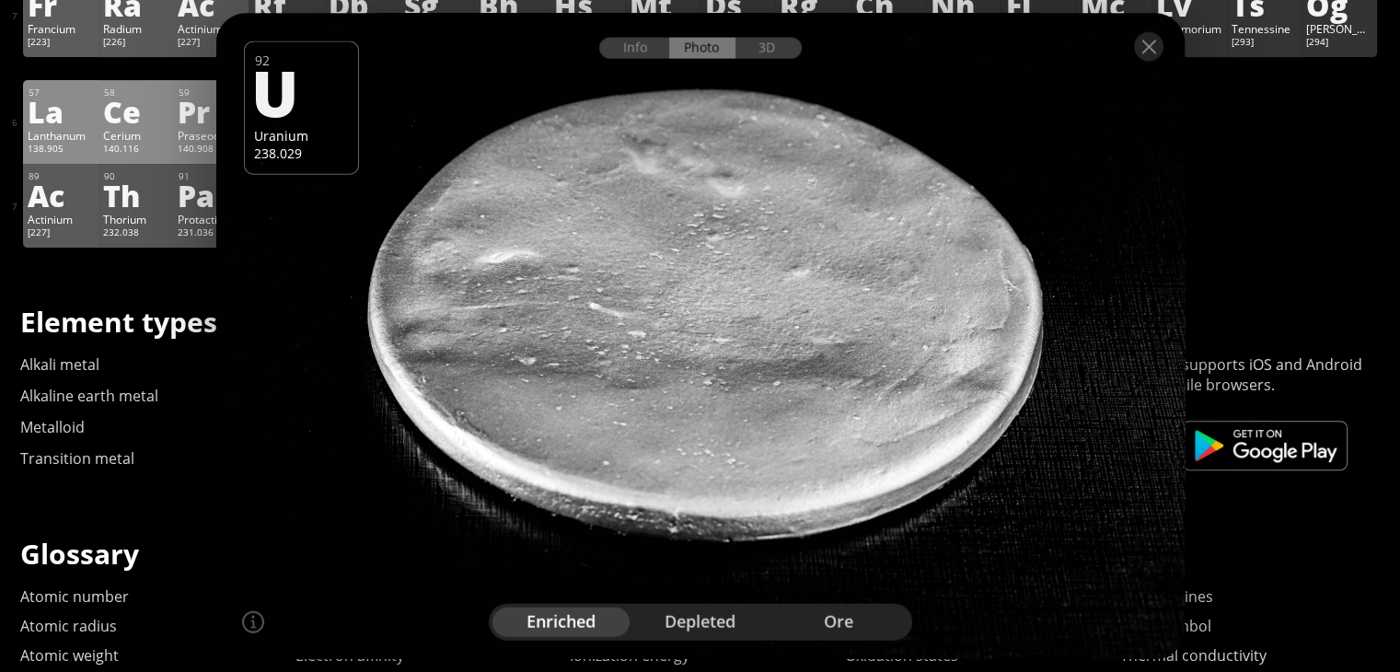
scroll to position [859, 0]
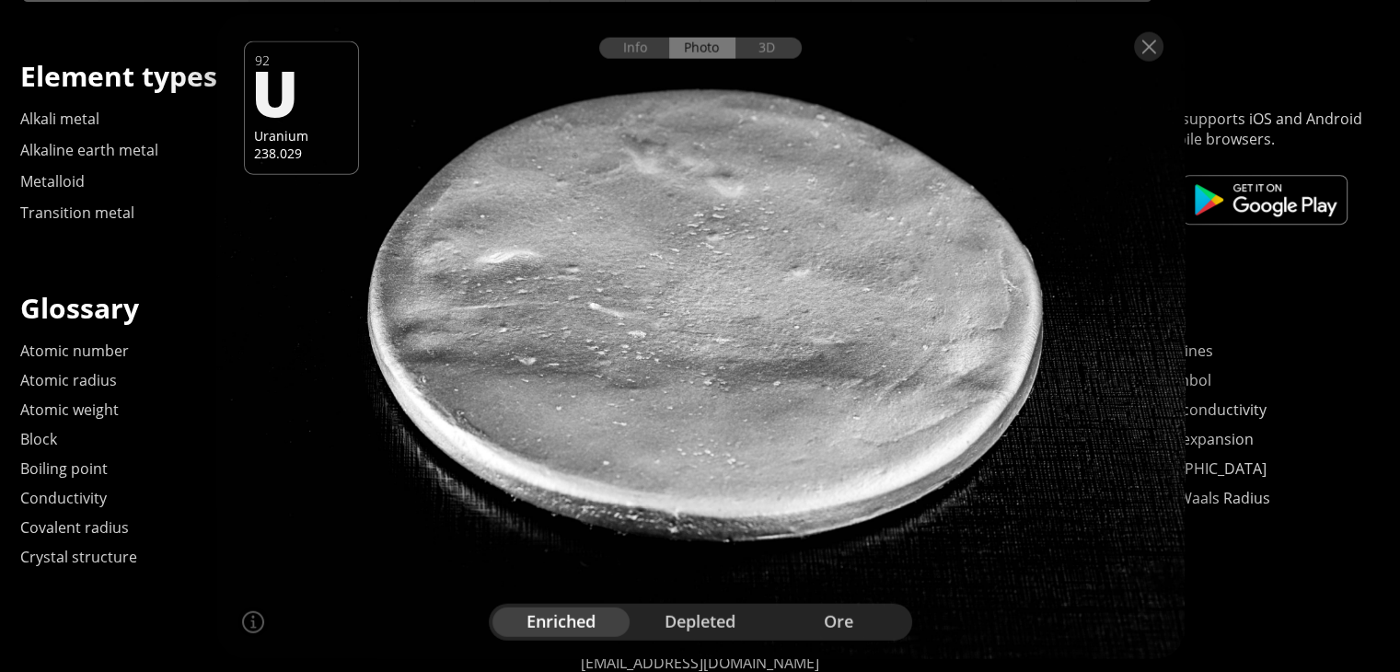
click at [671, 603] on div "enriched depleted ore" at bounding box center [701, 621] width 424 height 37
drag, startPoint x: 680, startPoint y: 624, endPoint x: 689, endPoint y: 637, distance: 15.8
click at [684, 634] on div "depleted" at bounding box center [700, 621] width 139 height 29
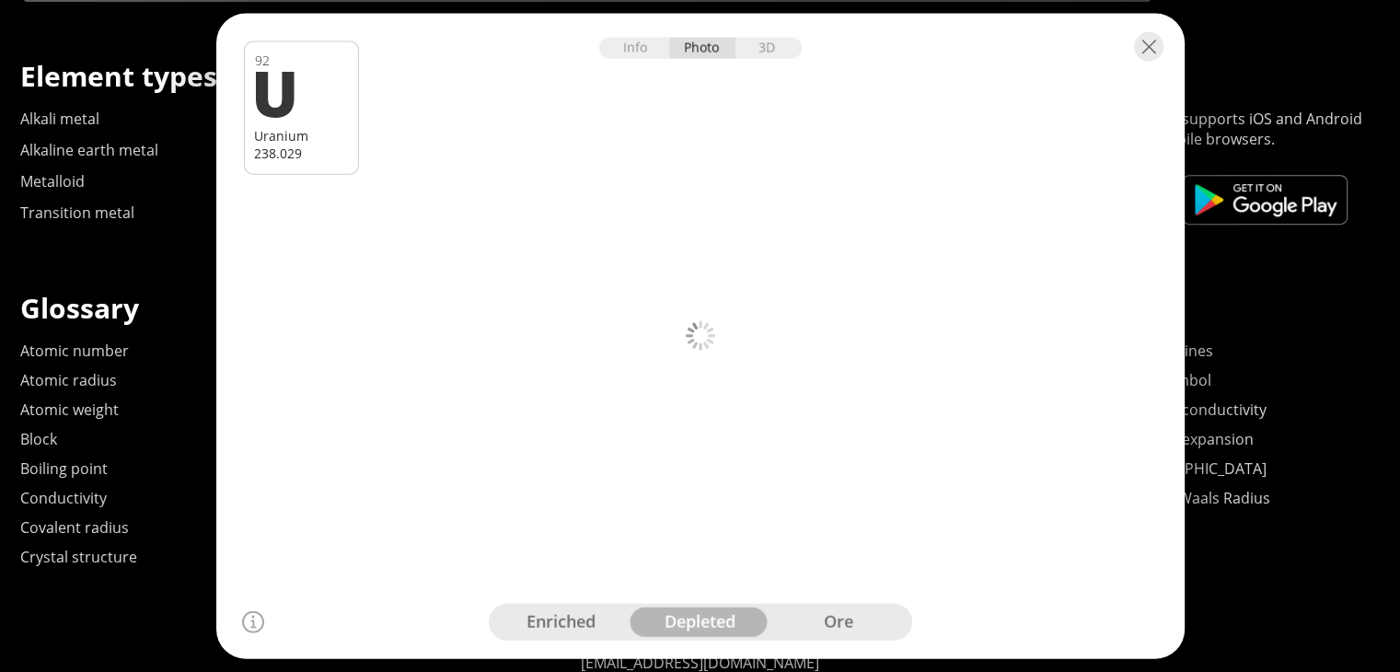
click at [689, 638] on div "enriched depleted ore" at bounding box center [701, 621] width 424 height 37
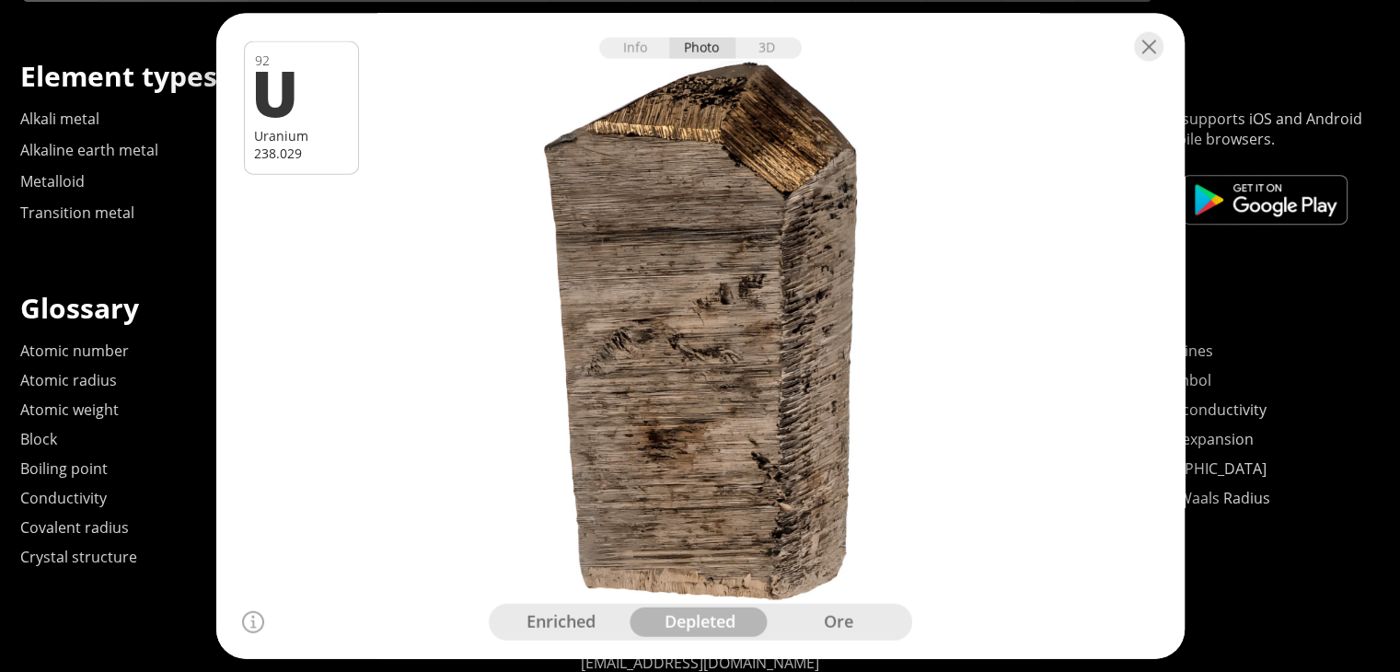
click at [816, 622] on div "ore" at bounding box center [839, 621] width 139 height 29
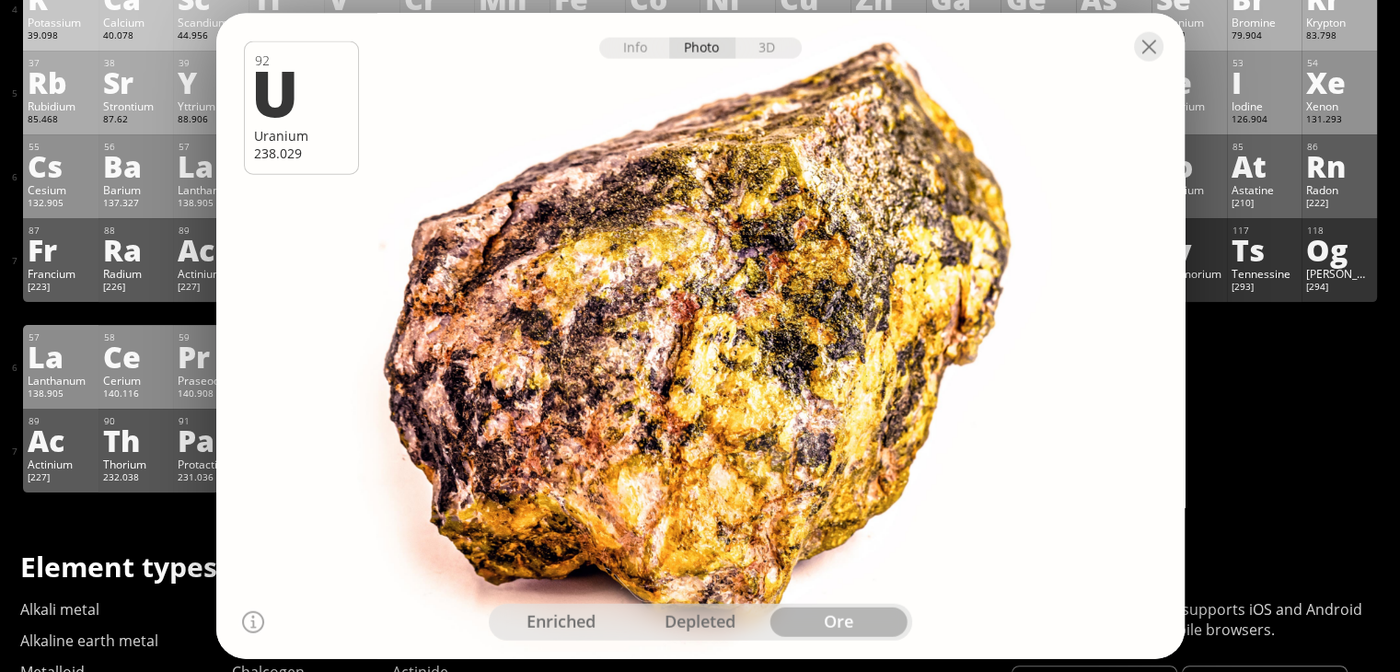
scroll to position [245, 0]
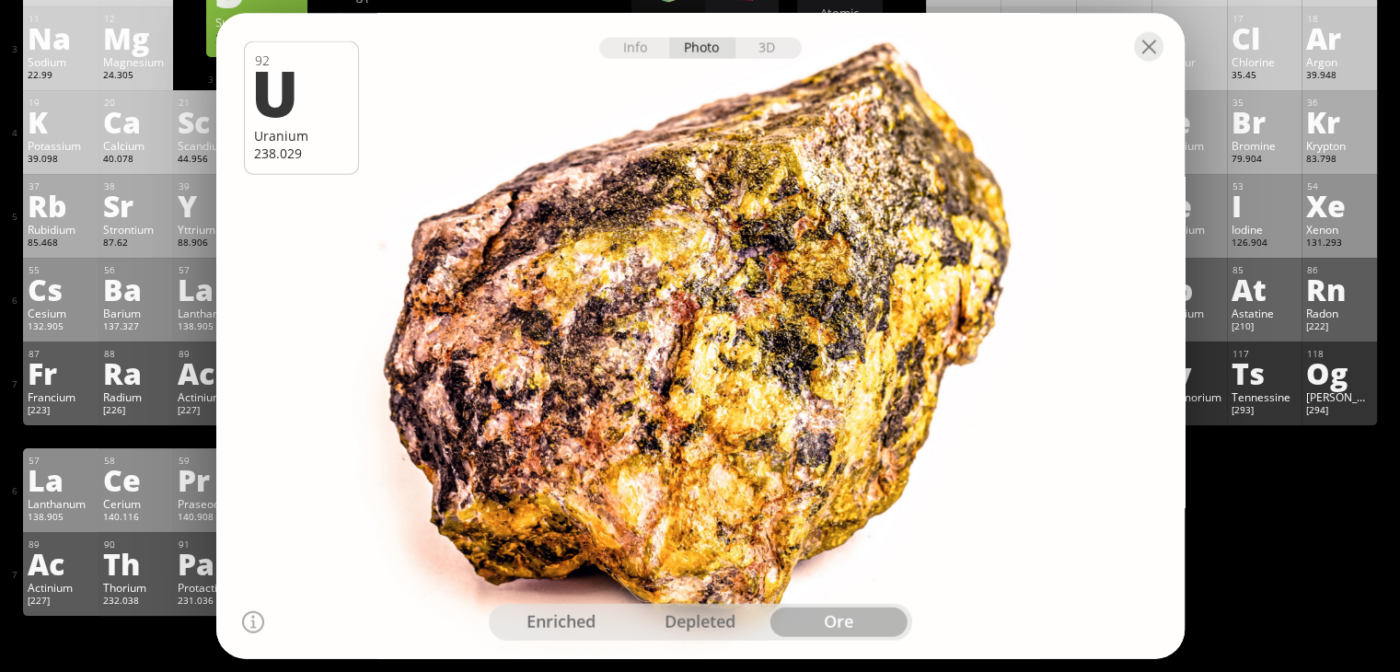
click at [1127, 43] on div at bounding box center [700, 46] width 969 height 64
click at [1156, 60] on div at bounding box center [1148, 46] width 29 height 29
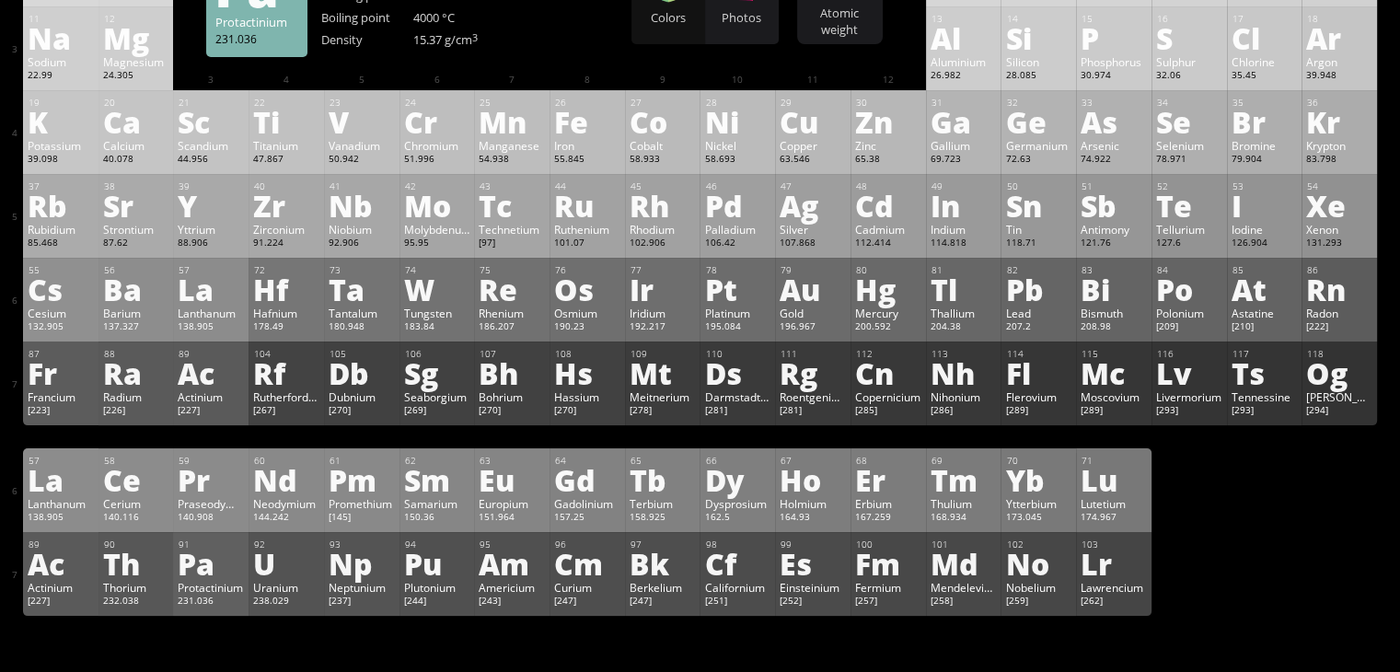
click at [225, 610] on div "231.036" at bounding box center [211, 602] width 66 height 15
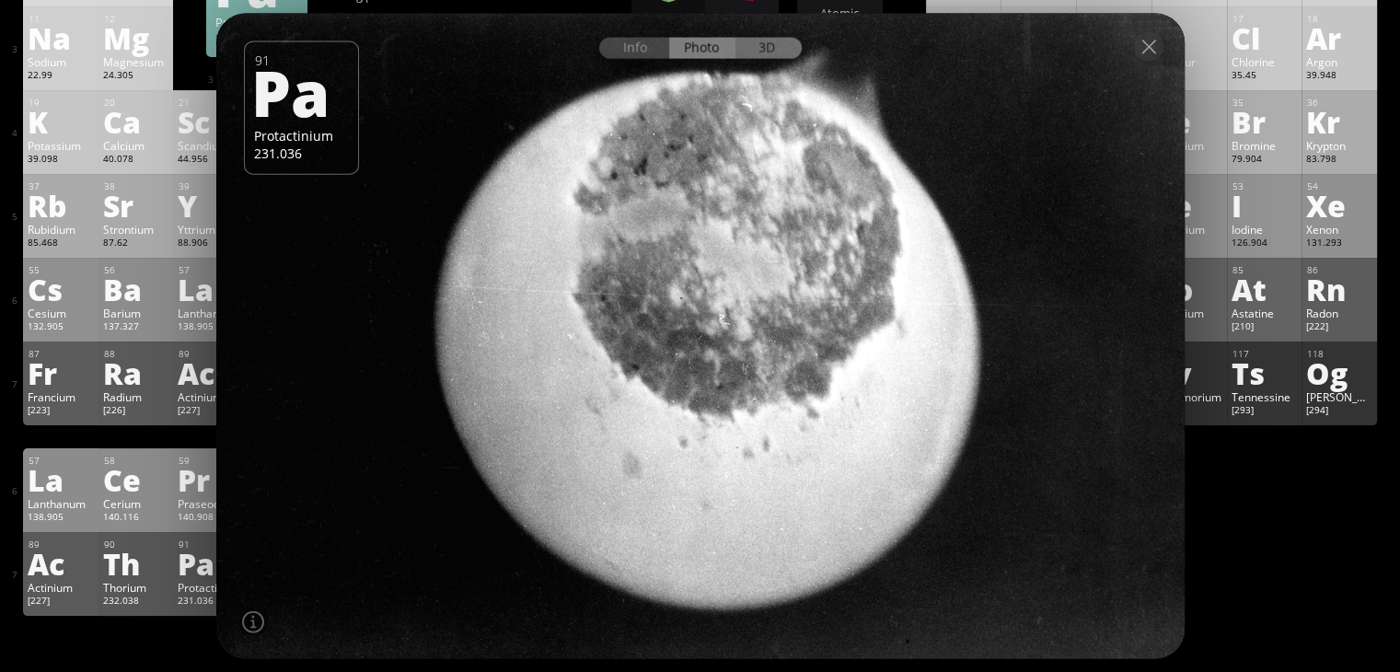
click at [761, 51] on div "3D" at bounding box center [769, 48] width 66 height 21
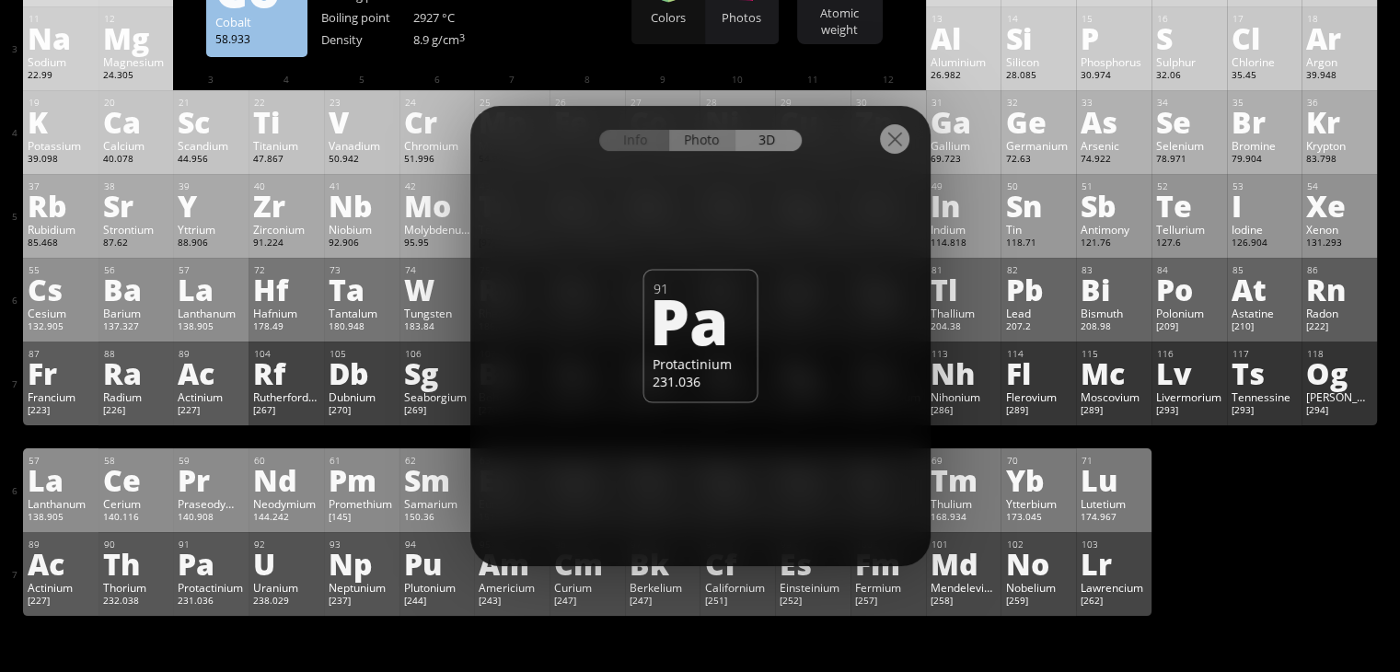
click at [692, 148] on div "Photo" at bounding box center [702, 140] width 66 height 21
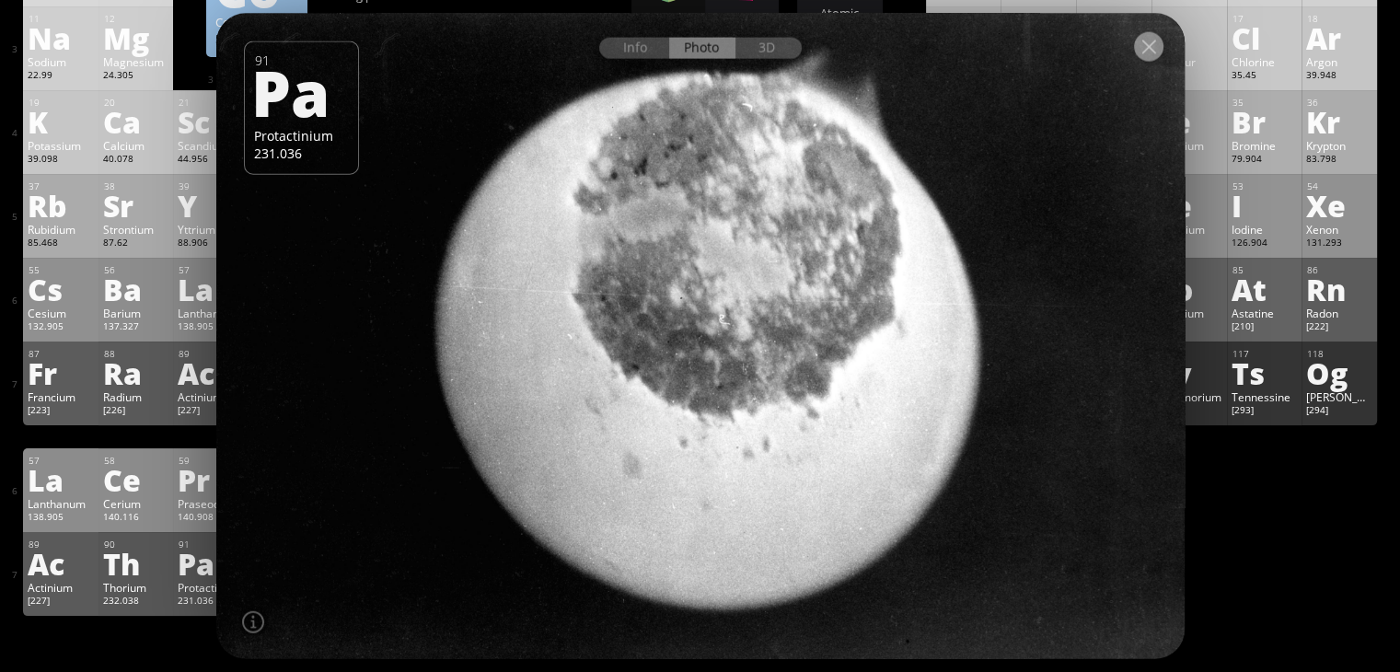
click at [1136, 49] on div at bounding box center [1148, 46] width 29 height 29
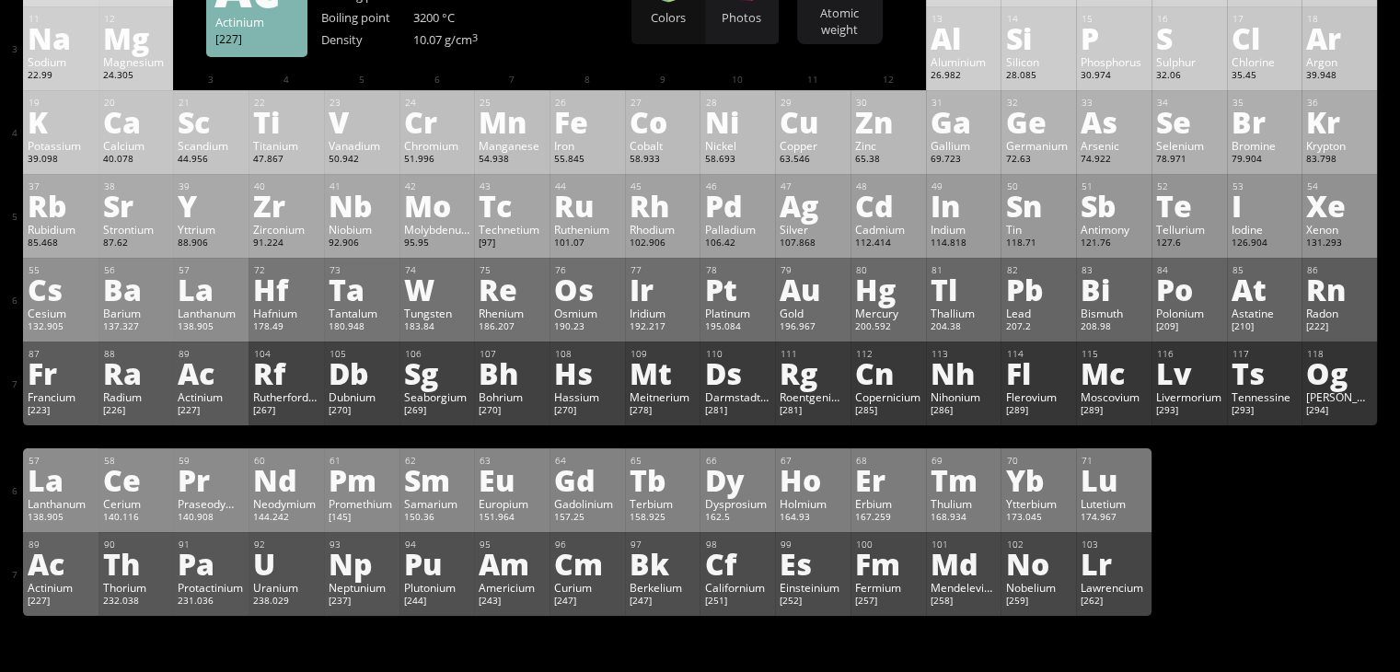
click at [53, 595] on div "Actinium" at bounding box center [61, 587] width 66 height 15
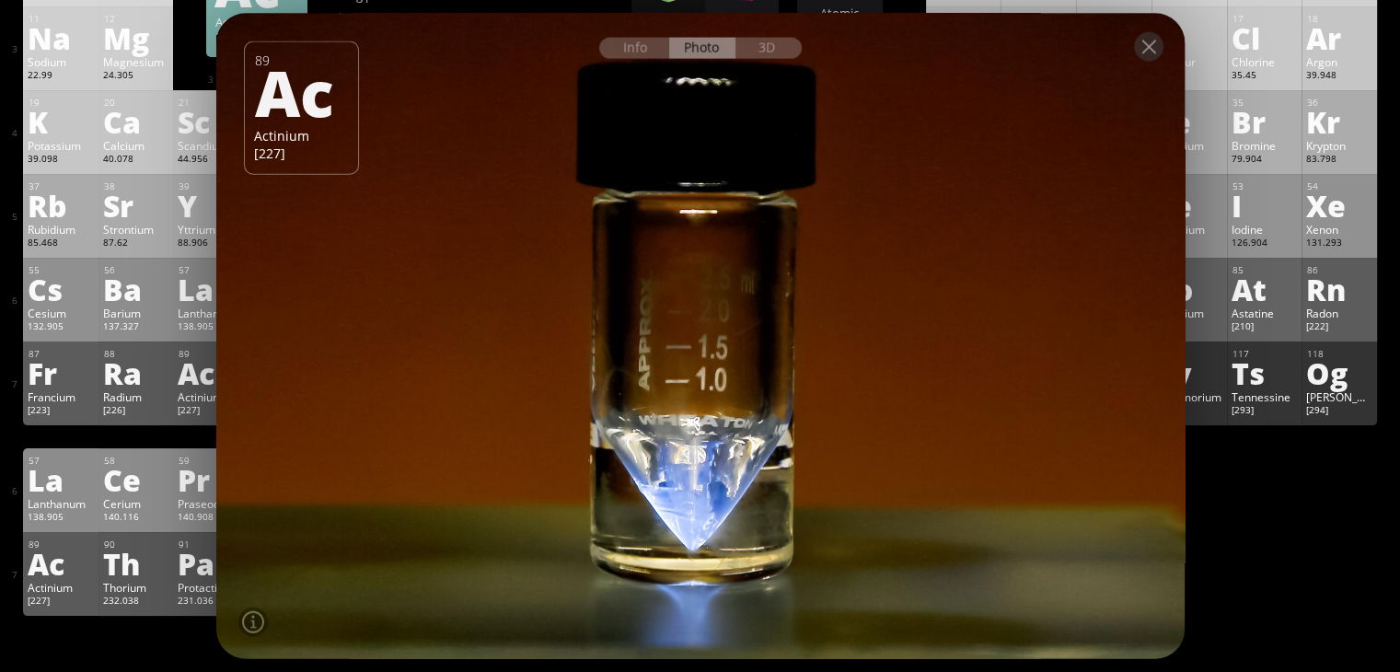
click at [756, 64] on div at bounding box center [700, 46] width 969 height 64
click at [772, 42] on div "3D" at bounding box center [769, 48] width 66 height 21
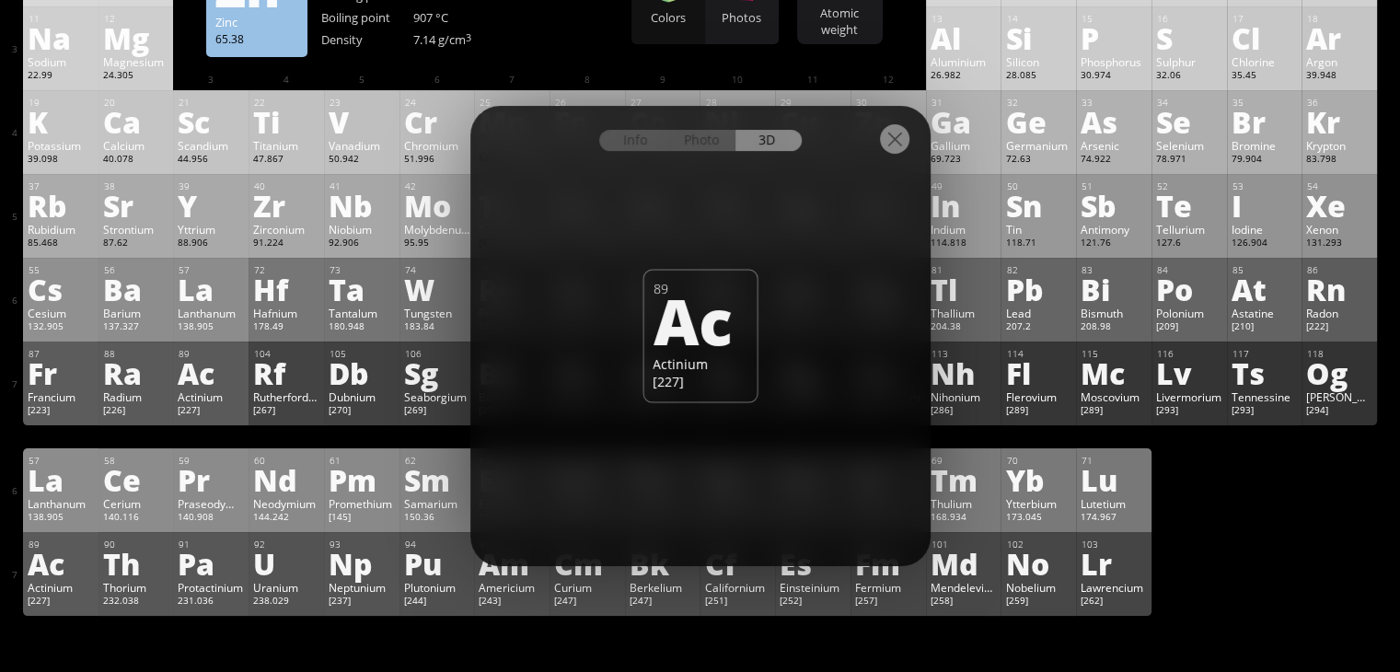
click at [897, 139] on div at bounding box center [894, 138] width 29 height 29
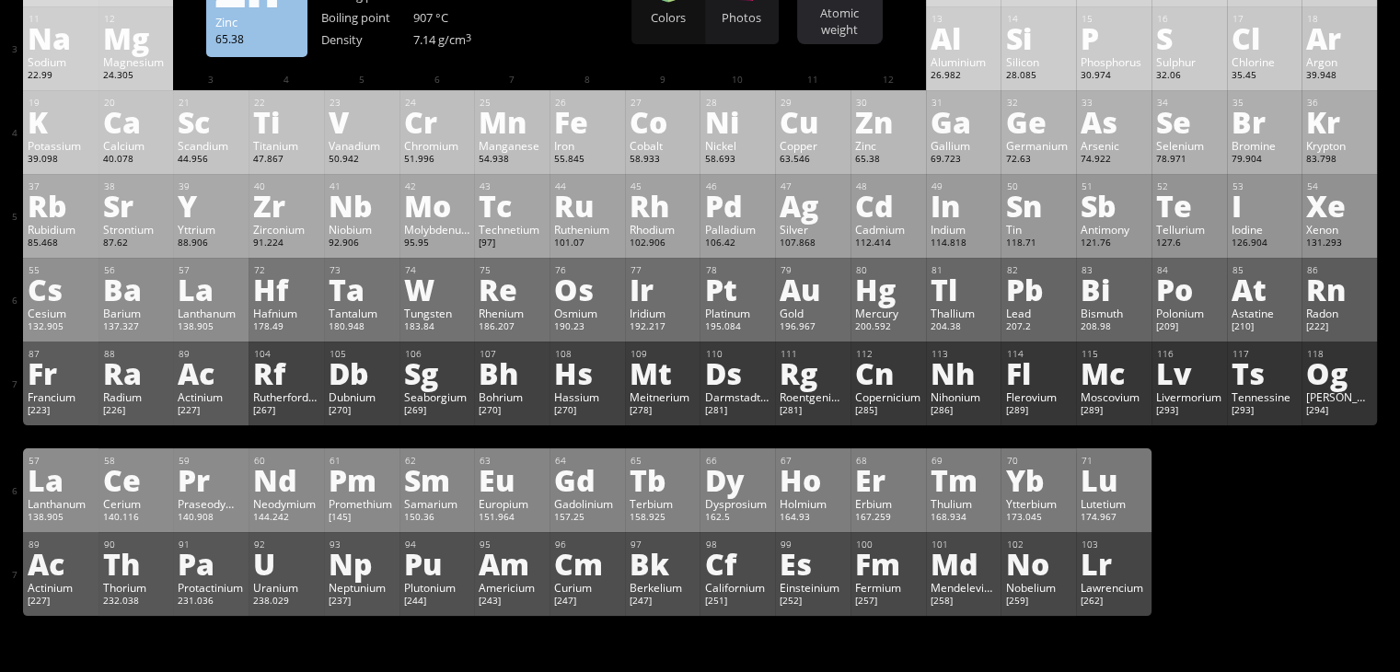
scroll to position [0, 0]
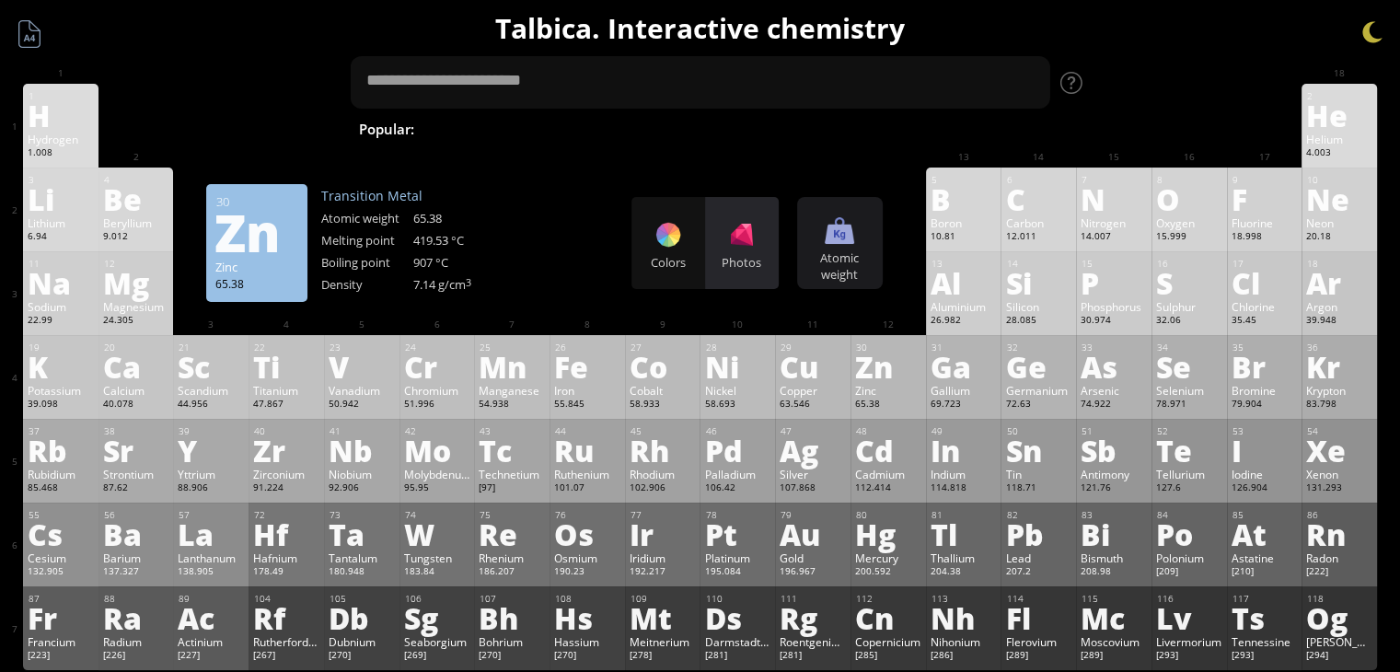
click at [753, 215] on div "Photos" at bounding box center [742, 243] width 74 height 92
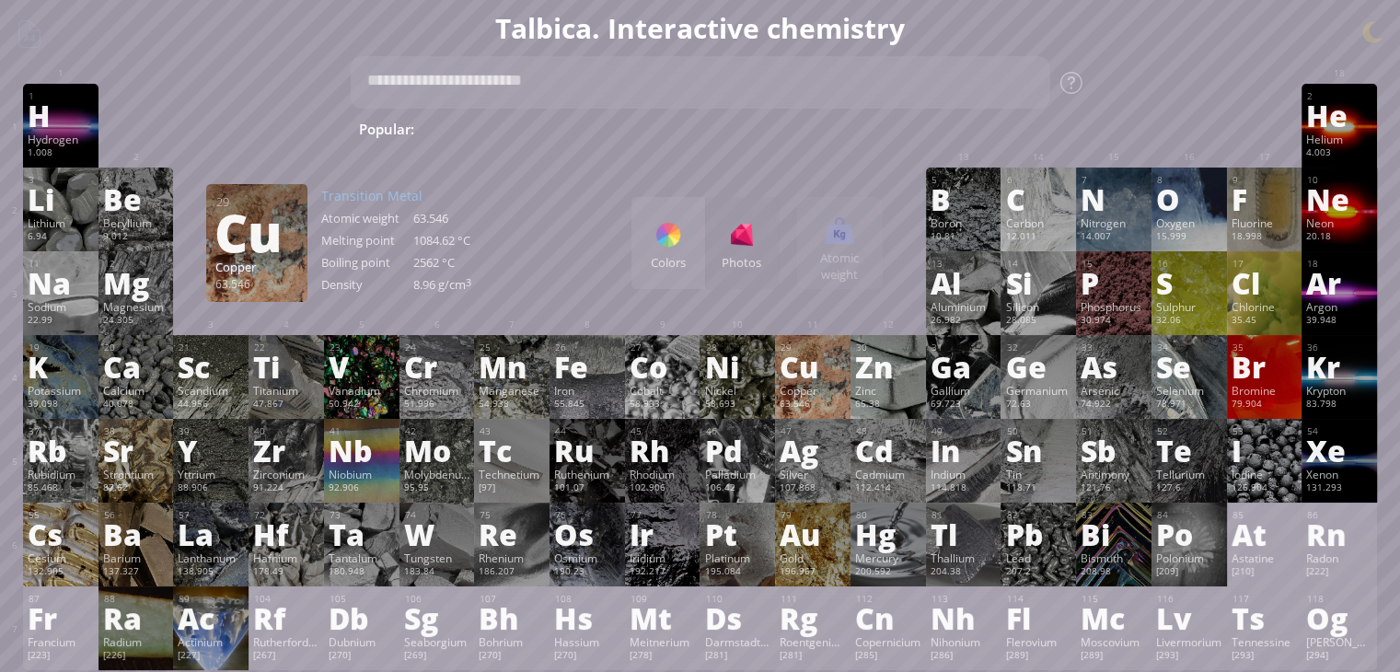
click at [819, 395] on div "Copper" at bounding box center [813, 390] width 66 height 15
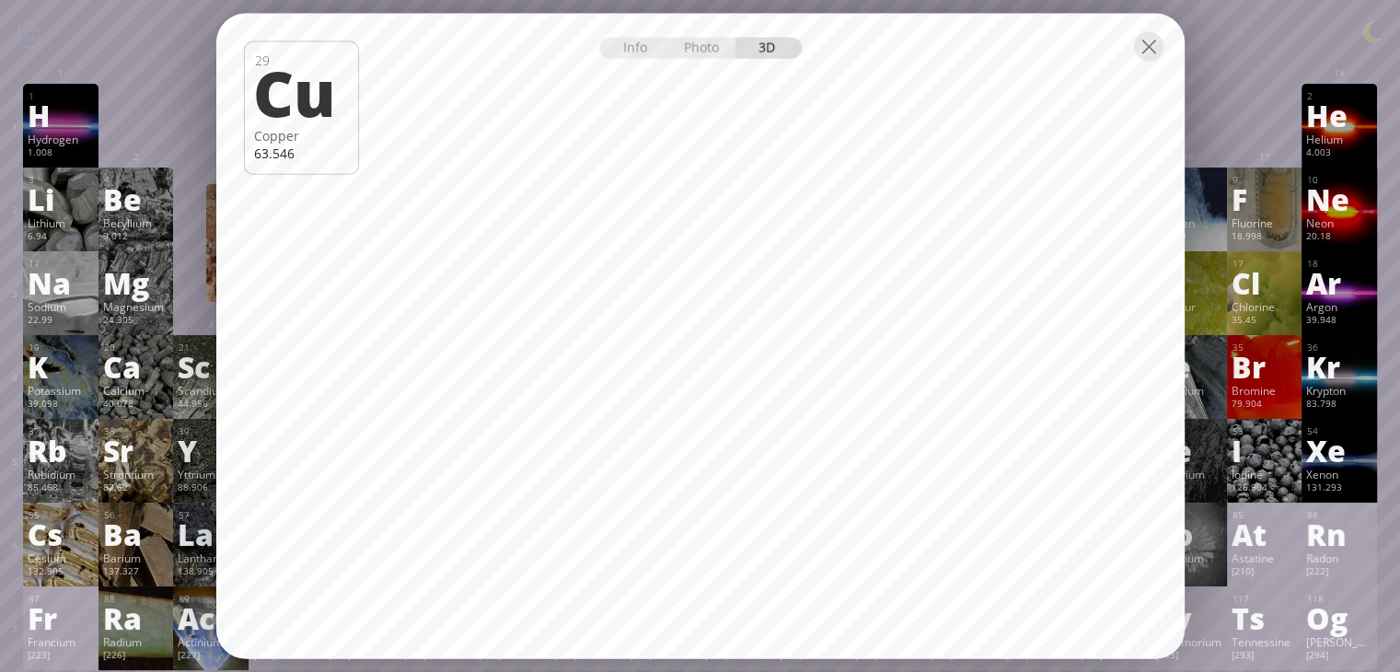
click at [1159, 43] on div at bounding box center [700, 46] width 969 height 64
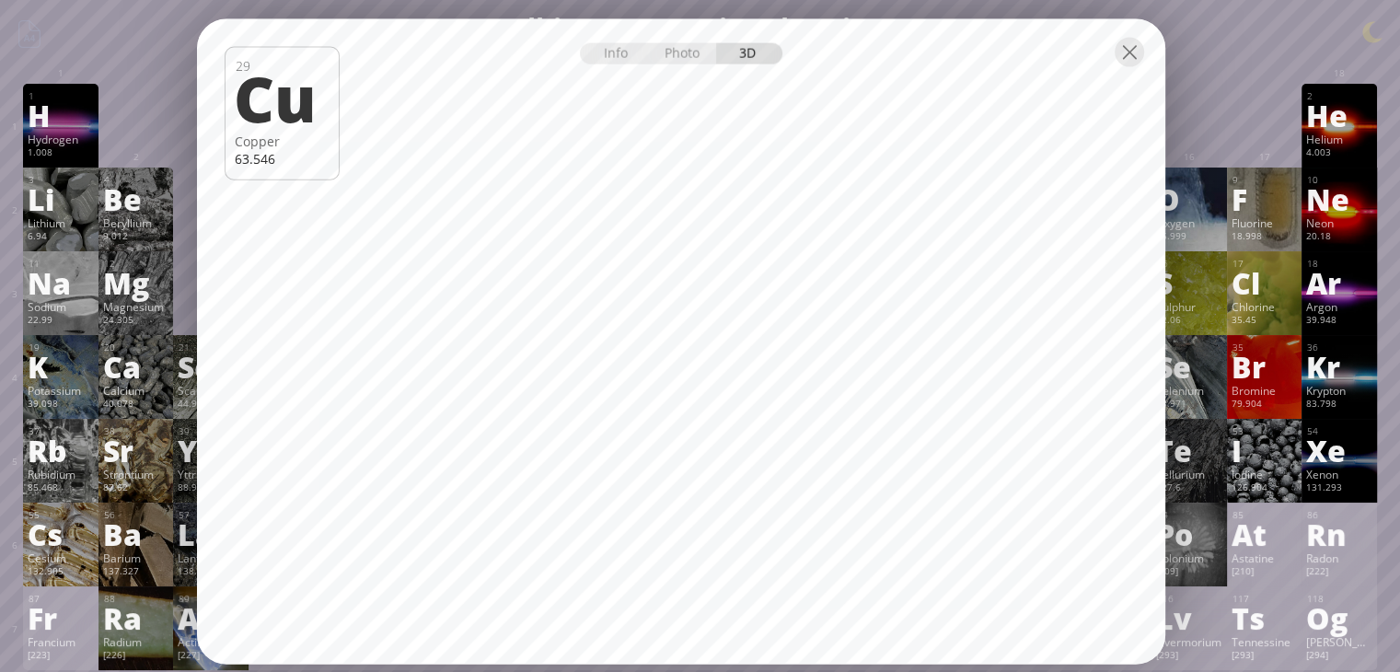
click at [1155, 43] on div at bounding box center [681, 51] width 969 height 64
drag, startPoint x: 1138, startPoint y: 52, endPoint x: 1131, endPoint y: 68, distance: 17.3
click at [1134, 52] on div at bounding box center [1129, 52] width 29 height 29
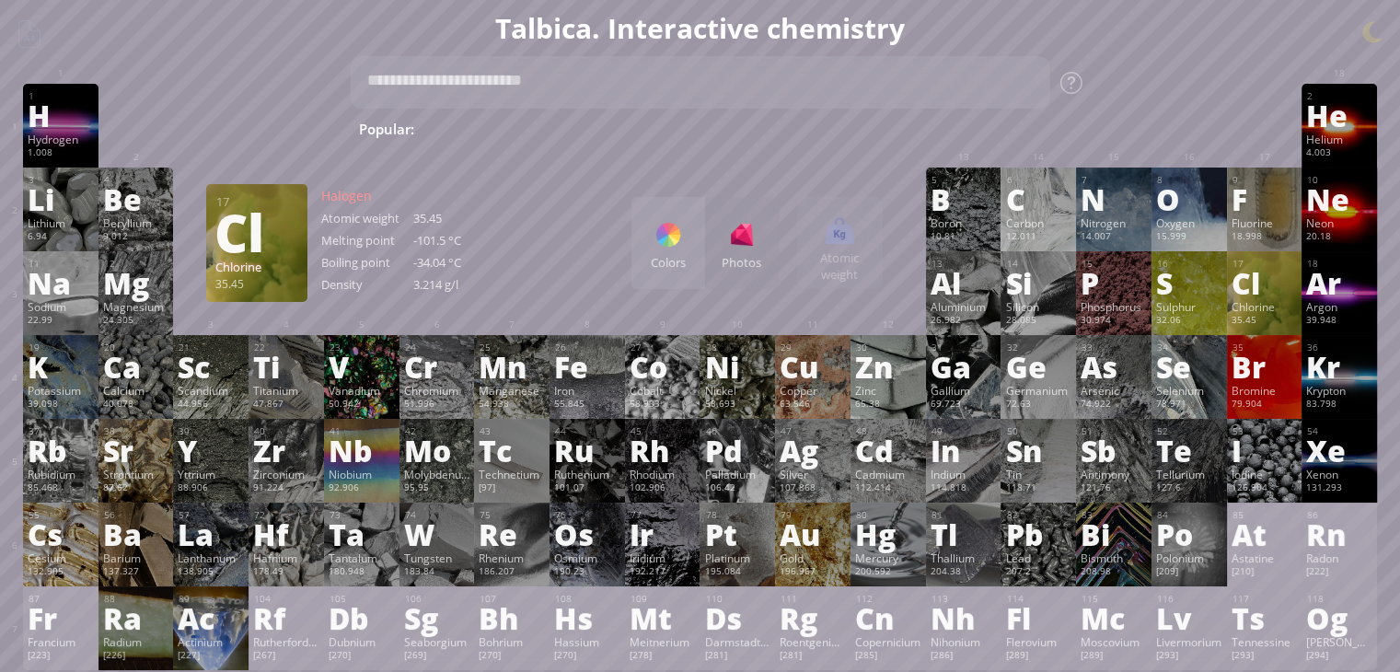
click at [1282, 289] on div "Cl" at bounding box center [1265, 282] width 66 height 29
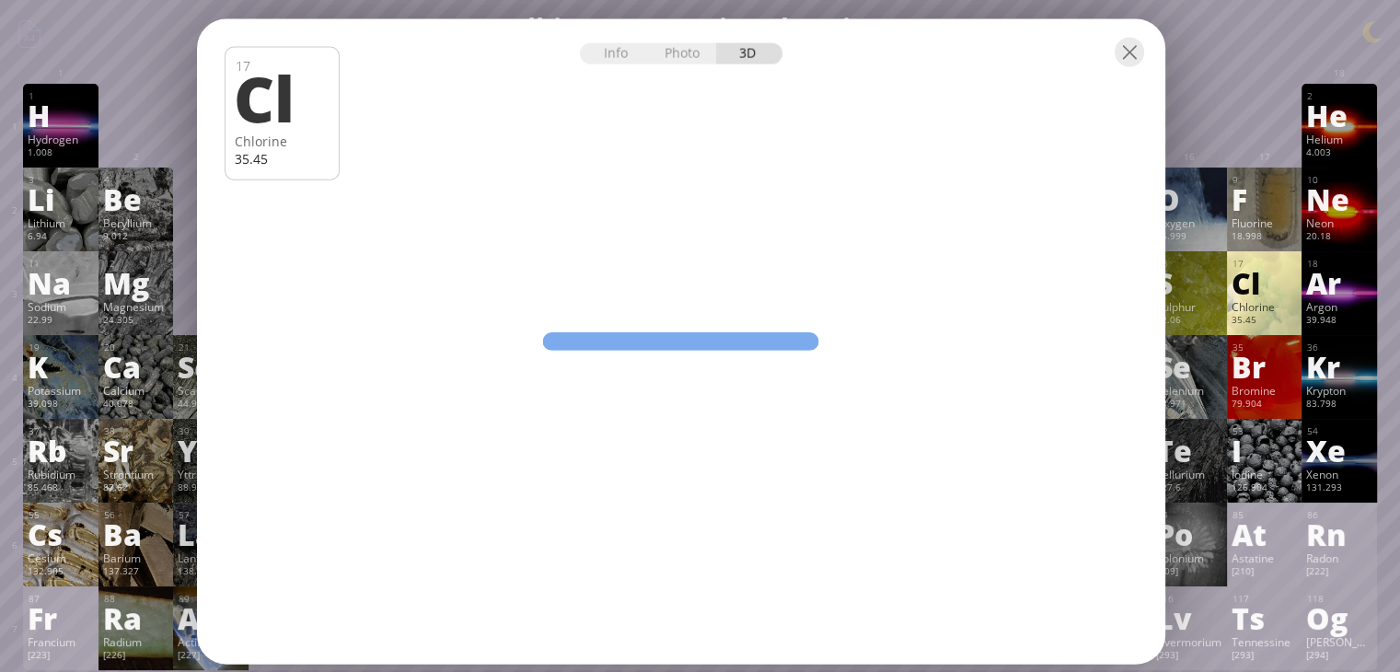
click at [662, 288] on div "Info Photo 3D Info Photo 3D 17 Cl Chlorine 35.45 Actinium-225 glowing due to io…" at bounding box center [681, 341] width 969 height 645
drag, startPoint x: 634, startPoint y: 294, endPoint x: 796, endPoint y: 290, distance: 161.2
click at [788, 293] on div "Info Photo 3D Info Photo 3D 17 Cl Chlorine 35.45 Actinium-225 glowing due to io…" at bounding box center [681, 341] width 969 height 645
click at [684, 45] on div "Photo" at bounding box center [683, 53] width 66 height 21
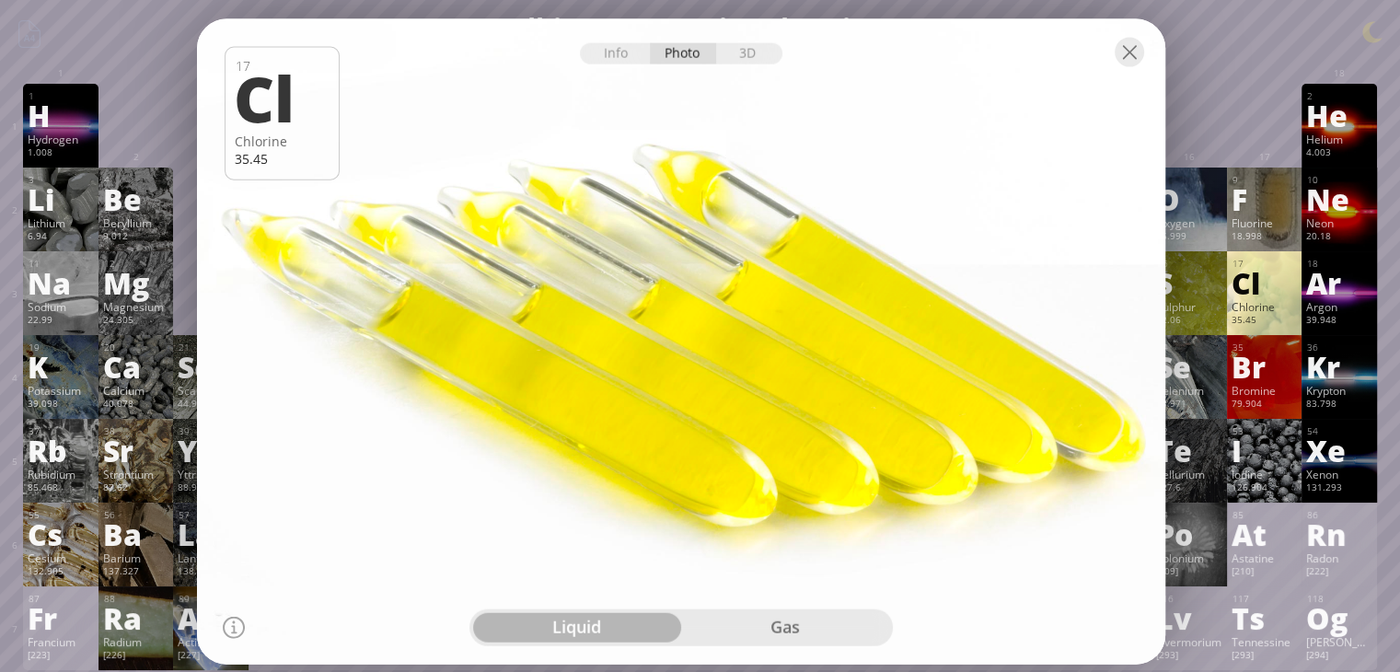
drag, startPoint x: 719, startPoint y: 422, endPoint x: 765, endPoint y: 441, distance: 49.9
click at [765, 441] on div at bounding box center [681, 342] width 979 height 652
click at [818, 609] on div "liquid gas" at bounding box center [682, 627] width 424 height 37
click at [818, 640] on div "gas" at bounding box center [785, 626] width 208 height 29
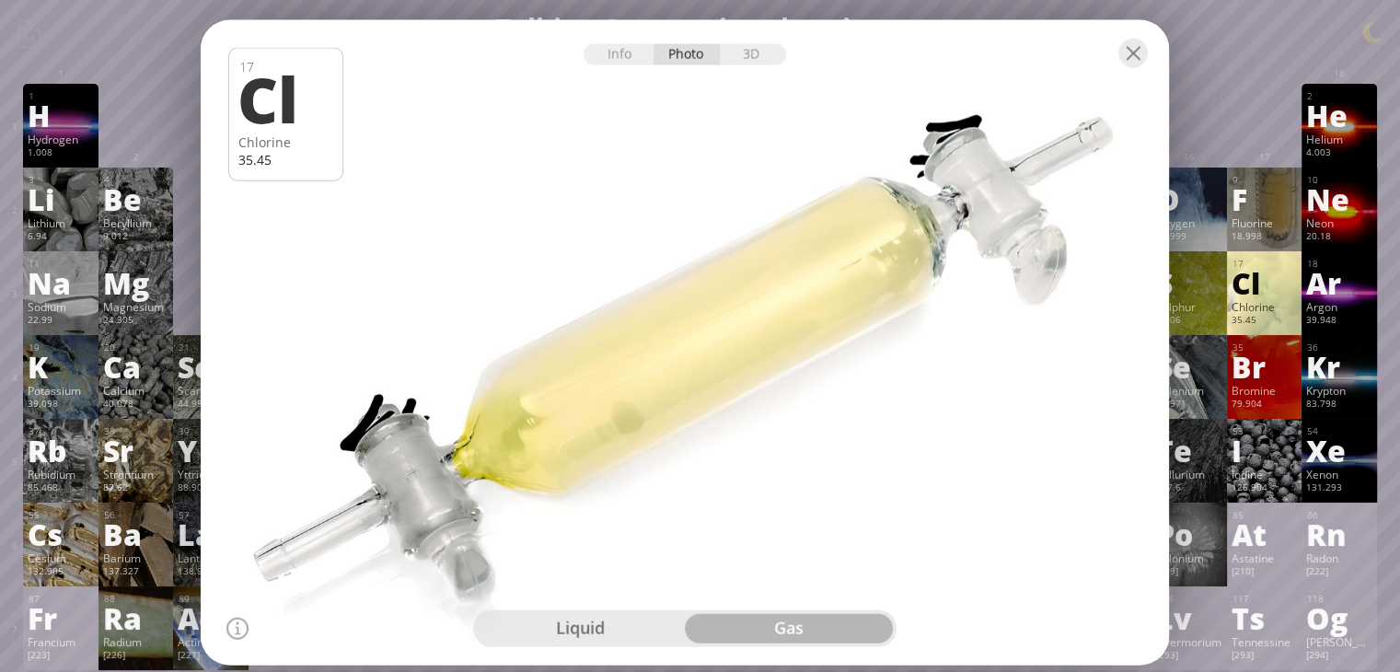
click at [1112, 55] on div at bounding box center [685, 52] width 969 height 64
click at [1115, 61] on div at bounding box center [685, 52] width 969 height 64
click at [1116, 61] on div at bounding box center [685, 53] width 969 height 64
click at [1123, 51] on div at bounding box center [1133, 54] width 29 height 29
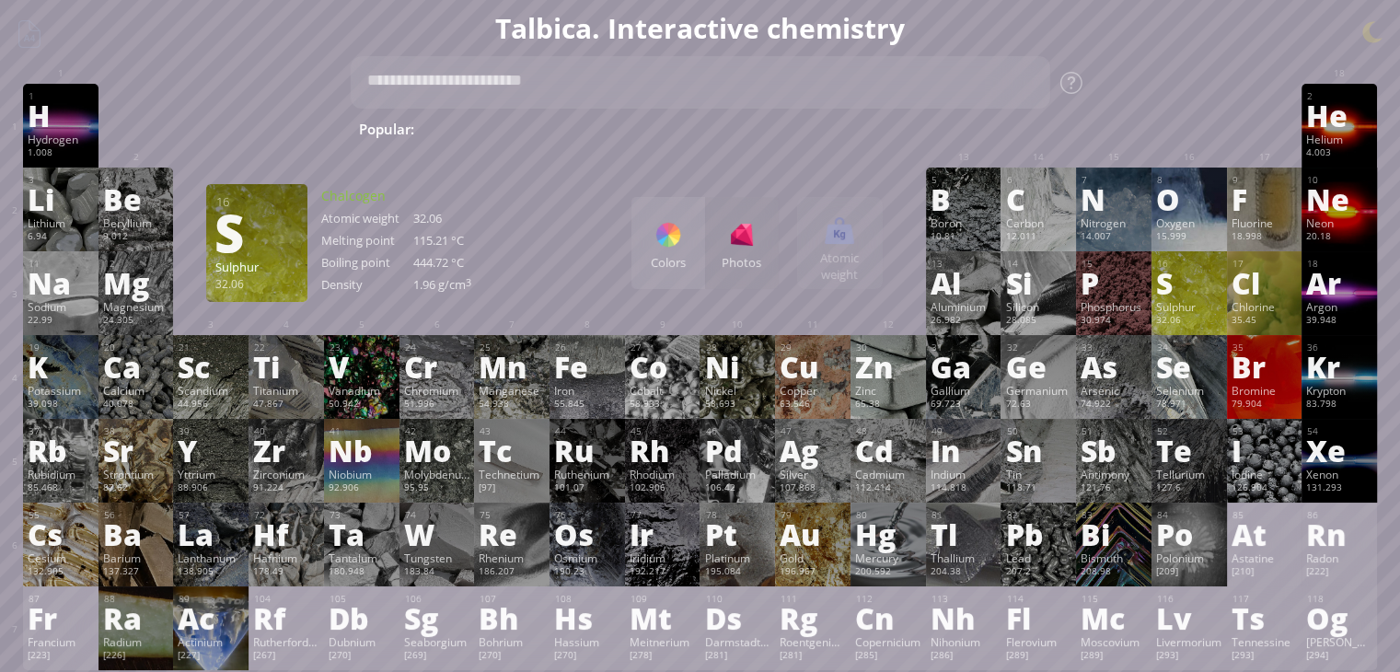
click at [1185, 310] on div "Sulphur" at bounding box center [1189, 306] width 66 height 15
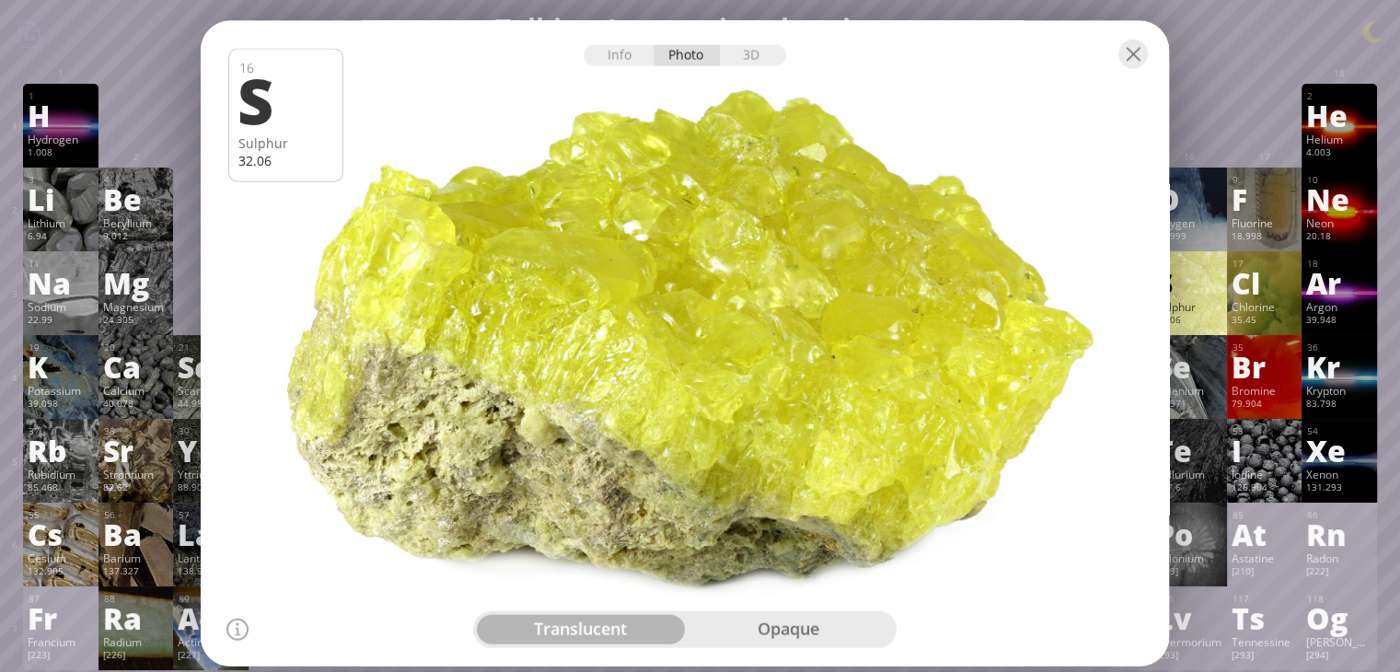
click at [767, 68] on div at bounding box center [685, 53] width 969 height 64
click at [767, 60] on div "3D" at bounding box center [753, 55] width 66 height 21
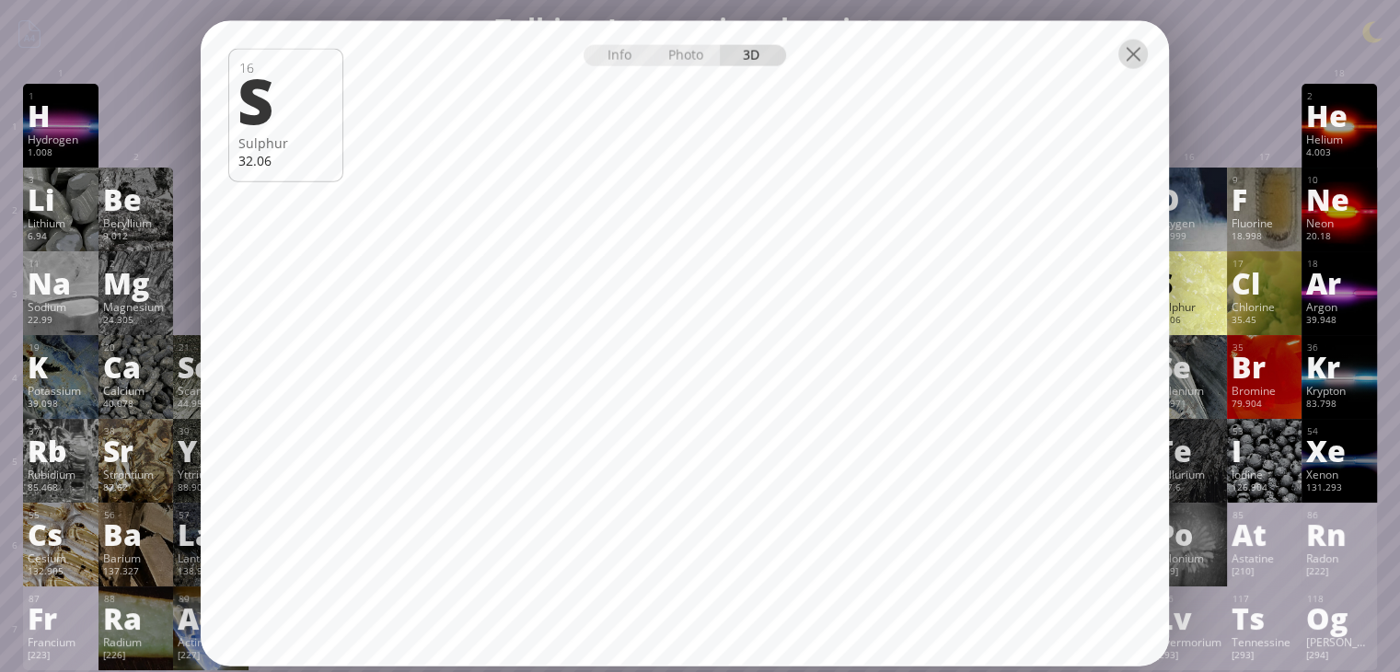
click at [1134, 50] on div at bounding box center [1133, 54] width 29 height 29
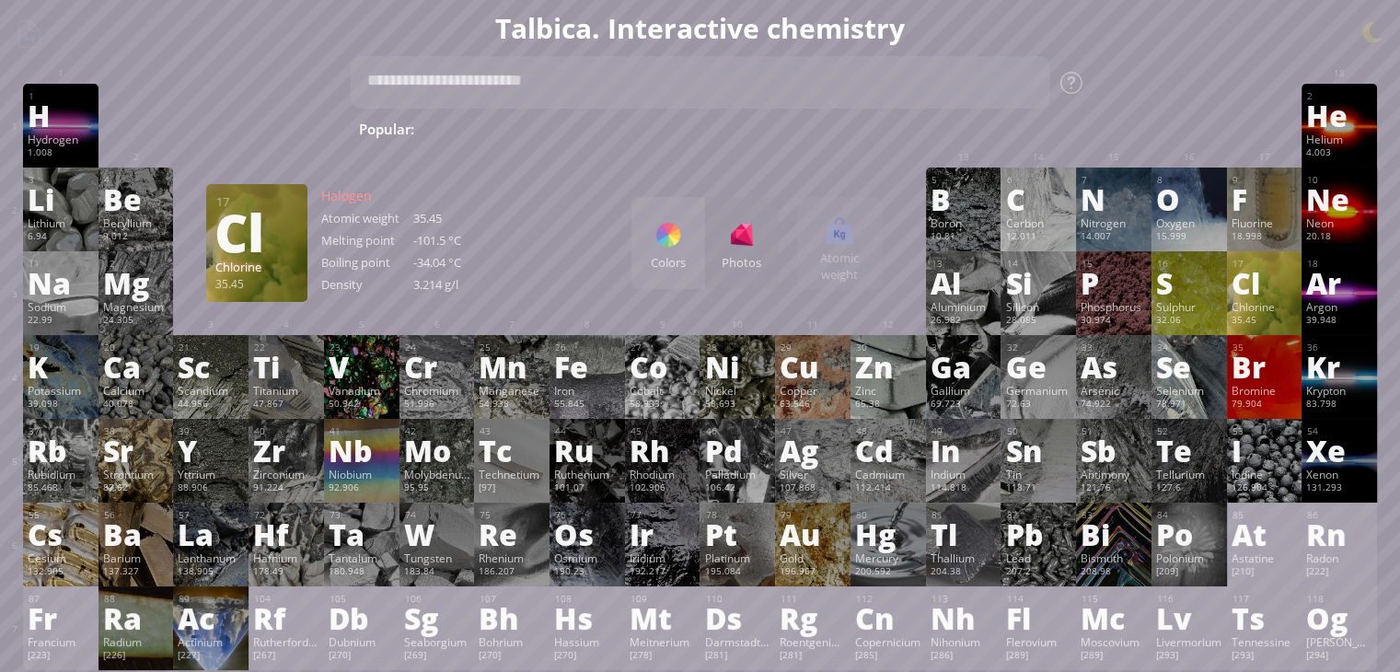
click at [1276, 314] on div "Chlorine" at bounding box center [1265, 306] width 66 height 15
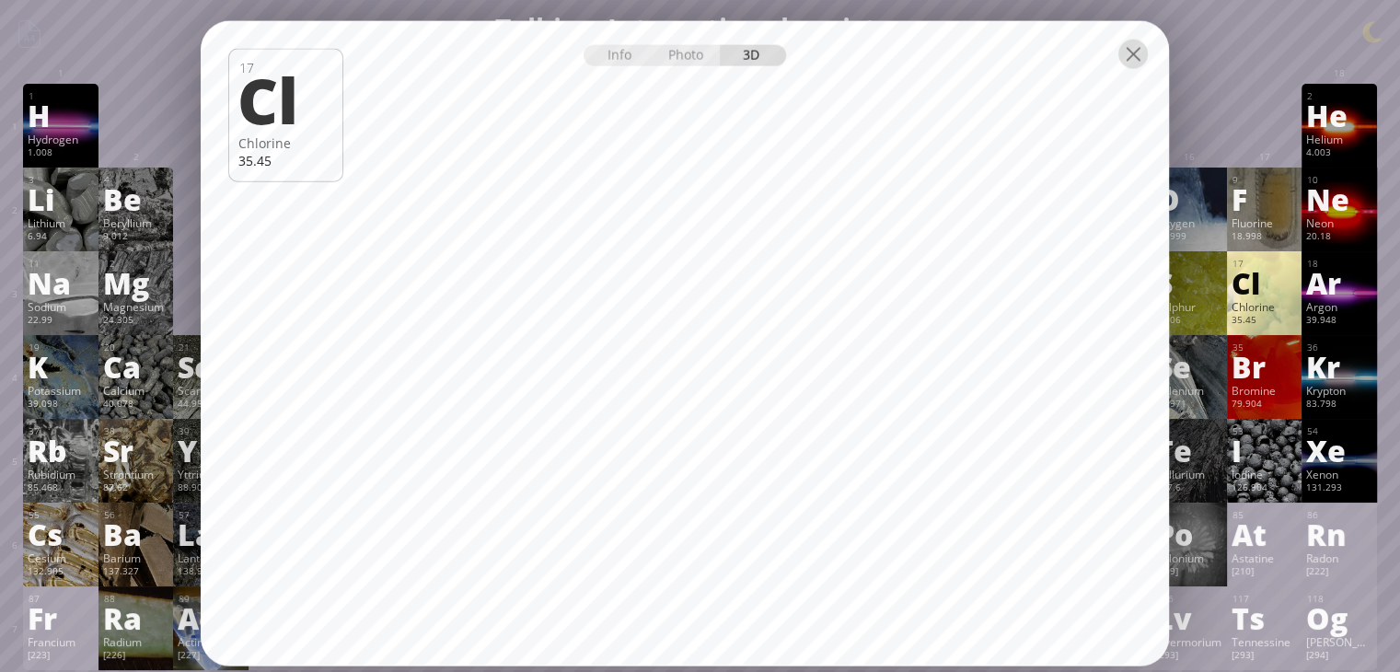
click at [1132, 50] on div at bounding box center [1133, 54] width 29 height 29
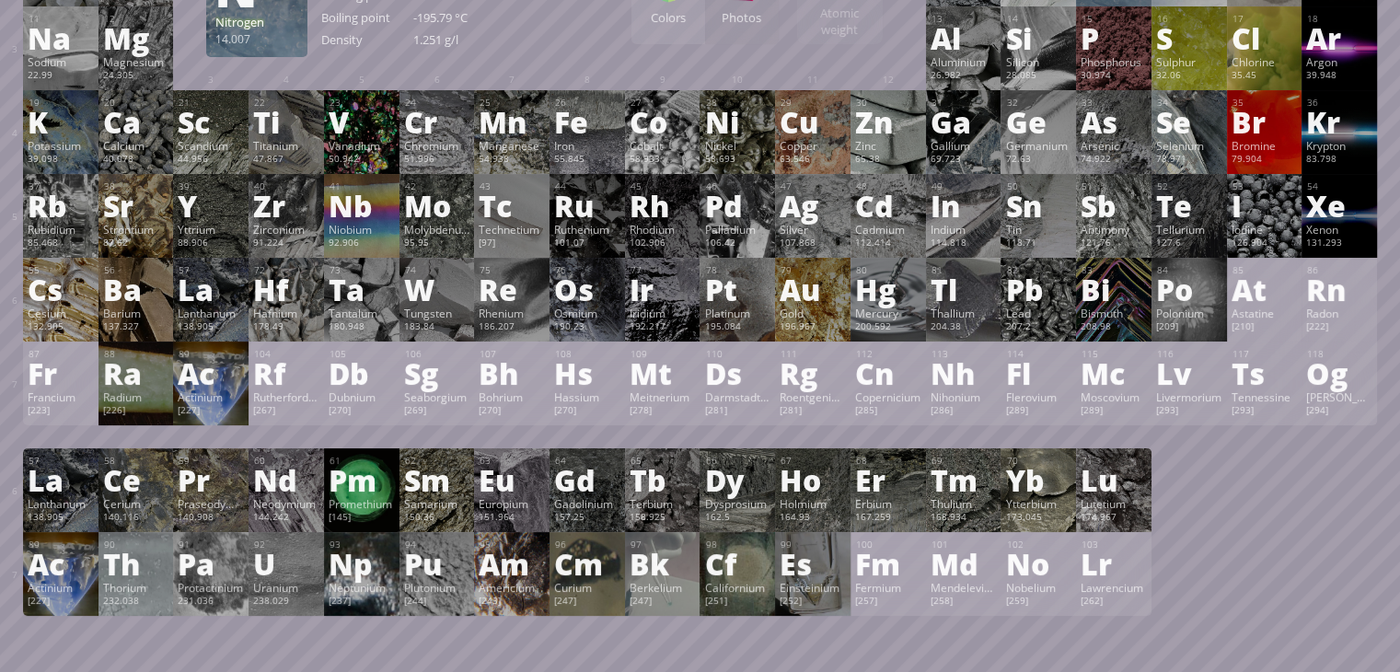
scroll to position [368, 0]
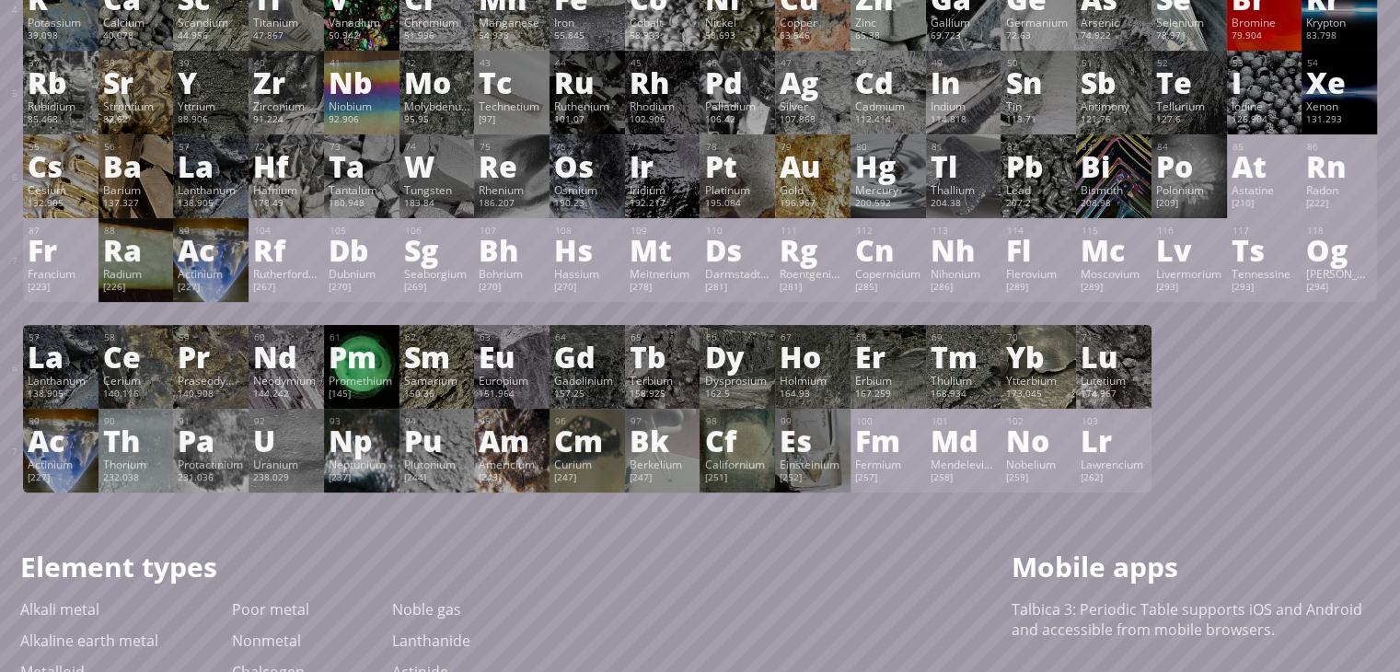
click at [1131, 192] on div "Bismuth" at bounding box center [1114, 189] width 66 height 15
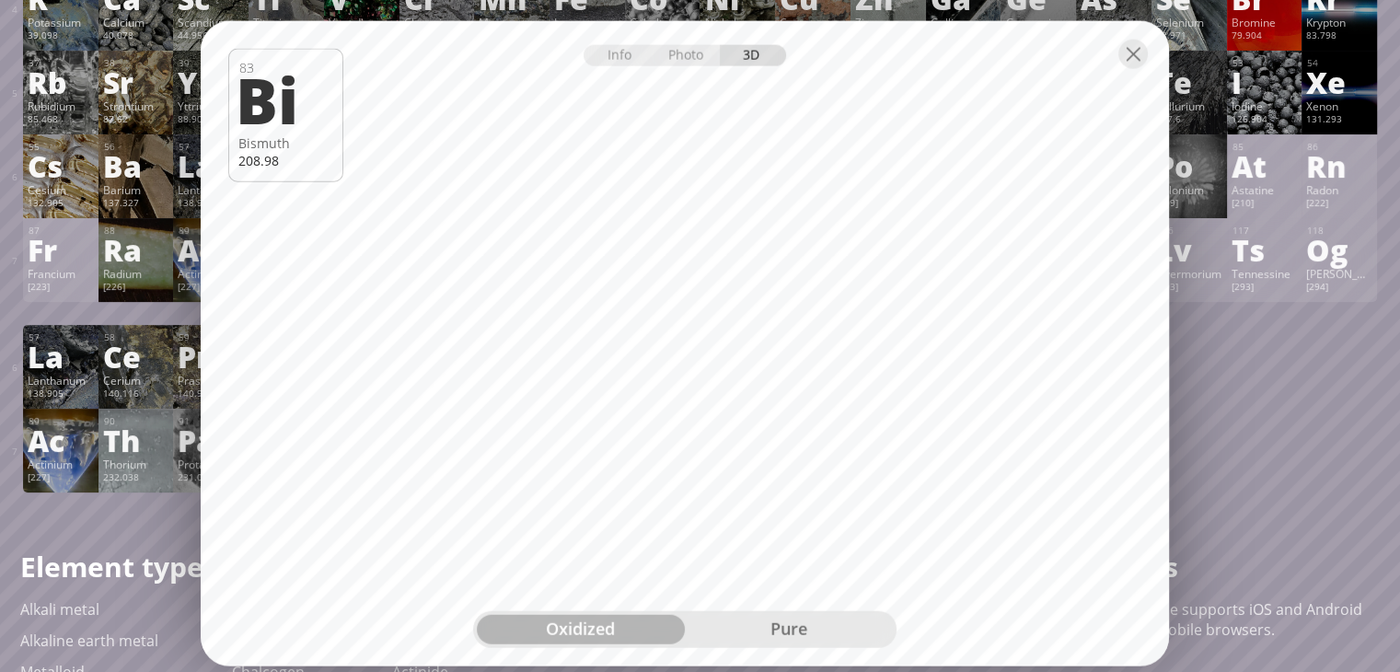
click at [851, 637] on div "pure" at bounding box center [789, 628] width 208 height 29
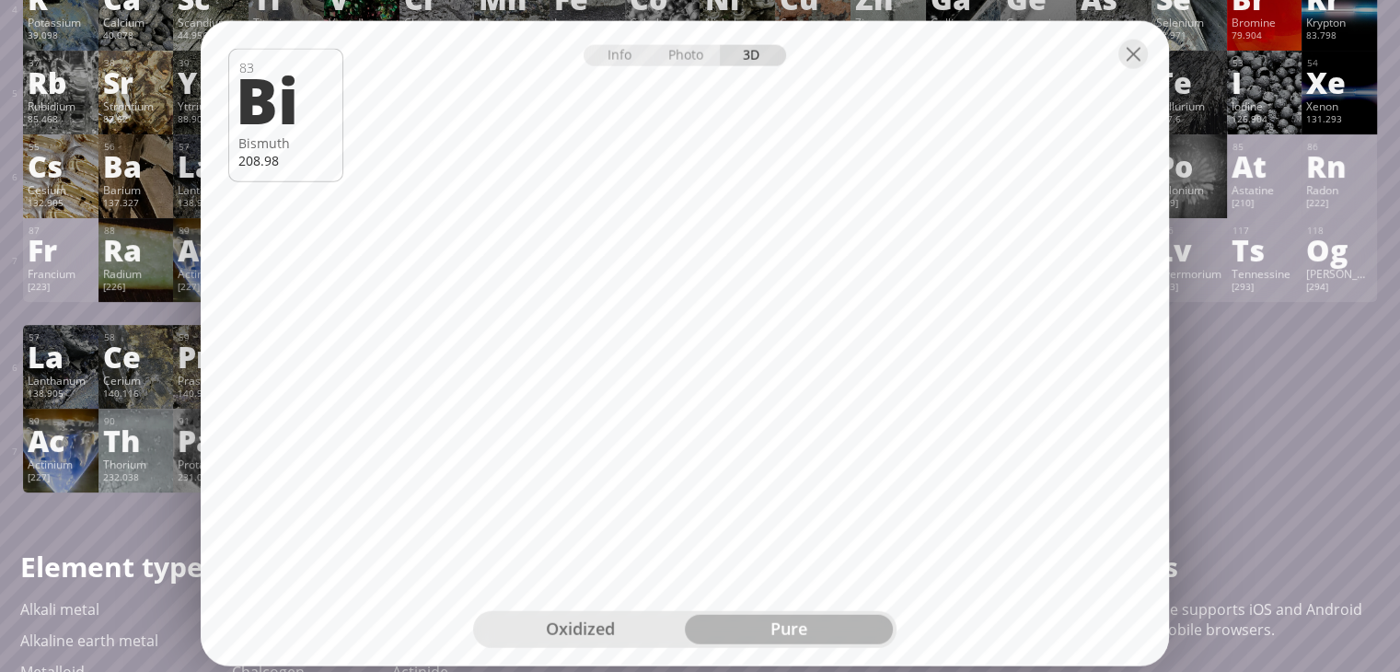
click at [117, 89] on div "Sr" at bounding box center [136, 81] width 66 height 29
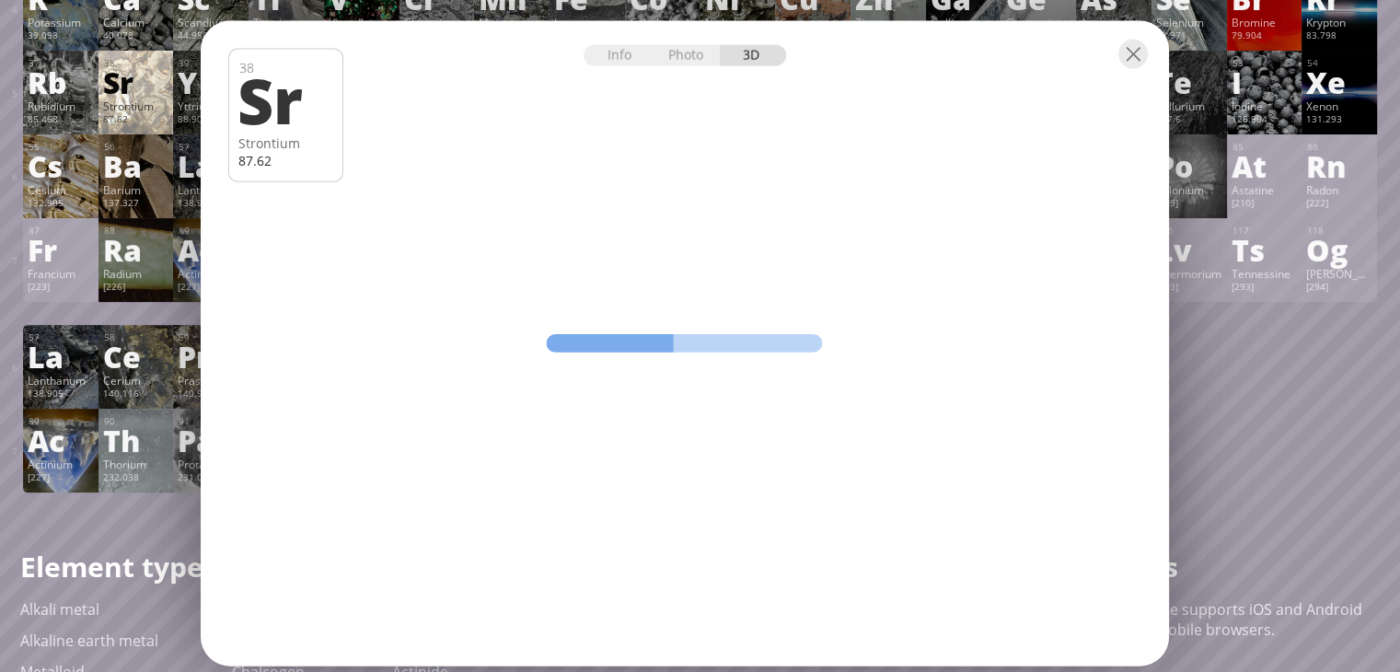
drag, startPoint x: 786, startPoint y: 372, endPoint x: 775, endPoint y: 364, distance: 13.8
click at [786, 371] on div "Info Photo 3D Info Photo 3D 38 Sr Strontium 87.62 Native sulfur from Potosi, [G…" at bounding box center [685, 343] width 969 height 645
